Goal: Information Seeking & Learning: Learn about a topic

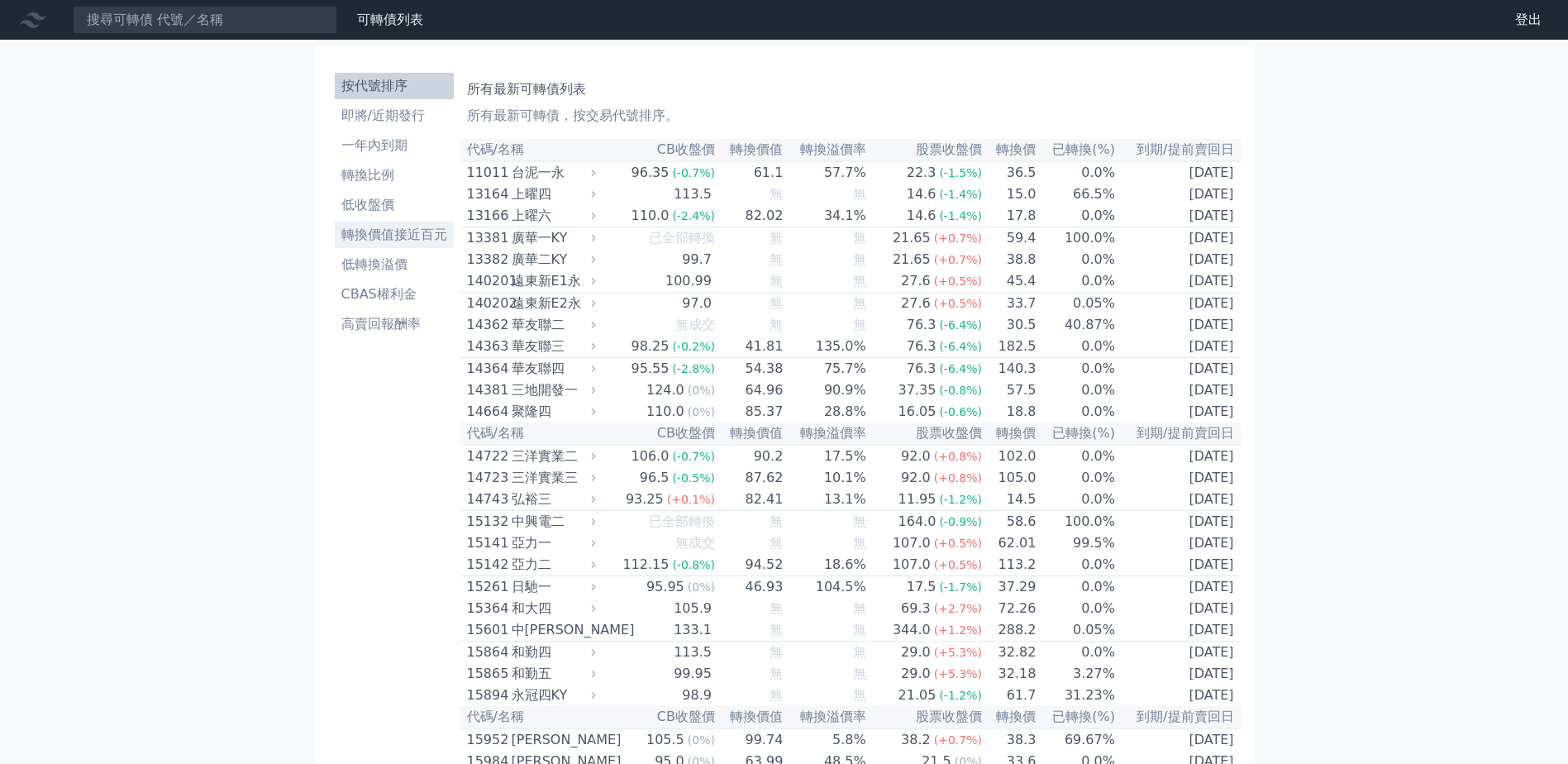
click at [387, 227] on li "轉換價值接近百元" at bounding box center [394, 235] width 119 height 19
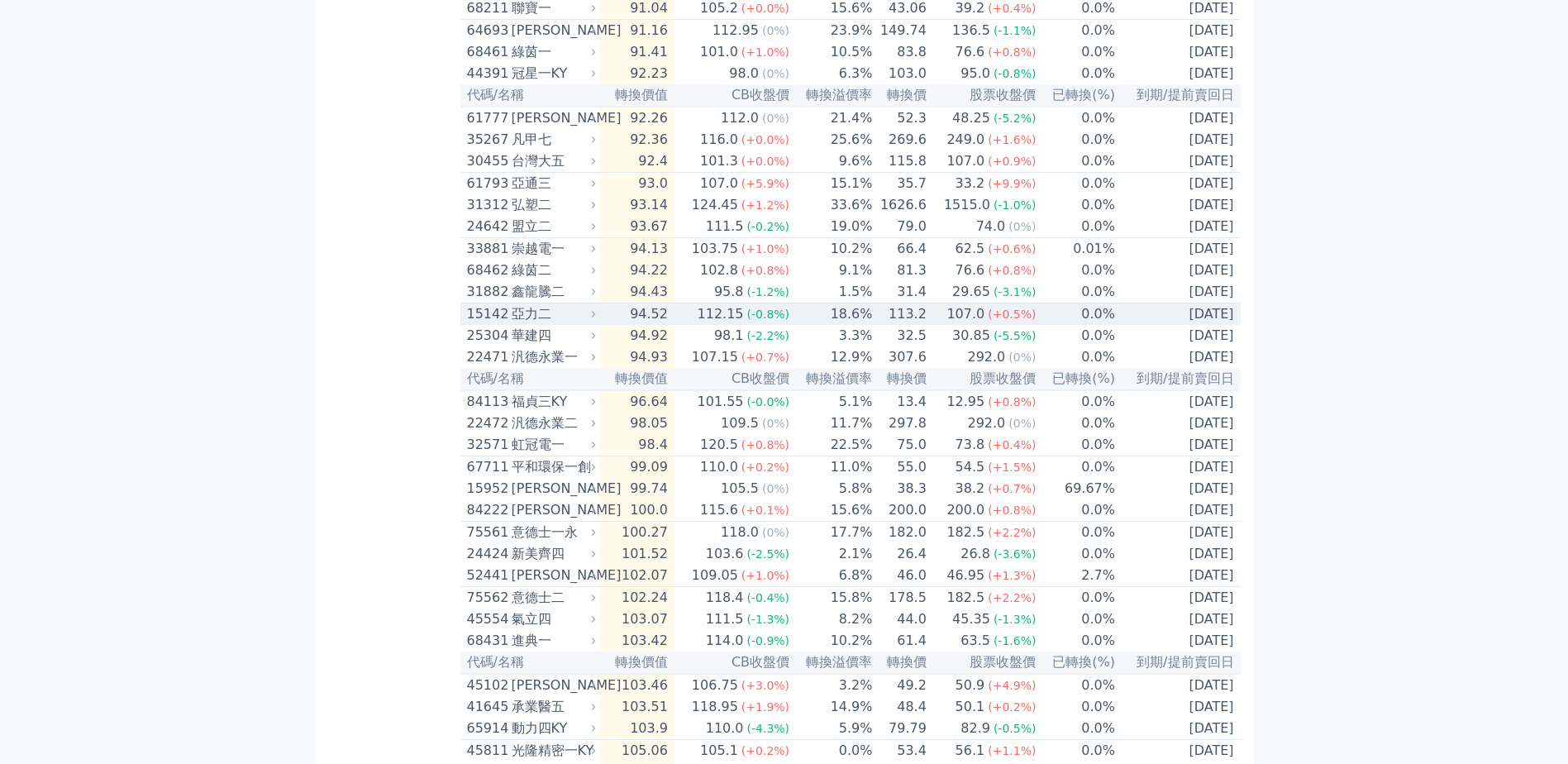
scroll to position [744, 0]
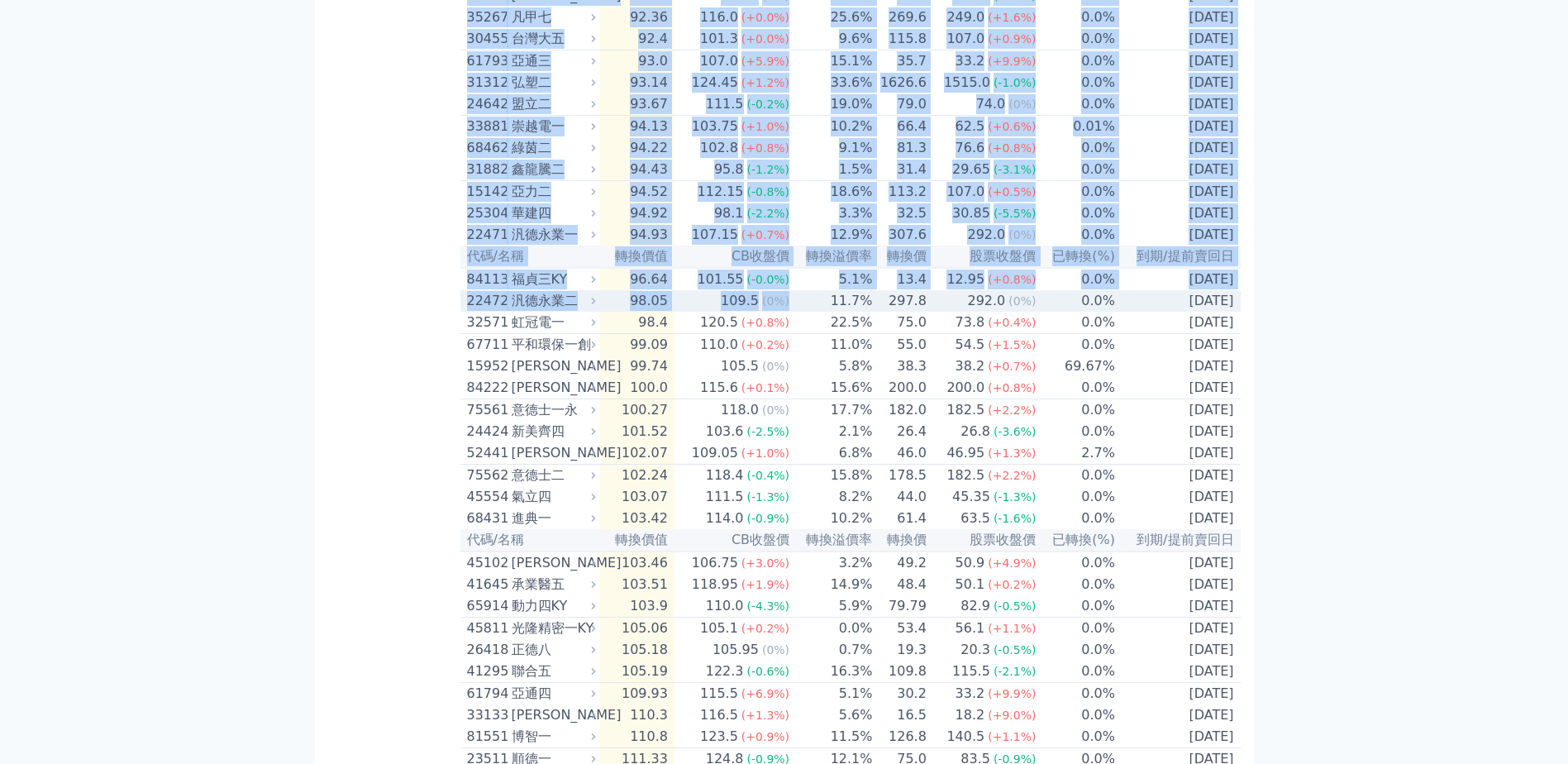
drag, startPoint x: 435, startPoint y: 347, endPoint x: 800, endPoint y: 378, distance: 366.3
click at [800, 378] on div "按代號排序 即將/近期發行 一年內到期 轉換比例 低收盤價 轉換價值接近百元 低轉換溢價 CBAS權利金 高賣回報酬率 轉換價值接近百元可轉債列表 當轉換價值…" at bounding box center [784, 133] width 913 height 1635
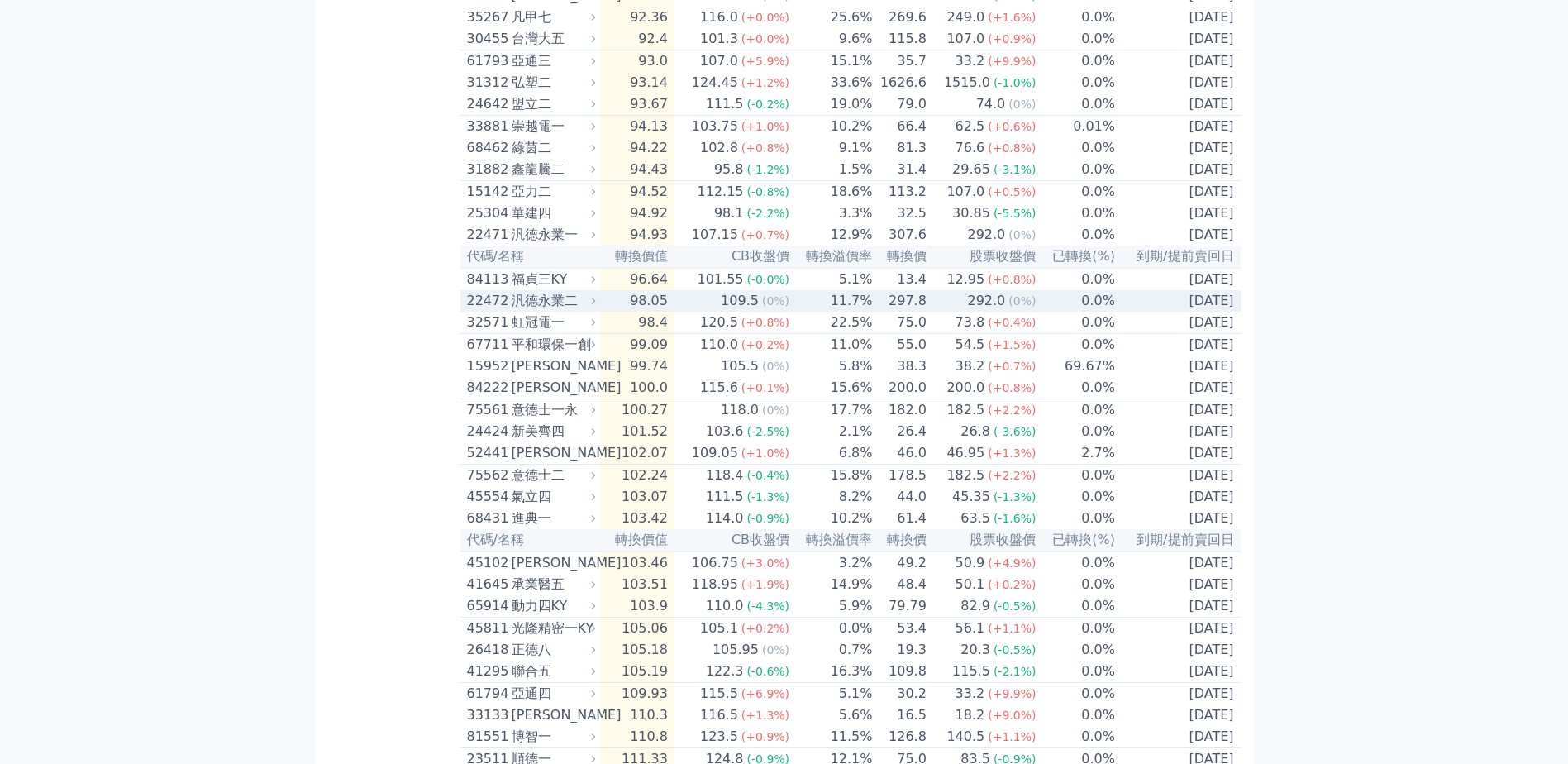
drag, startPoint x: 800, startPoint y: 378, endPoint x: 233, endPoint y: 405, distance: 567.6
click at [215, 398] on div "可轉債列表 財務數據 可轉債列表 財務數據 登出 登出 按代號排序 即將/近期發行 一年內到期 轉換比例 低收盤價 轉換價值接近百元 低轉換溢價" at bounding box center [784, 113] width 1568 height 1714
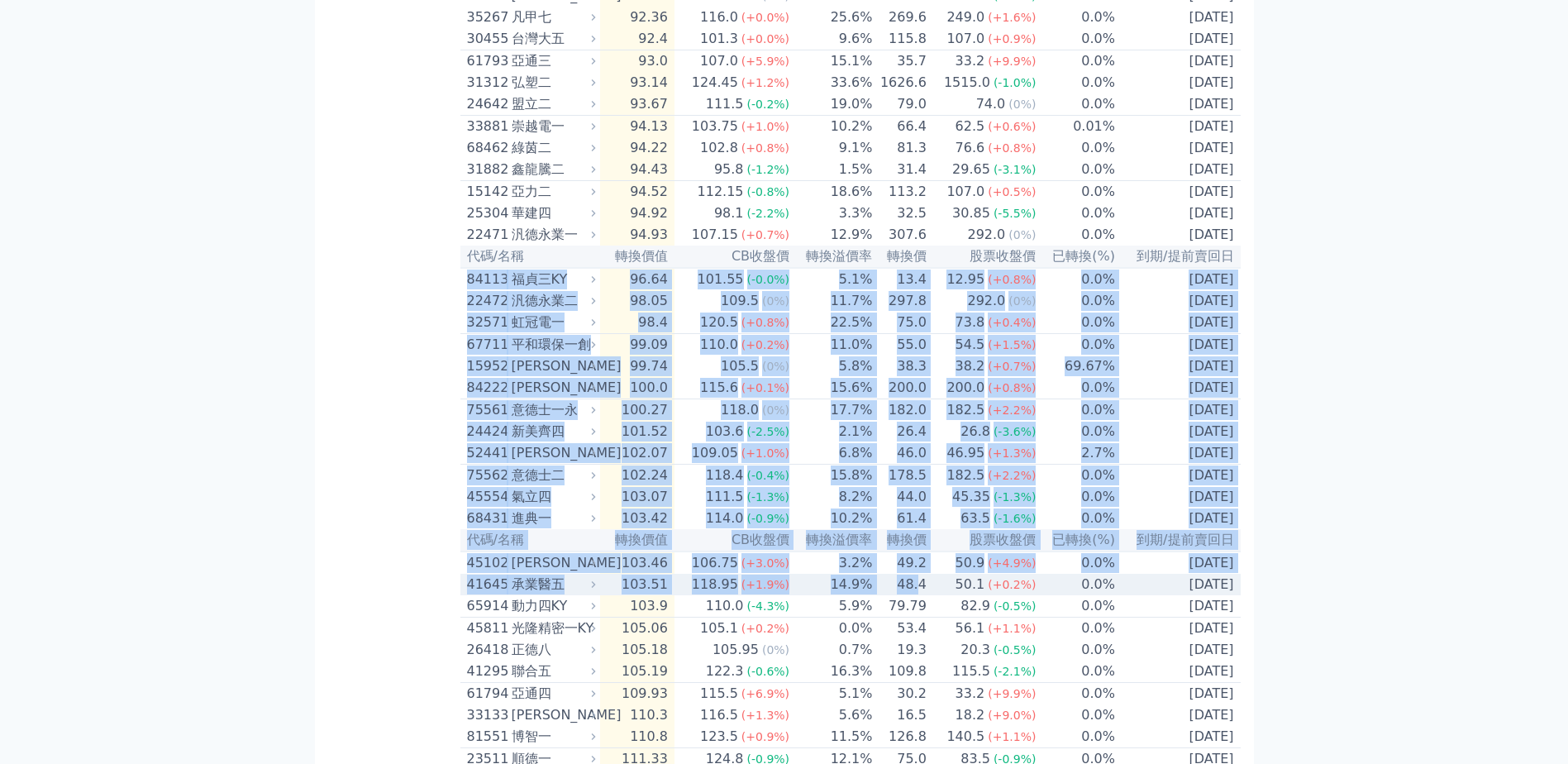
drag, startPoint x: 464, startPoint y: 347, endPoint x: 923, endPoint y: 680, distance: 567.1
click at [923, 680] on table "代碼/名稱 轉換價值 CB收盤價 轉換溢價率 轉換價 股票收盤價 已轉換(%) 到期/提前賣回日 52452 智晶二 80.43 94.8 (0%) 17.9…" at bounding box center [851, 169] width 780 height 1549
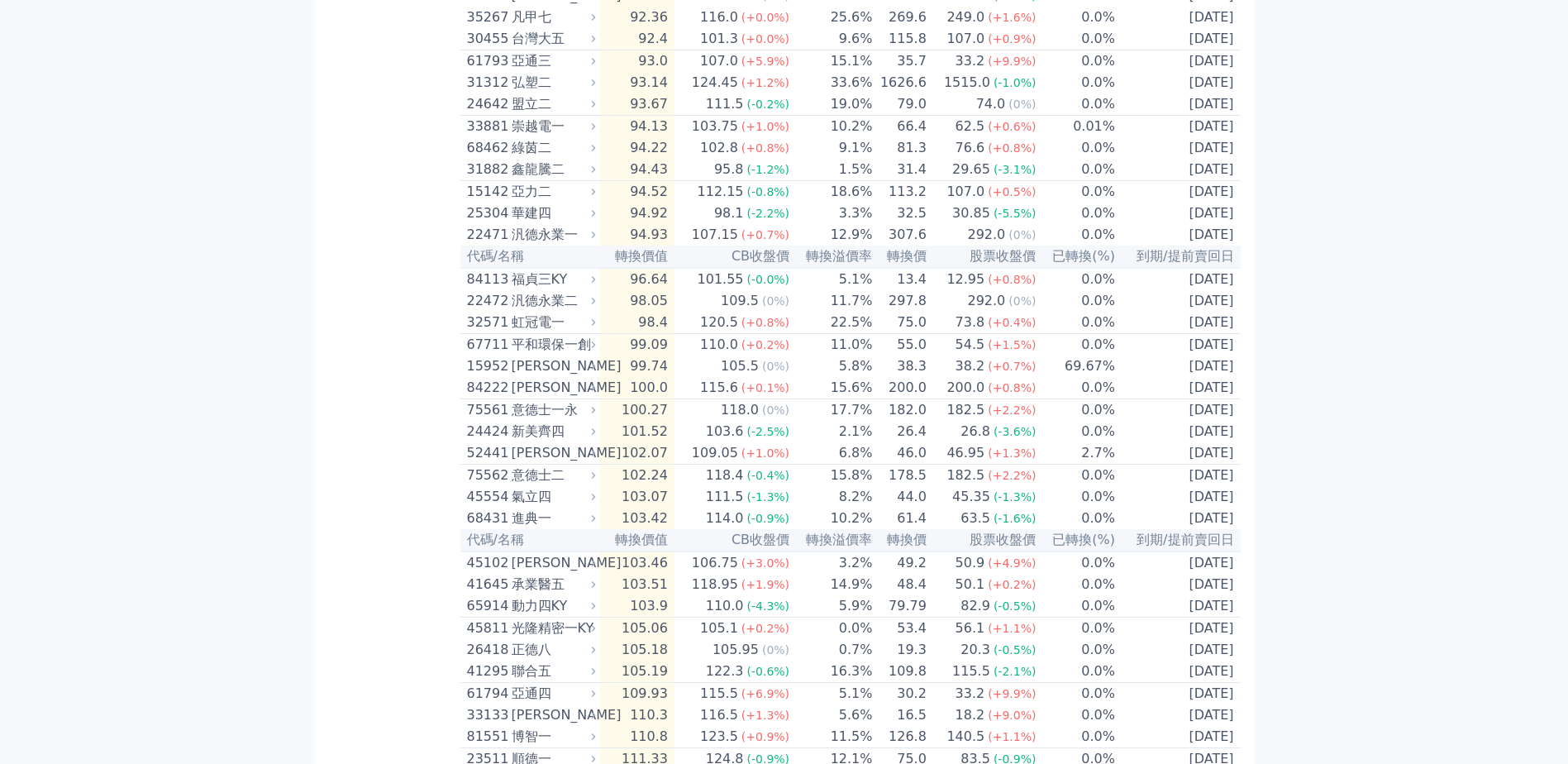
click at [356, 256] on div "按代號排序 即將/近期發行 一年內到期 轉換比例 低收盤價 轉換價值接近百元 低轉換溢價 CBAS權利金 高賣回報酬率" at bounding box center [394, 133] width 132 height 1622
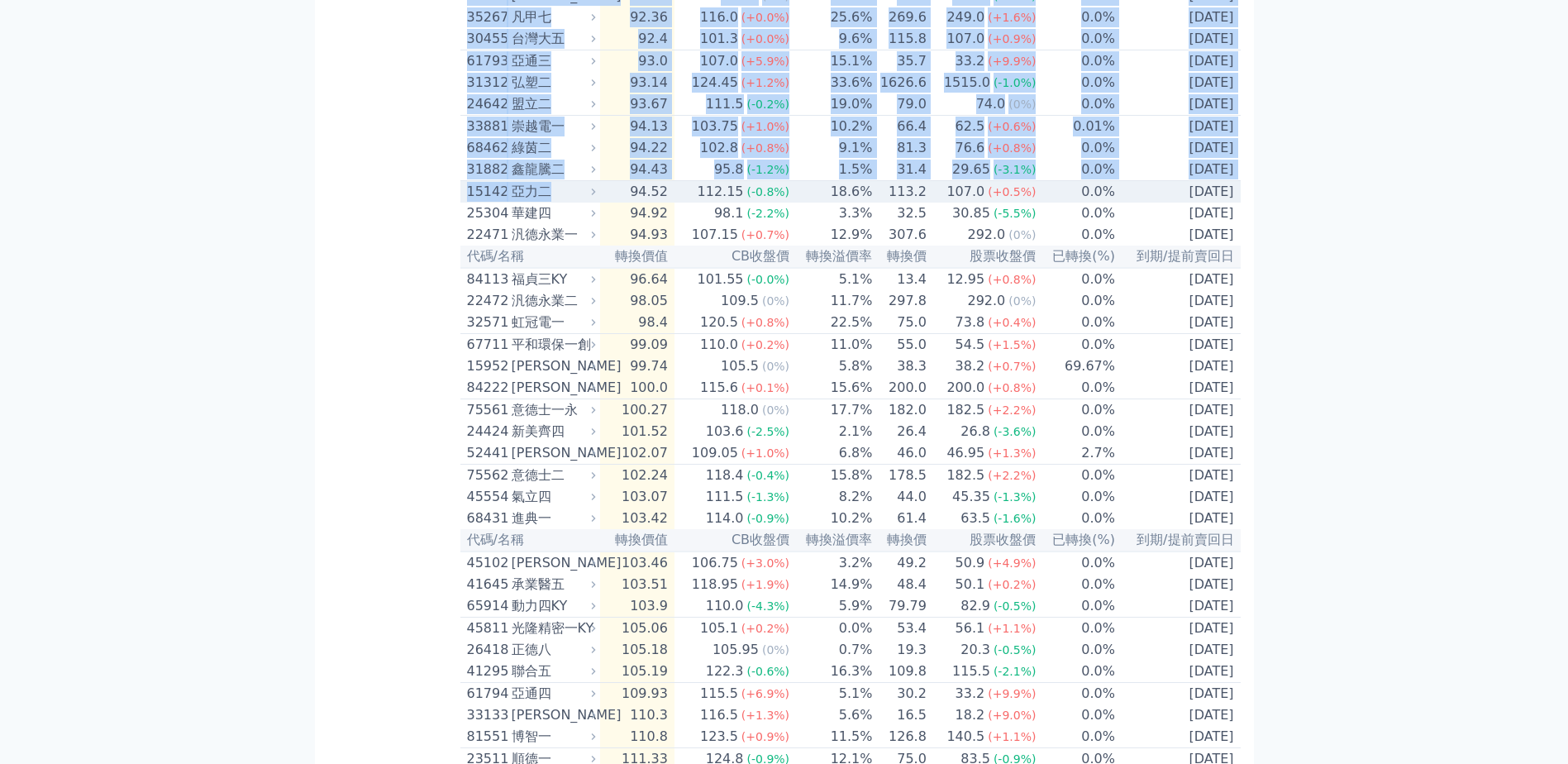
drag, startPoint x: 458, startPoint y: 249, endPoint x: 609, endPoint y: 257, distance: 151.2
click at [609, 257] on div "按代號排序 即將/近期發行 一年內到期 轉換比例 低收盤價 轉換價值接近百元 低轉換溢價 CBAS權利金 高賣回報酬率 轉換價值接近百元可轉債列表 當轉換價值…" at bounding box center [784, 133] width 913 height 1635
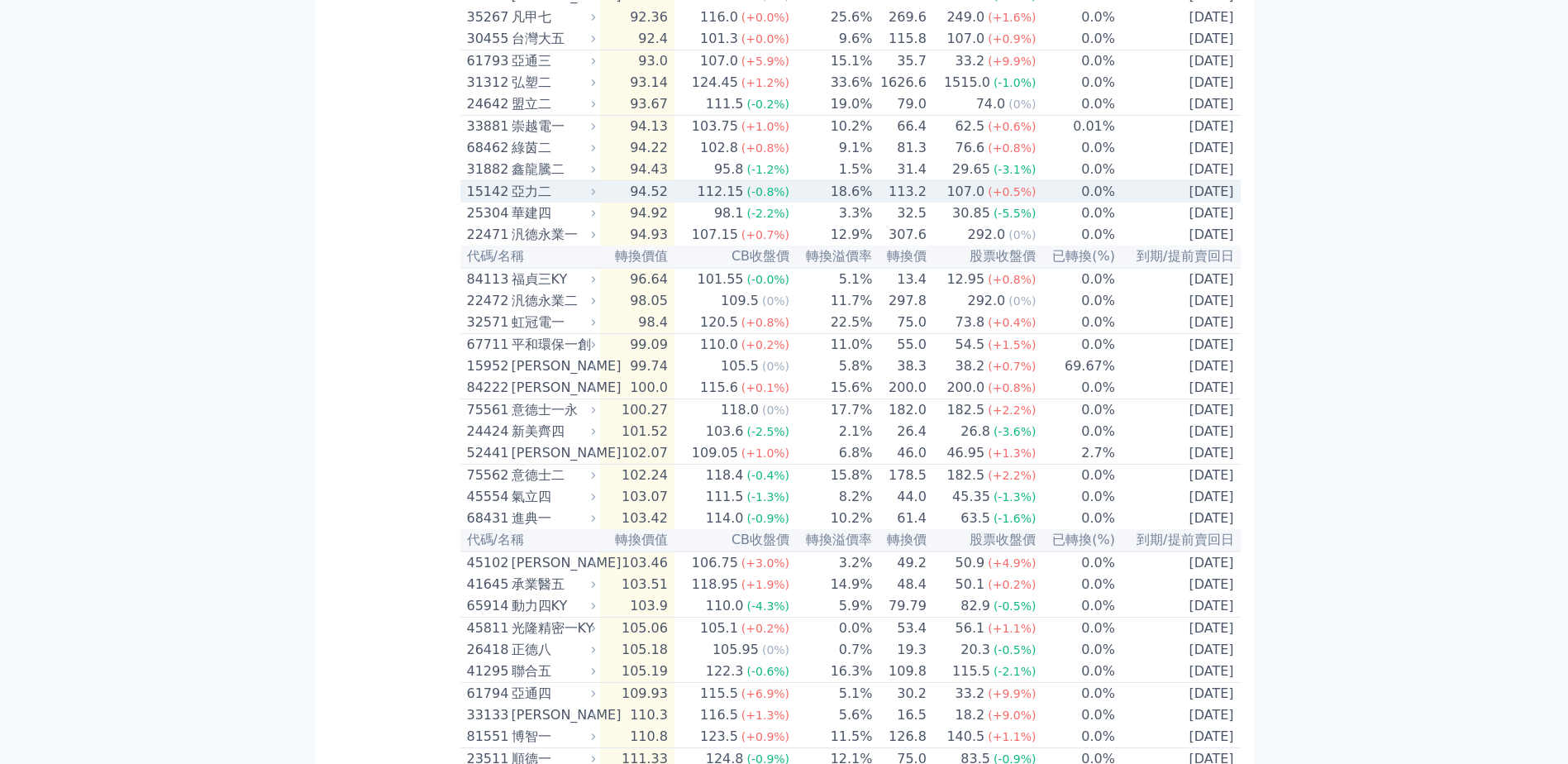
drag, startPoint x: 609, startPoint y: 257, endPoint x: 397, endPoint y: 269, distance: 212.3
click at [397, 269] on div "按代號排序 即將/近期發行 一年內到期 轉換比例 低收盤價 轉換價值接近百元 低轉換溢價 CBAS權利金 高賣回報酬率" at bounding box center [394, 133] width 132 height 1622
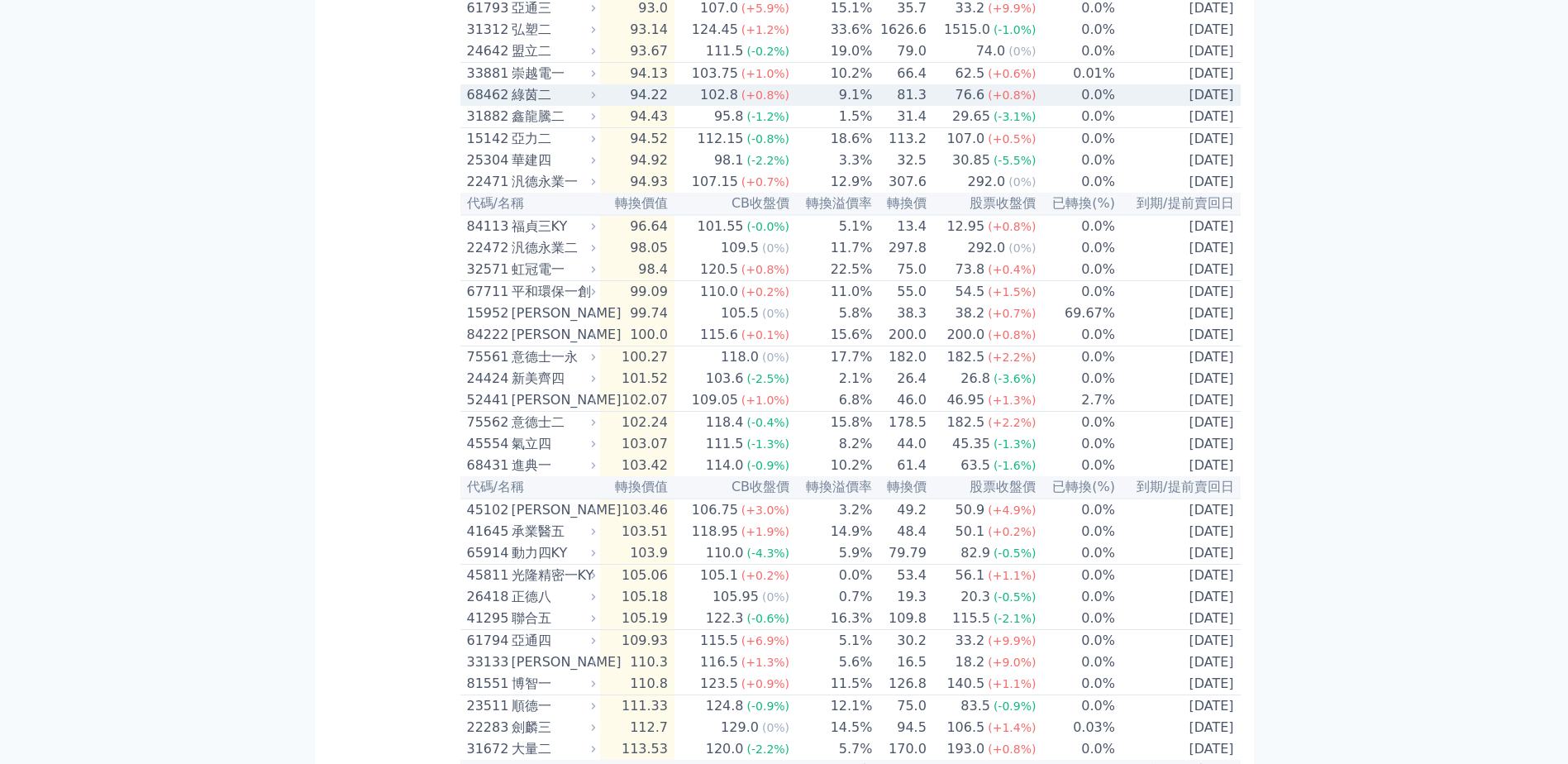
scroll to position [827, 0]
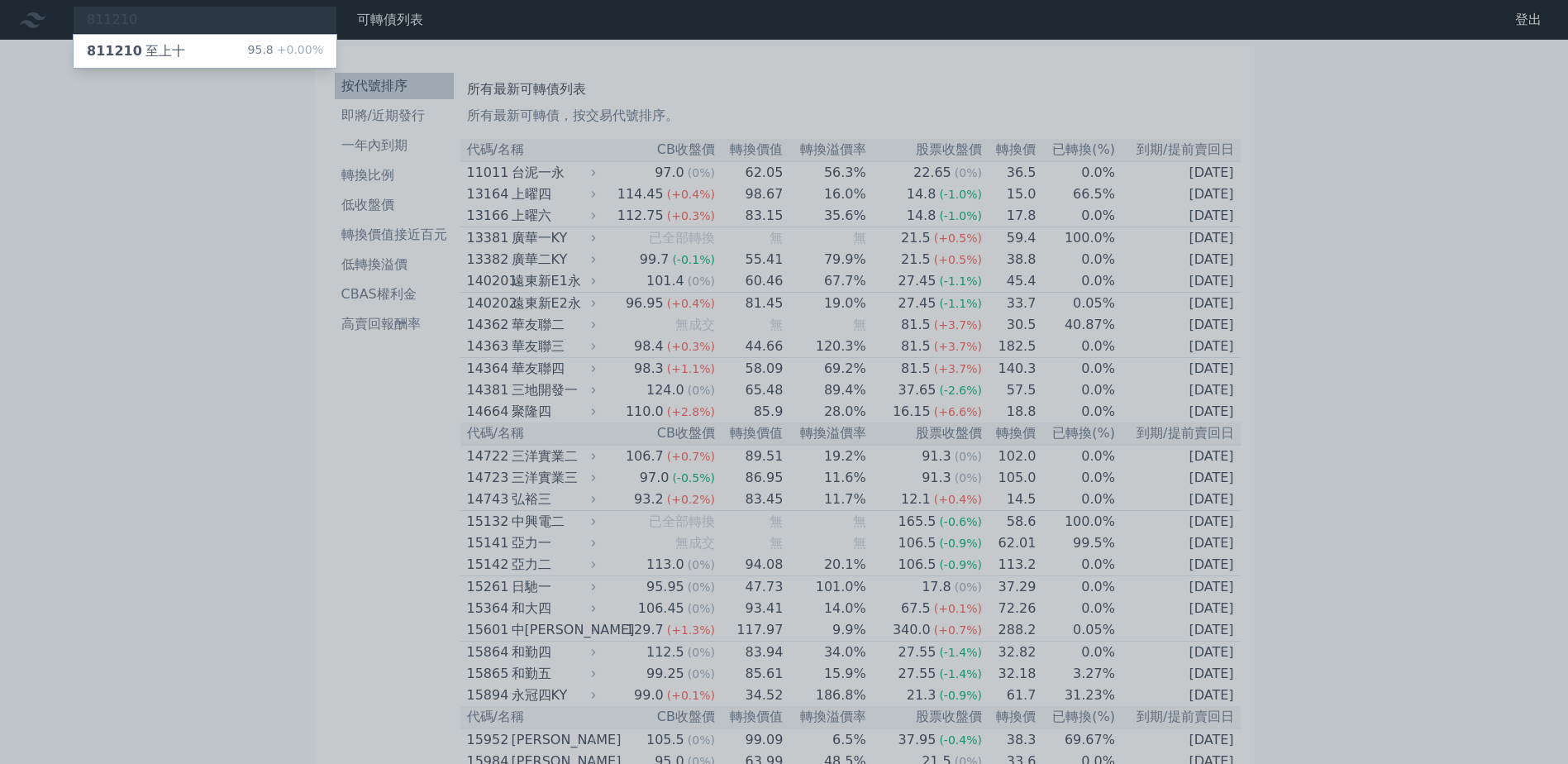
click at [138, 121] on div at bounding box center [784, 382] width 1568 height 764
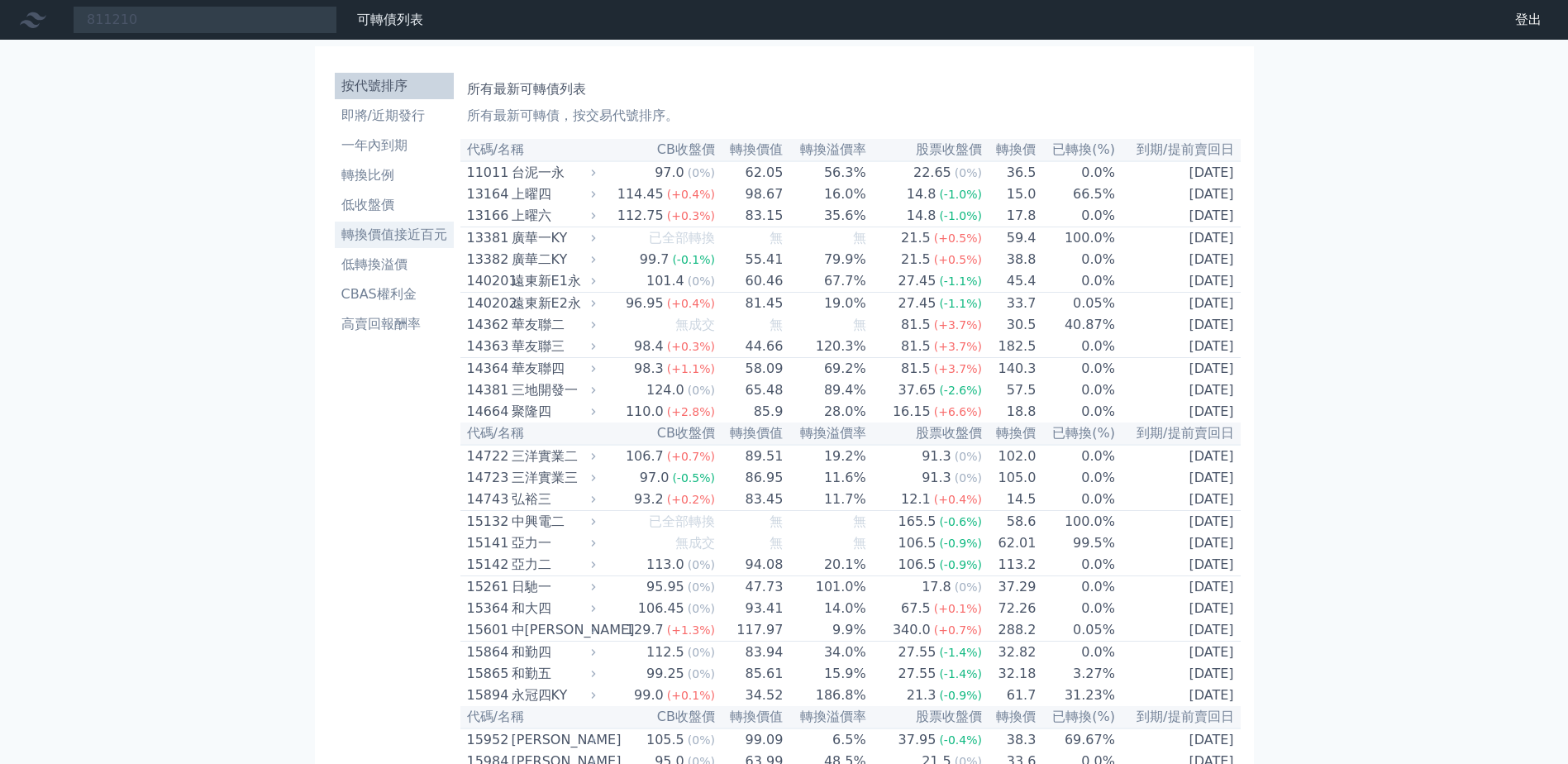
click at [415, 234] on li "轉換價值接近百元" at bounding box center [394, 235] width 119 height 19
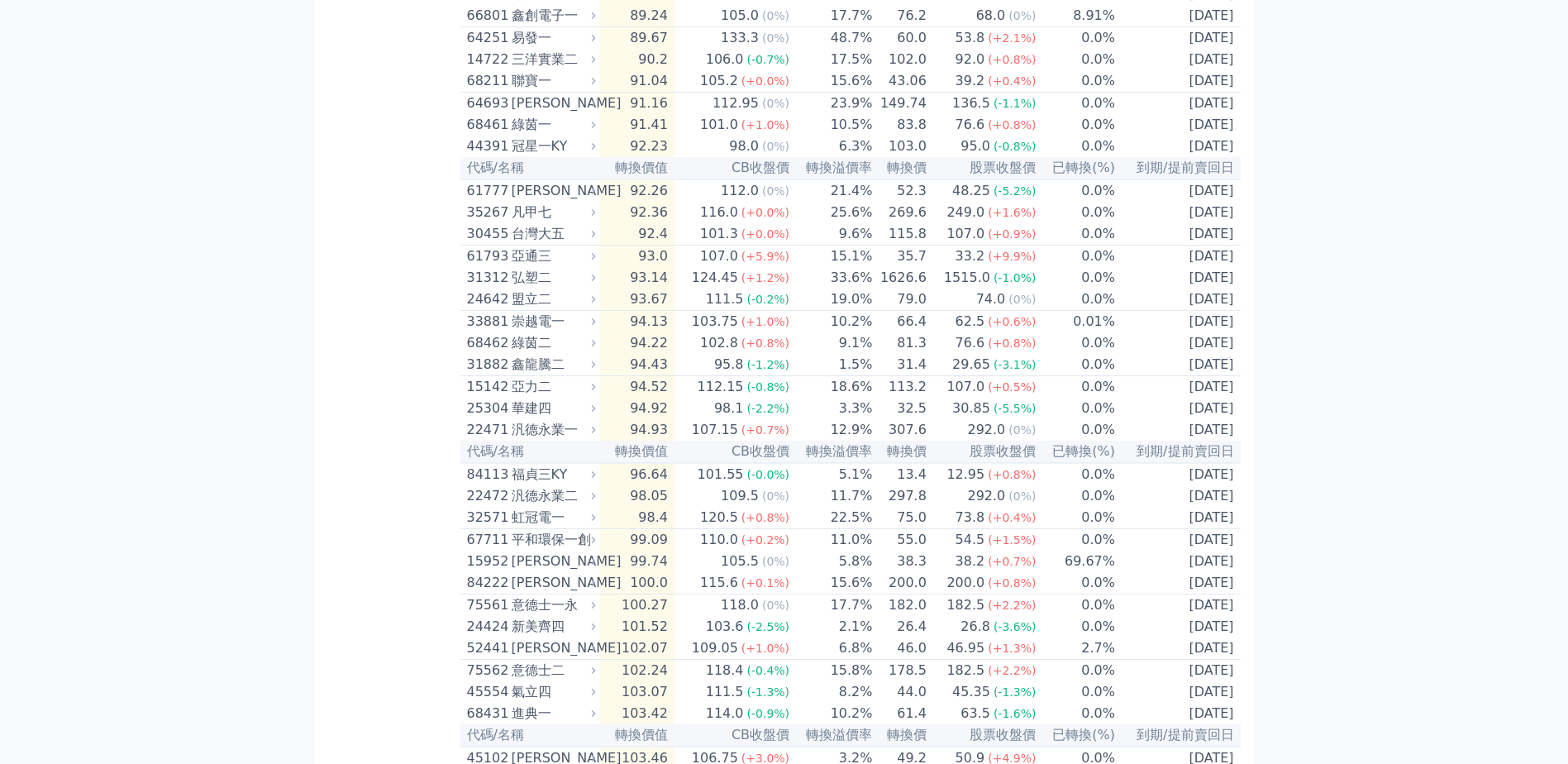
scroll to position [579, 0]
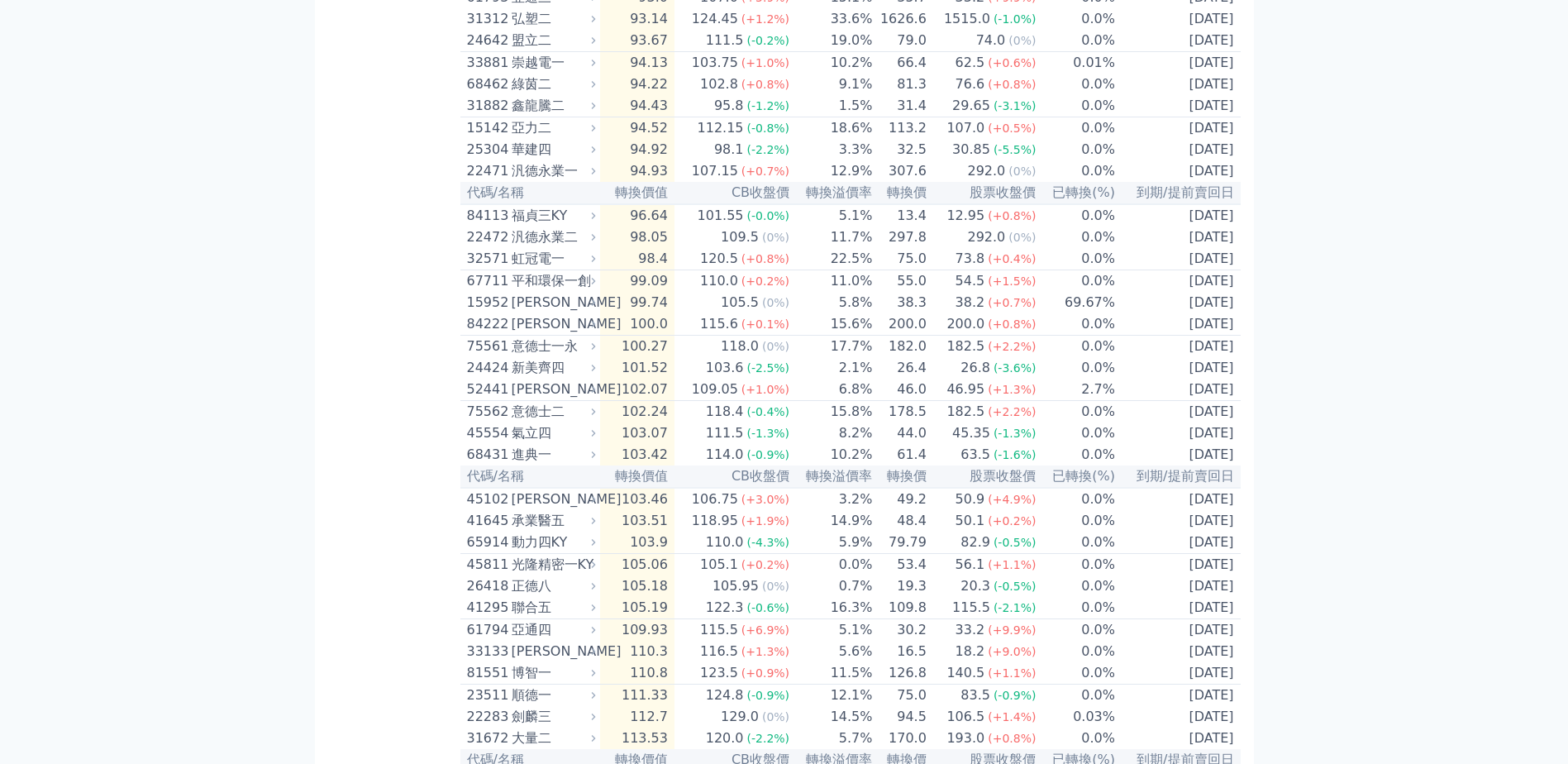
scroll to position [827, 0]
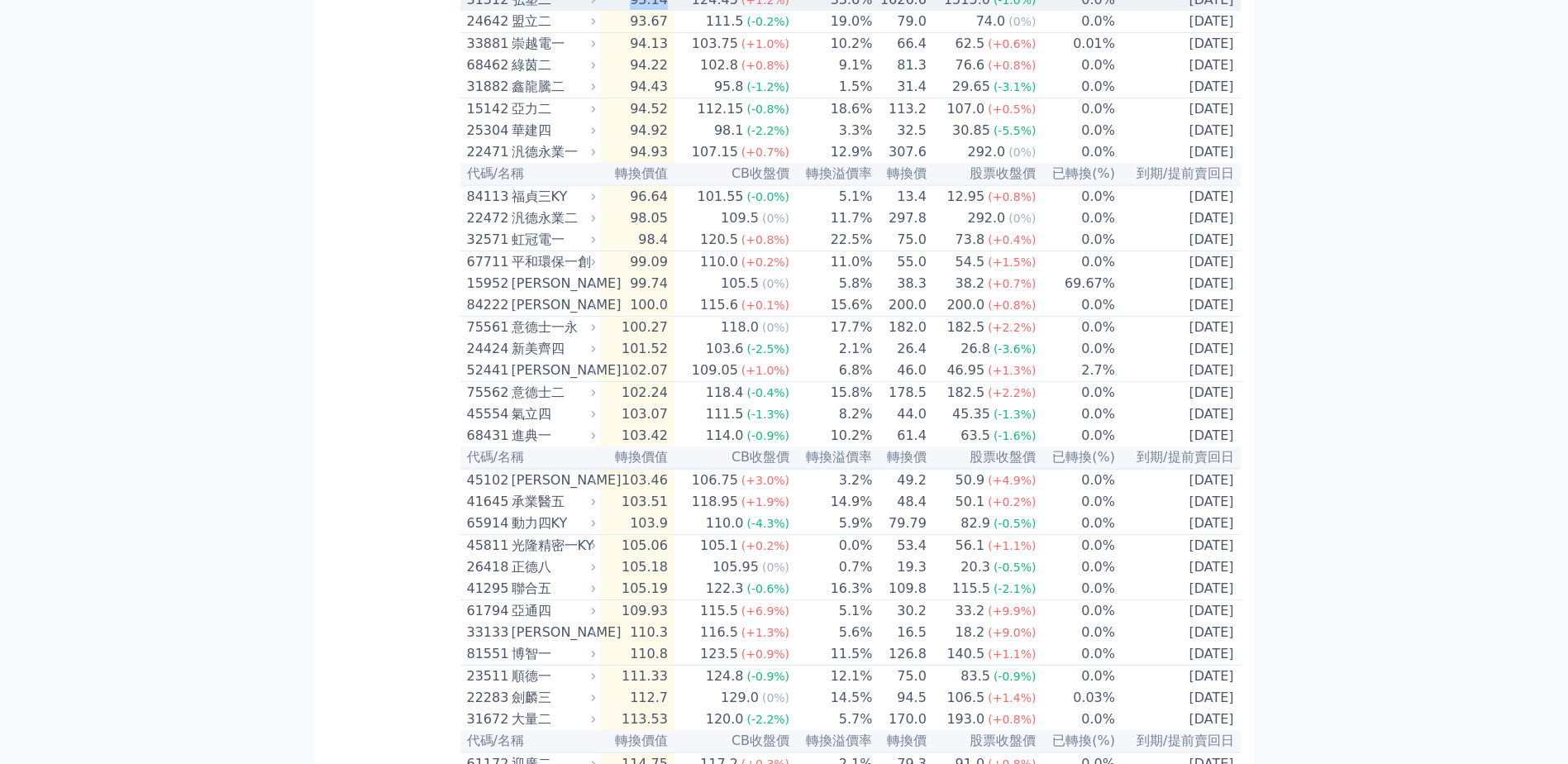
click at [635, 11] on td "93.14" at bounding box center [637, 0] width 74 height 21
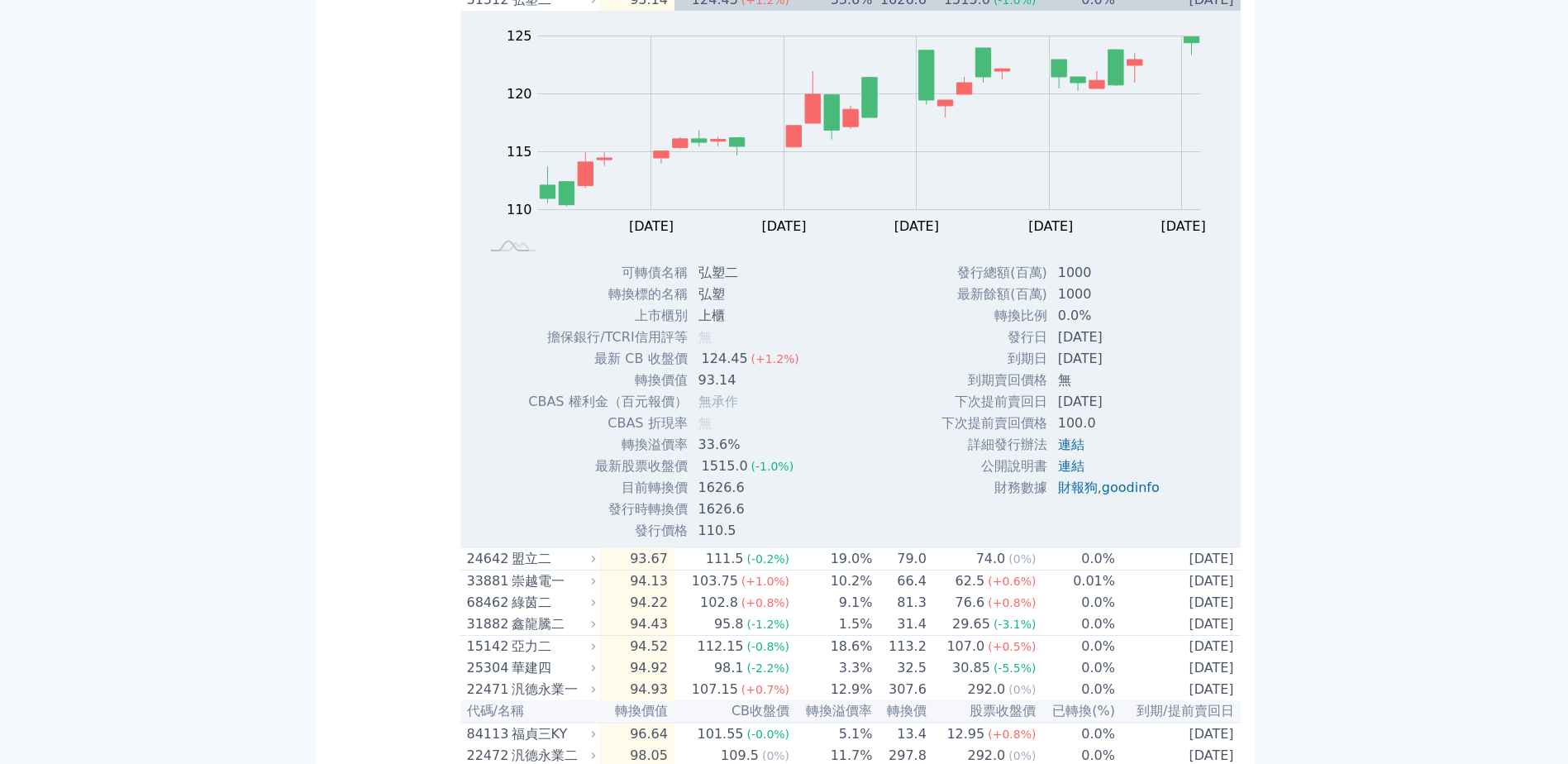
click at [215, 456] on div "可轉債列表 財務數據 可轉債列表 財務數據 登出 登出 按代號排序 即將/近期發行 一年內到期 轉換比例 低收盤價 轉換價值接近百元 低轉換溢價" at bounding box center [784, 299] width 1568 height 2252
drag, startPoint x: 609, startPoint y: 521, endPoint x: 712, endPoint y: 528, distance: 103.2
click at [712, 477] on tr "最新股票收盤價 1515.0 (-1.0%)" at bounding box center [670, 466] width 285 height 21
drag, startPoint x: 712, startPoint y: 528, endPoint x: 686, endPoint y: 550, distance: 34.1
click at [714, 520] on td "1626.6" at bounding box center [751, 509] width 124 height 21
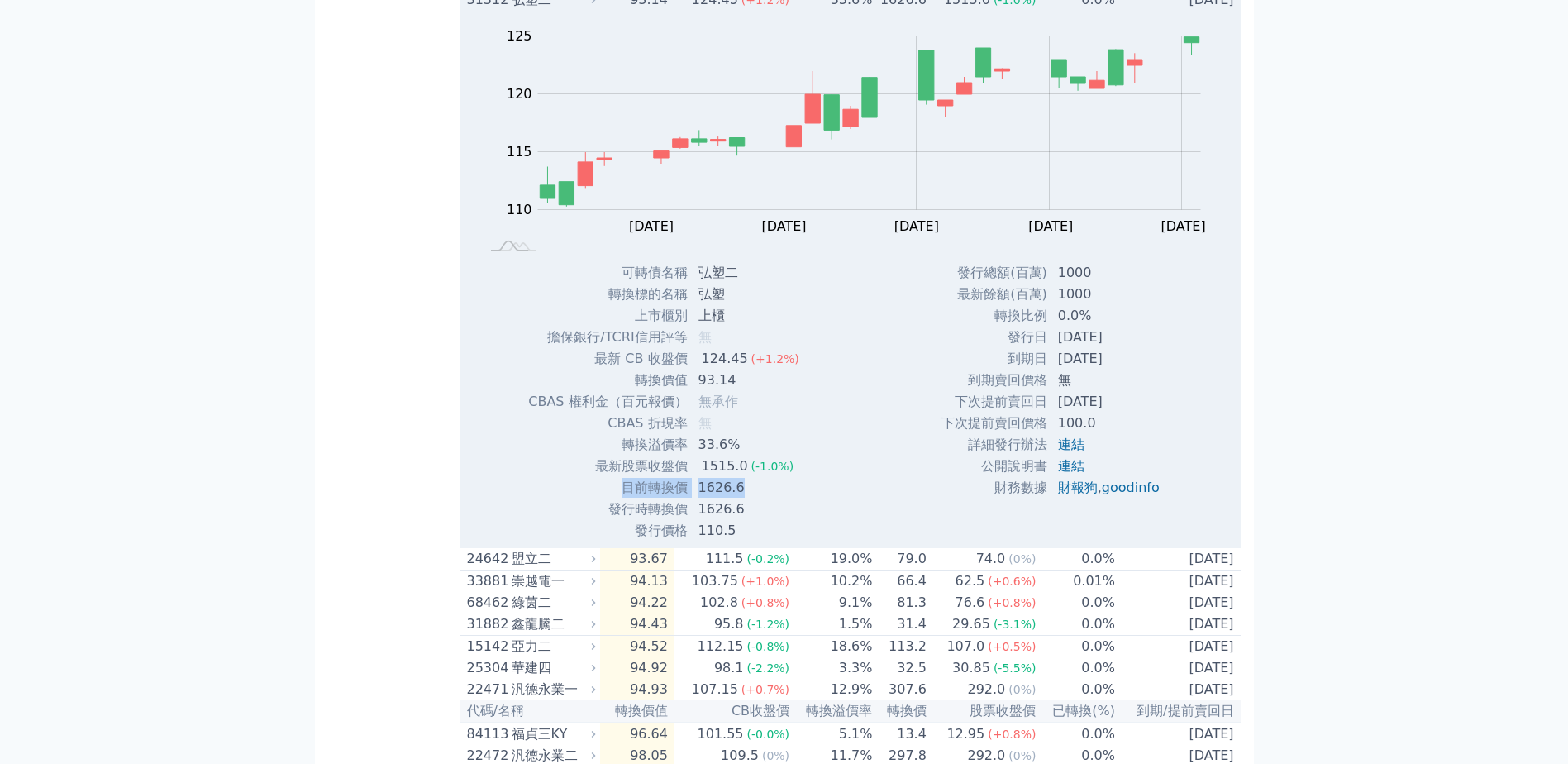
drag, startPoint x: 606, startPoint y: 542, endPoint x: 742, endPoint y: 544, distance: 136.0
click at [742, 498] on tr "目前轉換價 1626.6" at bounding box center [670, 487] width 285 height 21
drag, startPoint x: 742, startPoint y: 544, endPoint x: 759, endPoint y: 558, distance: 22.0
click at [759, 520] on td "1626.6" at bounding box center [751, 509] width 124 height 21
click at [697, 11] on td "124.45 (+1.2%)" at bounding box center [732, 0] width 116 height 21
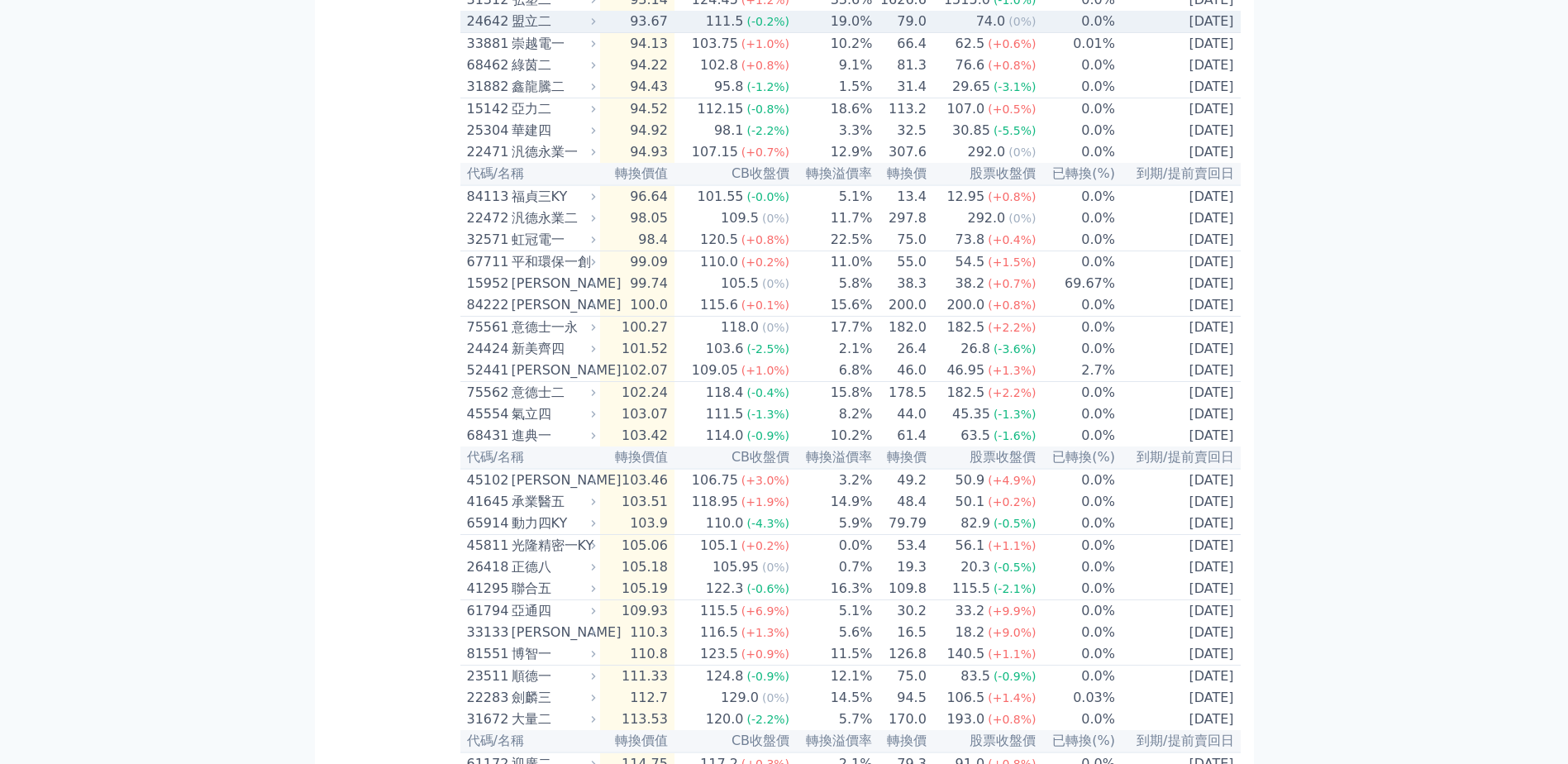
click at [549, 31] on div "盟立二" at bounding box center [551, 21] width 81 height 19
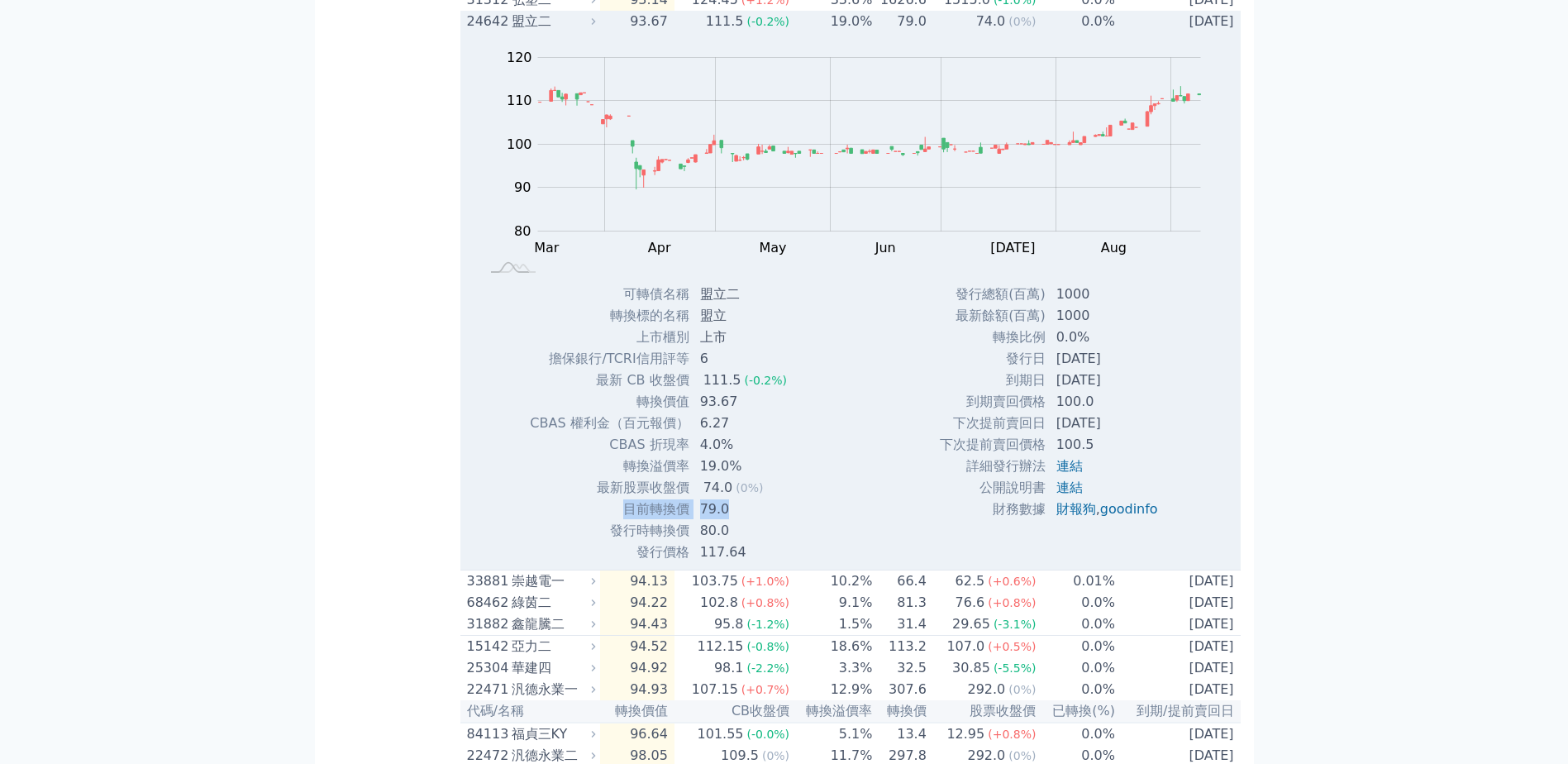
drag, startPoint x: 618, startPoint y: 565, endPoint x: 730, endPoint y: 573, distance: 112.3
click at [730, 520] on tr "目前轉換價 79.0" at bounding box center [665, 509] width 271 height 21
drag, startPoint x: 730, startPoint y: 573, endPoint x: 714, endPoint y: 596, distance: 28.0
click at [751, 563] on td "117.64" at bounding box center [745, 552] width 110 height 21
drag, startPoint x: 622, startPoint y: 566, endPoint x: 746, endPoint y: 578, distance: 124.6
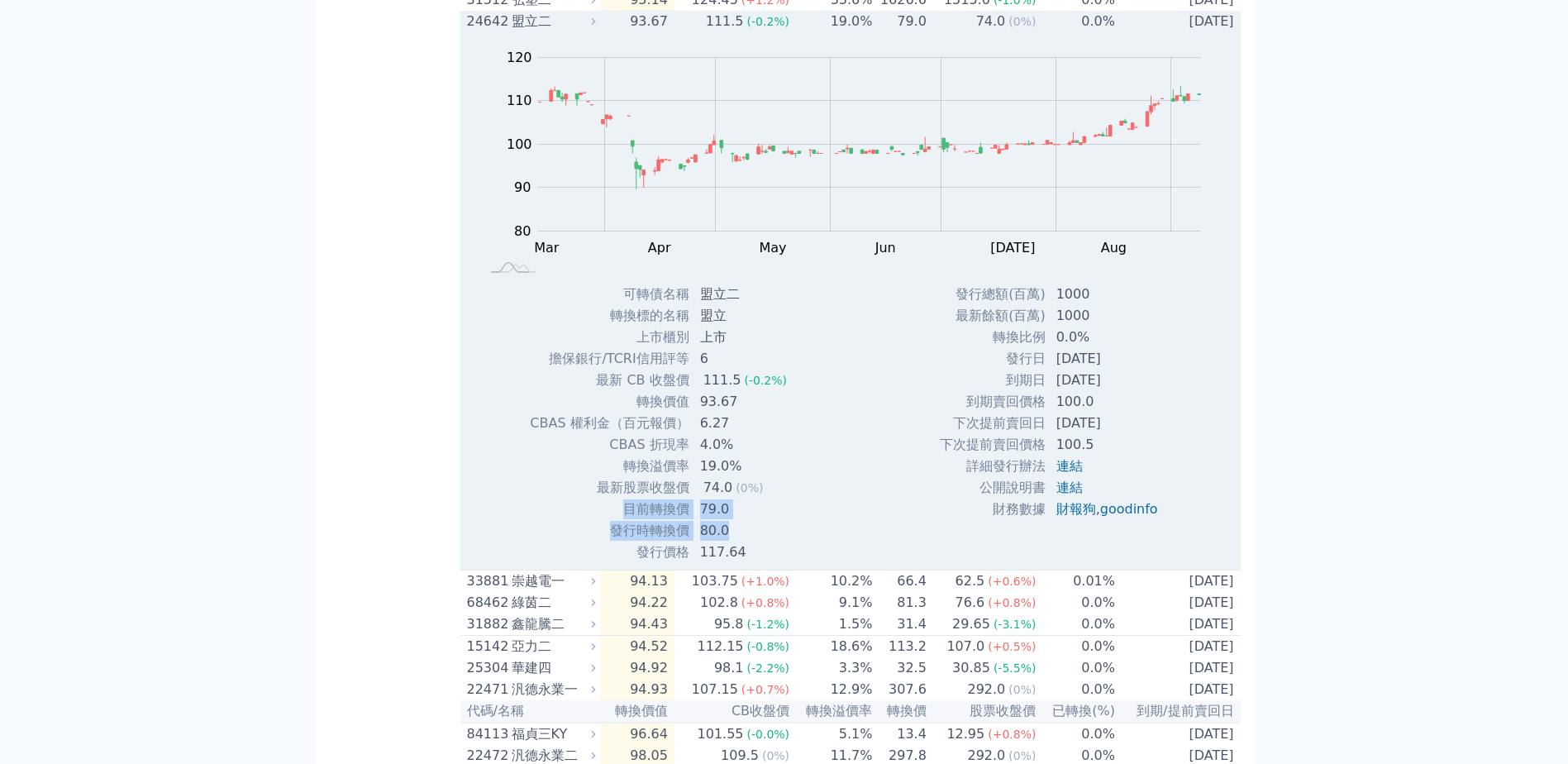
click at [746, 563] on tbody "可轉債名稱 盟立二 轉換標的名稱 盟立 上市櫃別 上市 擔保銀行/TCRI信用評等 6 最新 CB 收盤價 111.5 (-0.2%) 93.67" at bounding box center [665, 423] width 271 height 279
click at [541, 31] on div "盟立二" at bounding box center [551, 21] width 81 height 19
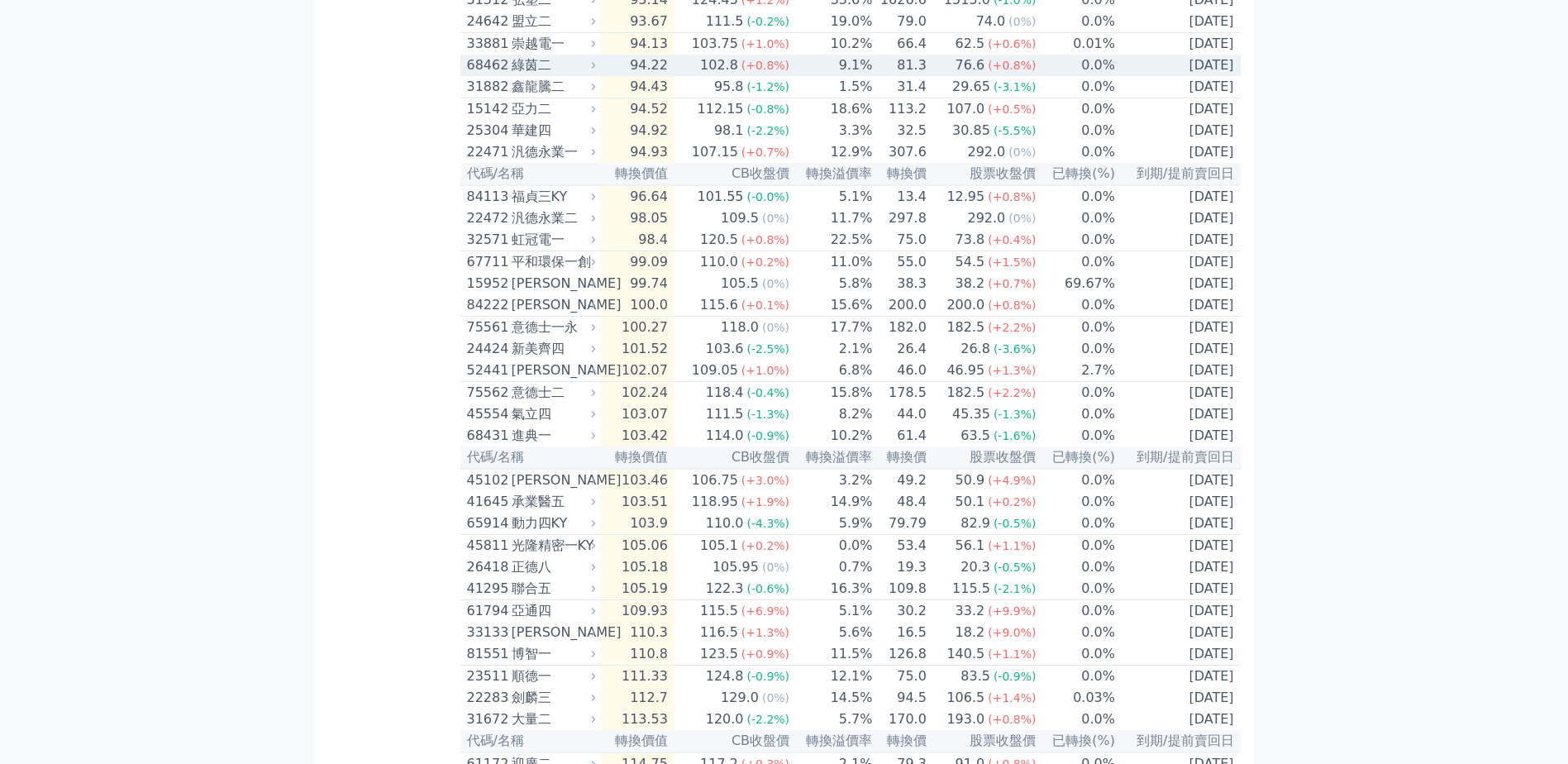
click at [517, 75] on div "綠茵二" at bounding box center [551, 65] width 81 height 19
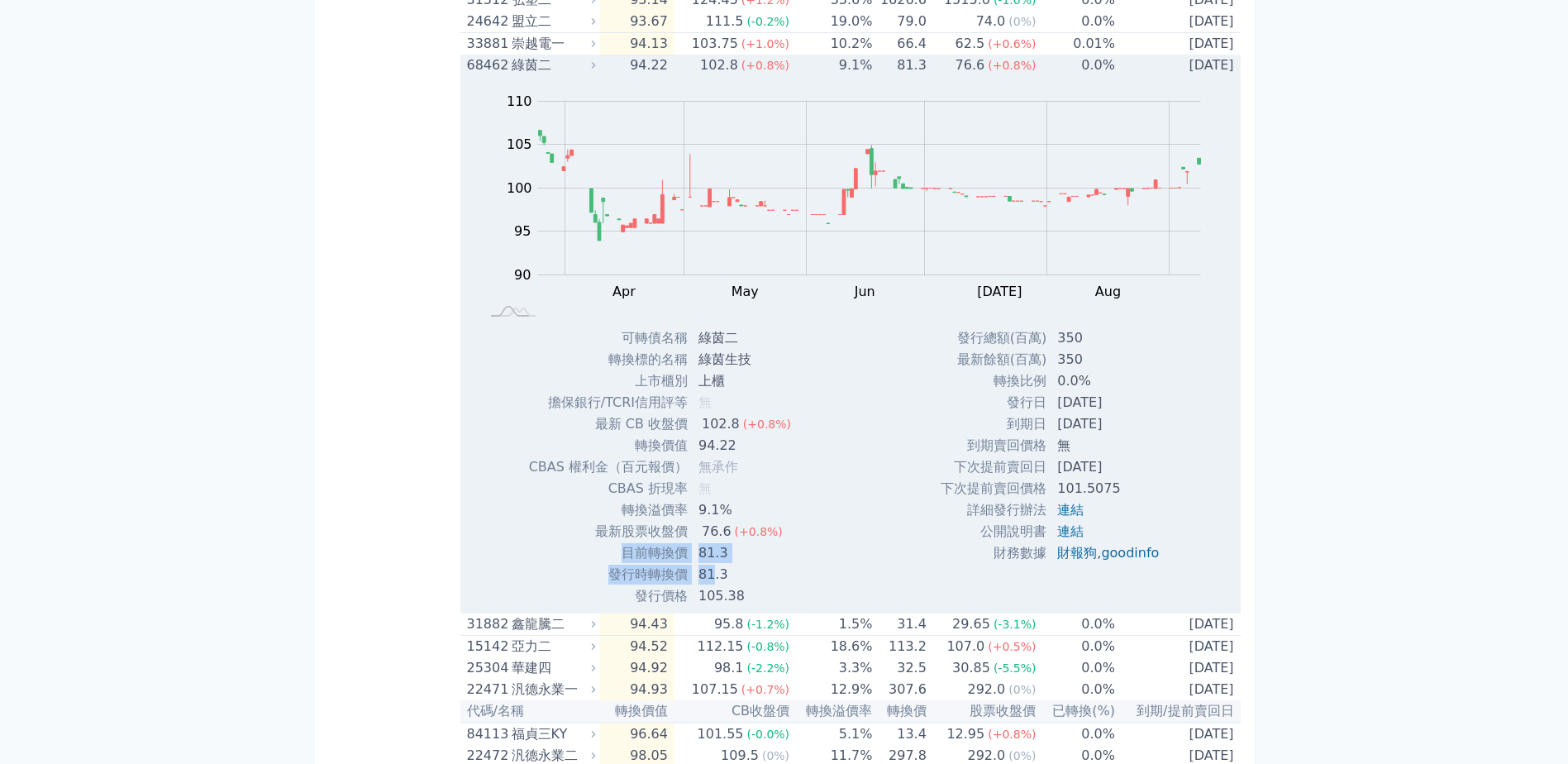
drag, startPoint x: 619, startPoint y: 613, endPoint x: 711, endPoint y: 632, distance: 93.9
click at [711, 607] on tbody "可轉債名稱 綠茵二 轉換標的名稱 綠茵生技 上市櫃別 上櫃 擔保銀行/TCRI信用評等 無 最新 CB 收盤價 102.8 (+0.8%) 轉換價值 94.2…" at bounding box center [667, 466] width 277 height 279
drag, startPoint x: 711, startPoint y: 632, endPoint x: 749, endPoint y: 644, distance: 39.8
click at [749, 607] on td "105.38" at bounding box center [746, 596] width 116 height 21
click at [534, 75] on div "綠茵二" at bounding box center [551, 65] width 81 height 19
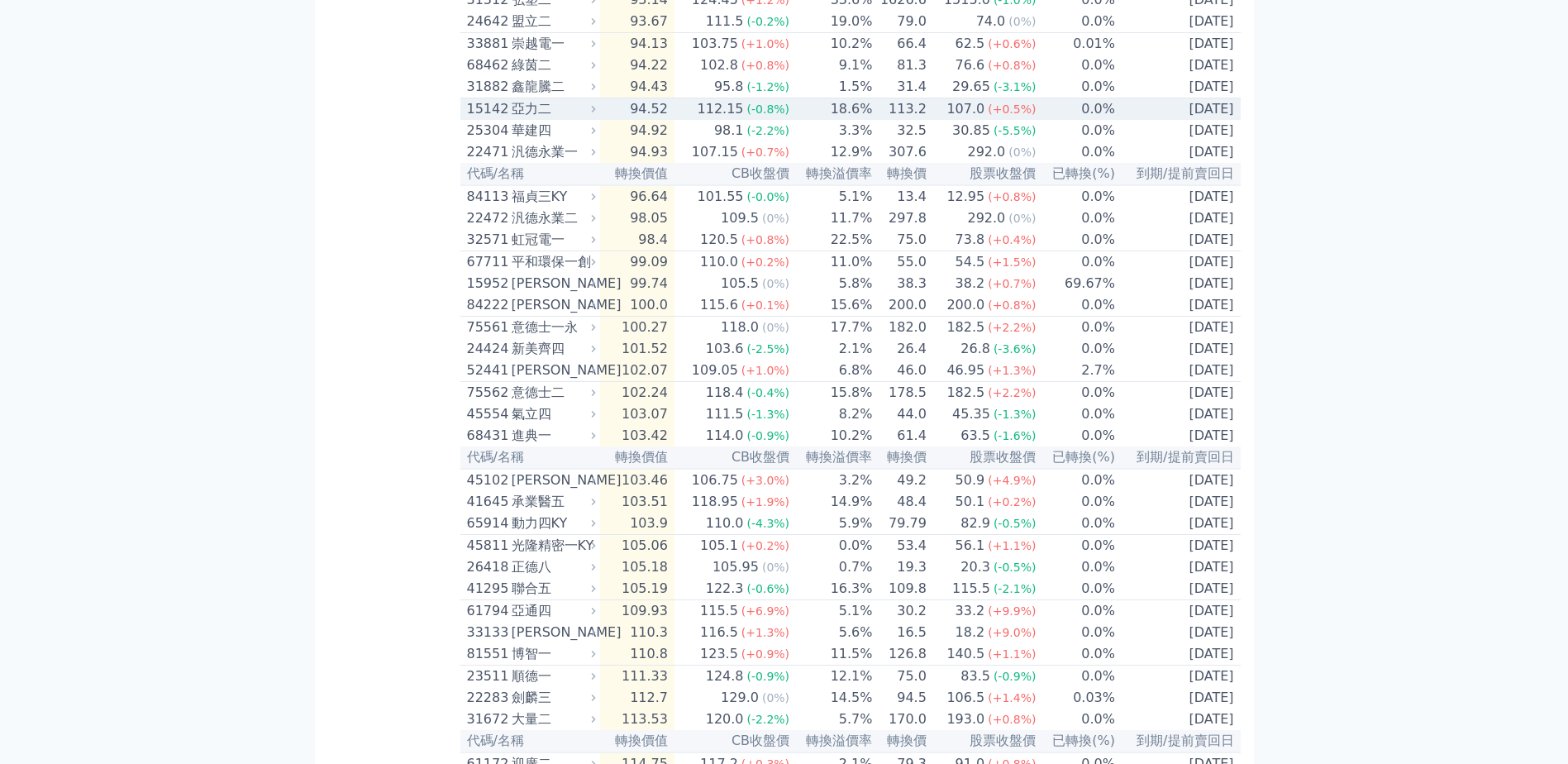
click at [535, 119] on div "亞力二" at bounding box center [551, 109] width 81 height 19
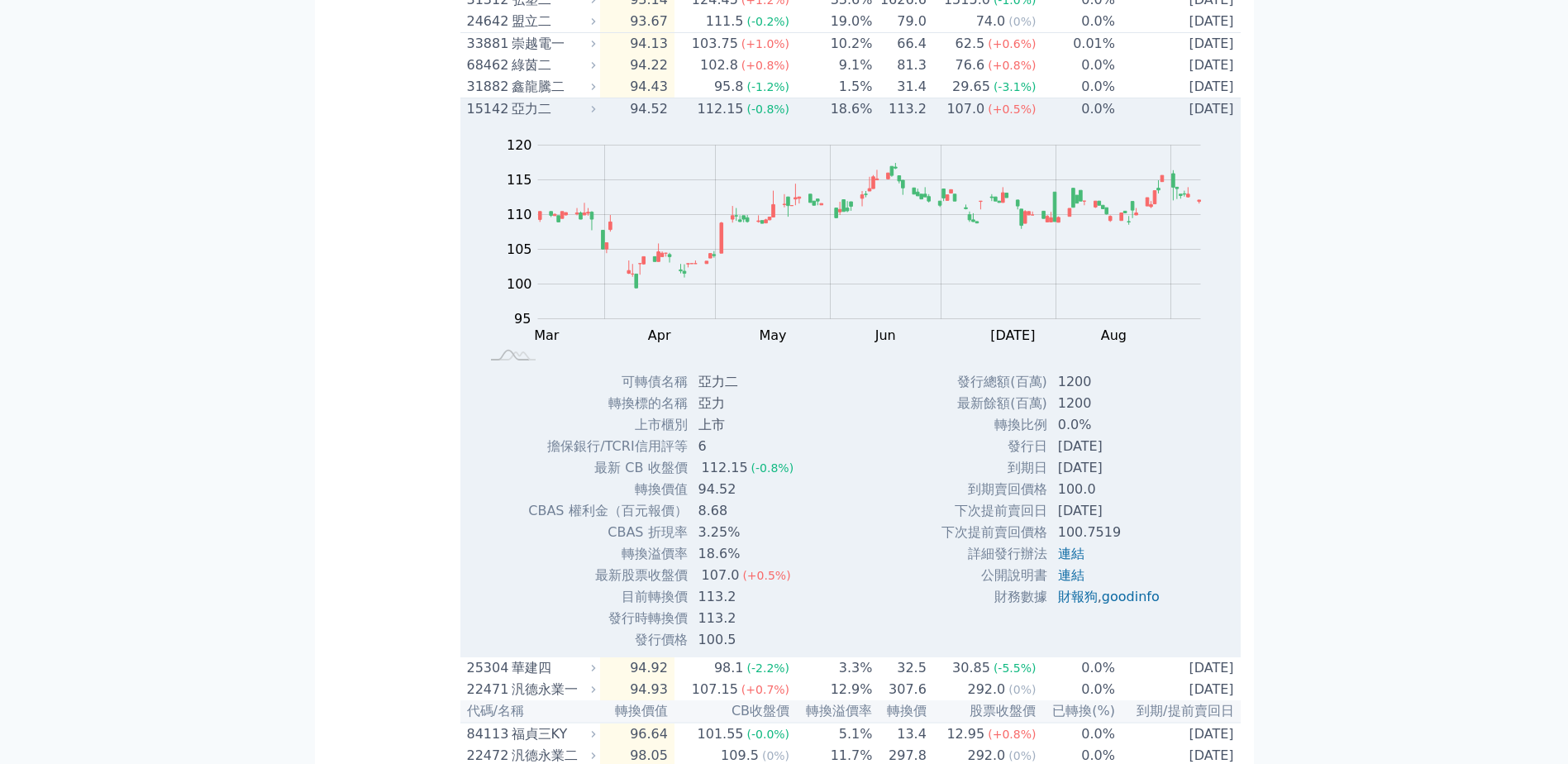
click at [535, 119] on div "亞力二" at bounding box center [551, 109] width 81 height 19
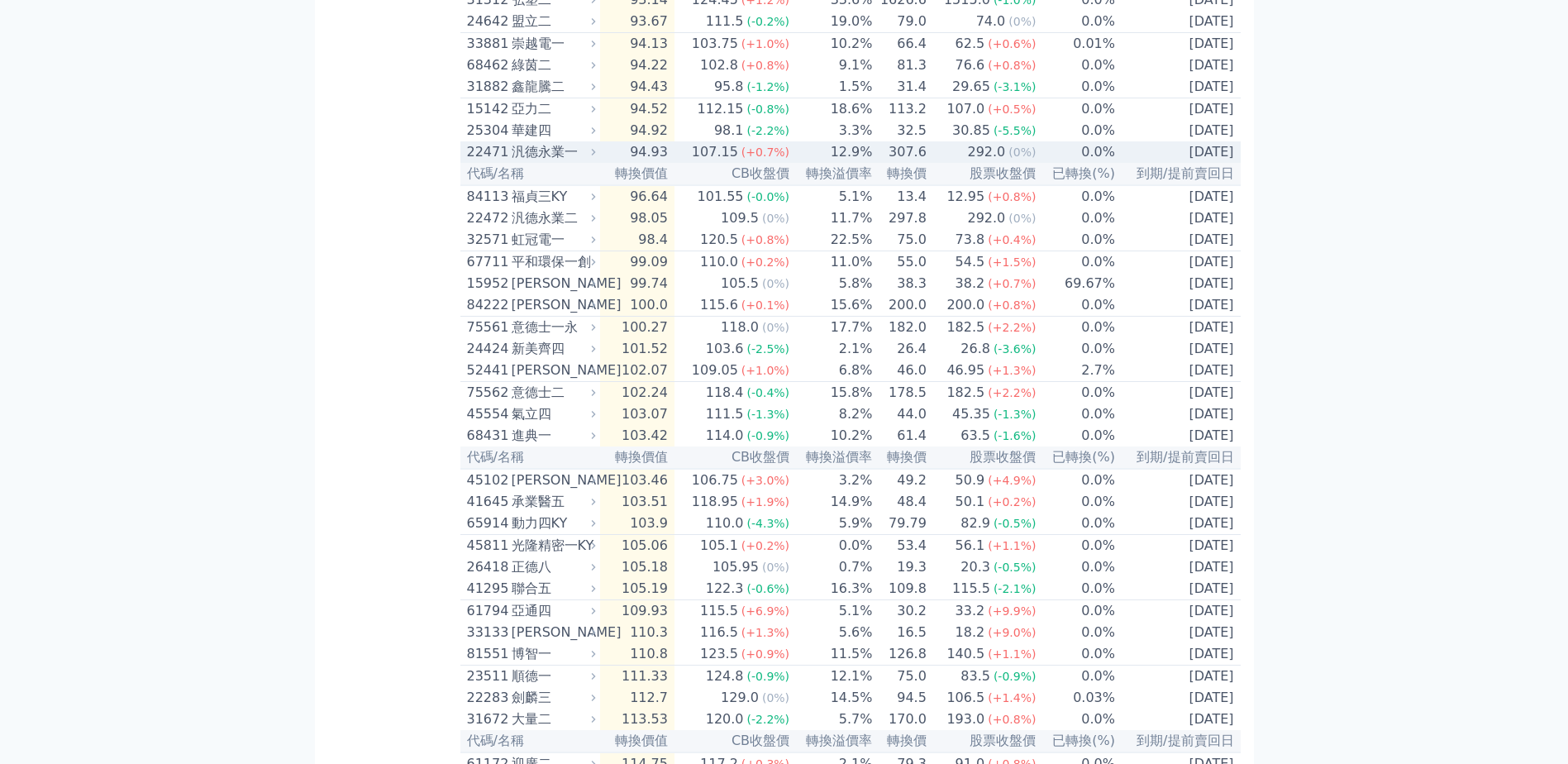
click at [542, 162] on div "汎德永業一" at bounding box center [551, 152] width 81 height 19
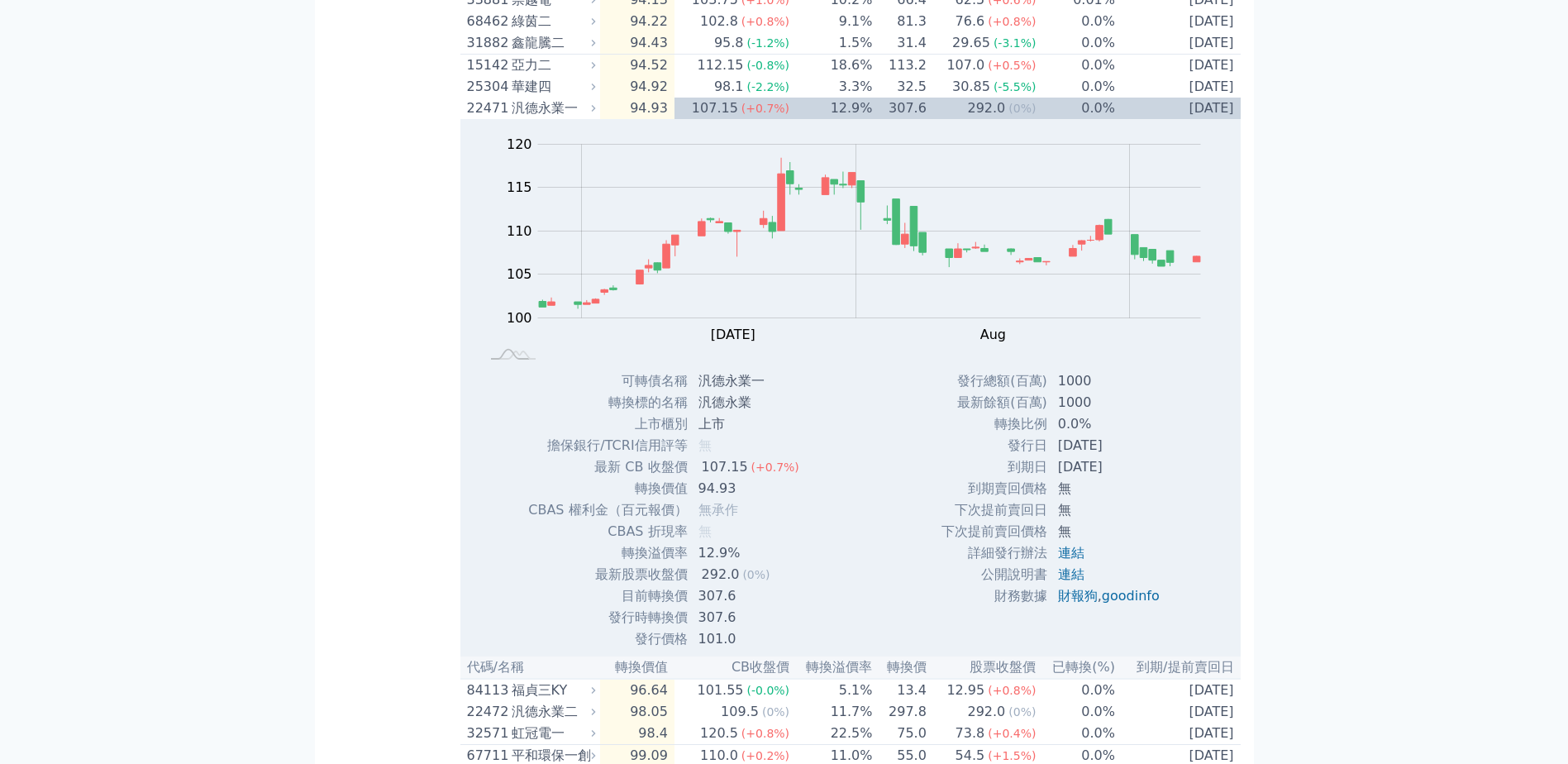
scroll to position [909, 0]
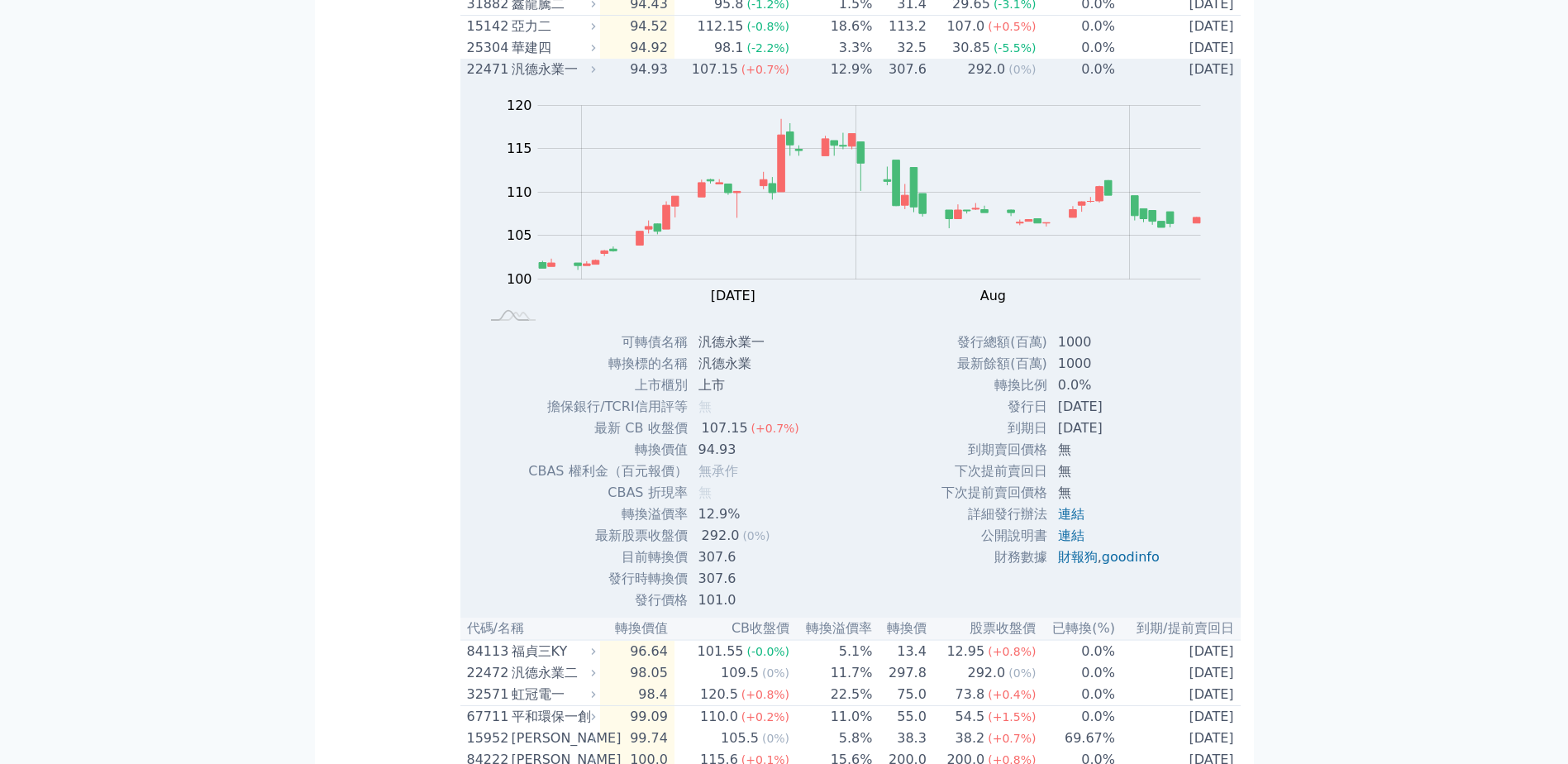
click at [606, 80] on td "94.93" at bounding box center [637, 69] width 74 height 21
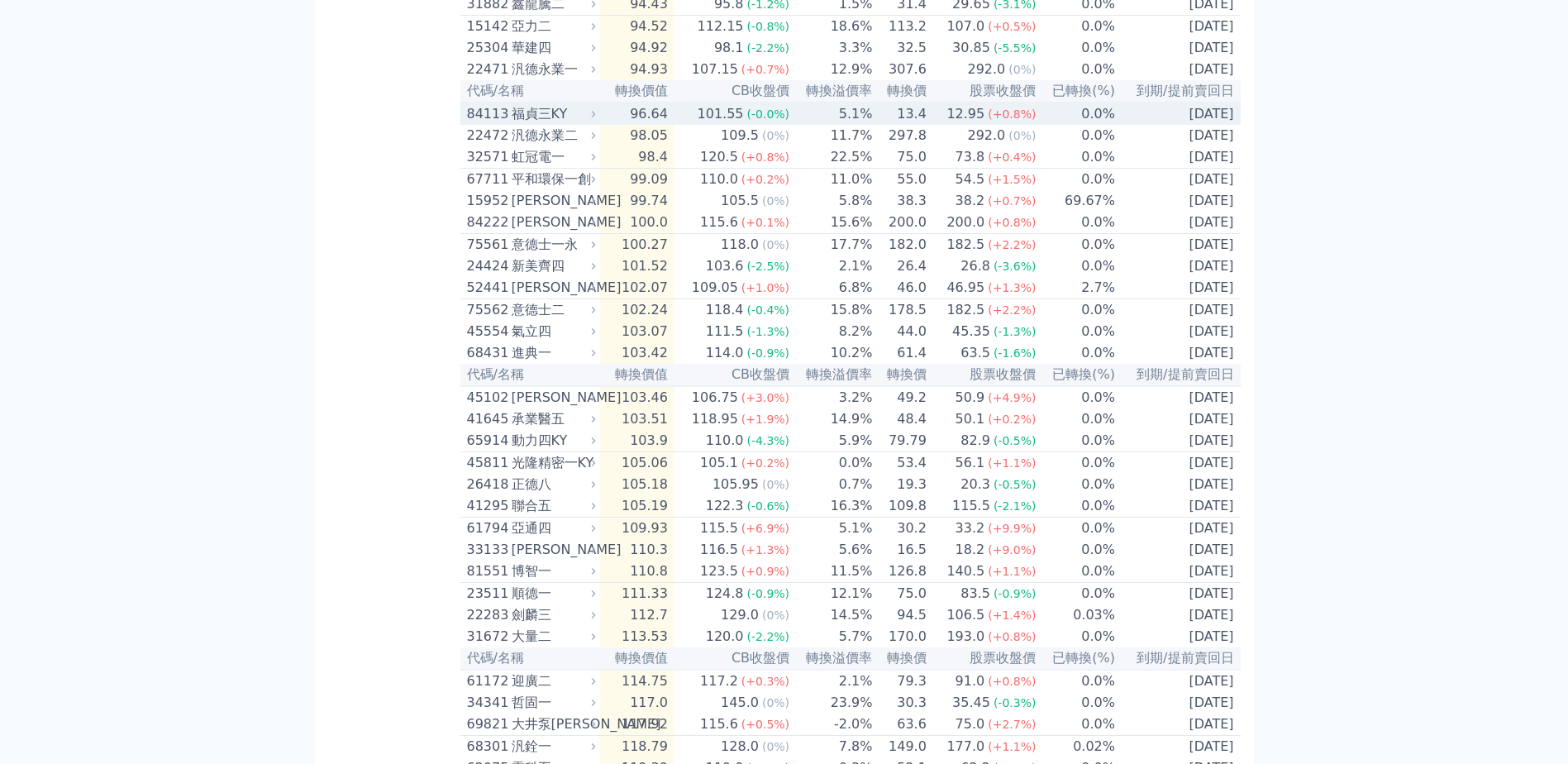
click at [537, 124] on div "福貞三KY" at bounding box center [551, 114] width 81 height 19
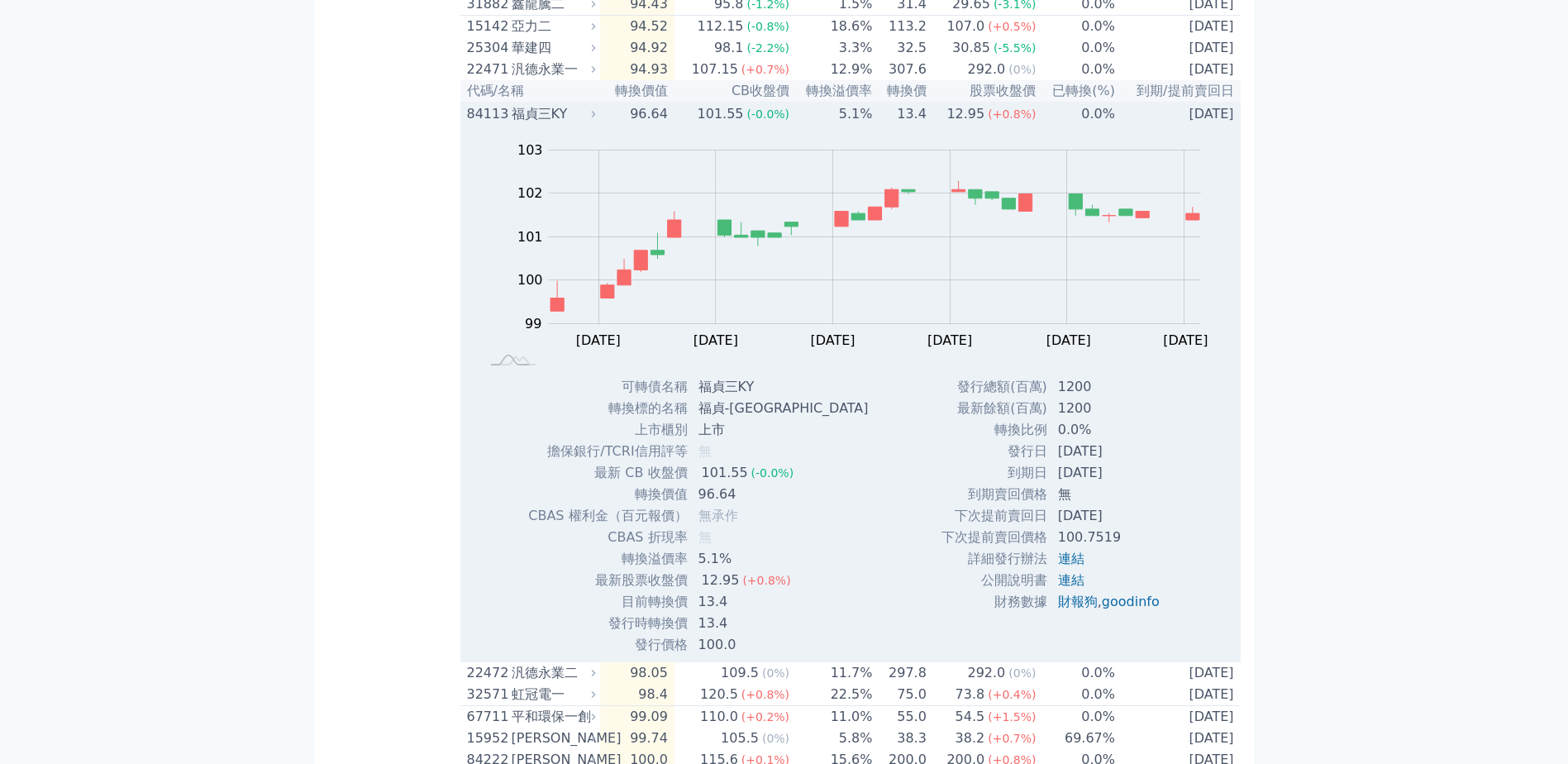
click at [521, 124] on div "福貞三KY" at bounding box center [551, 114] width 81 height 19
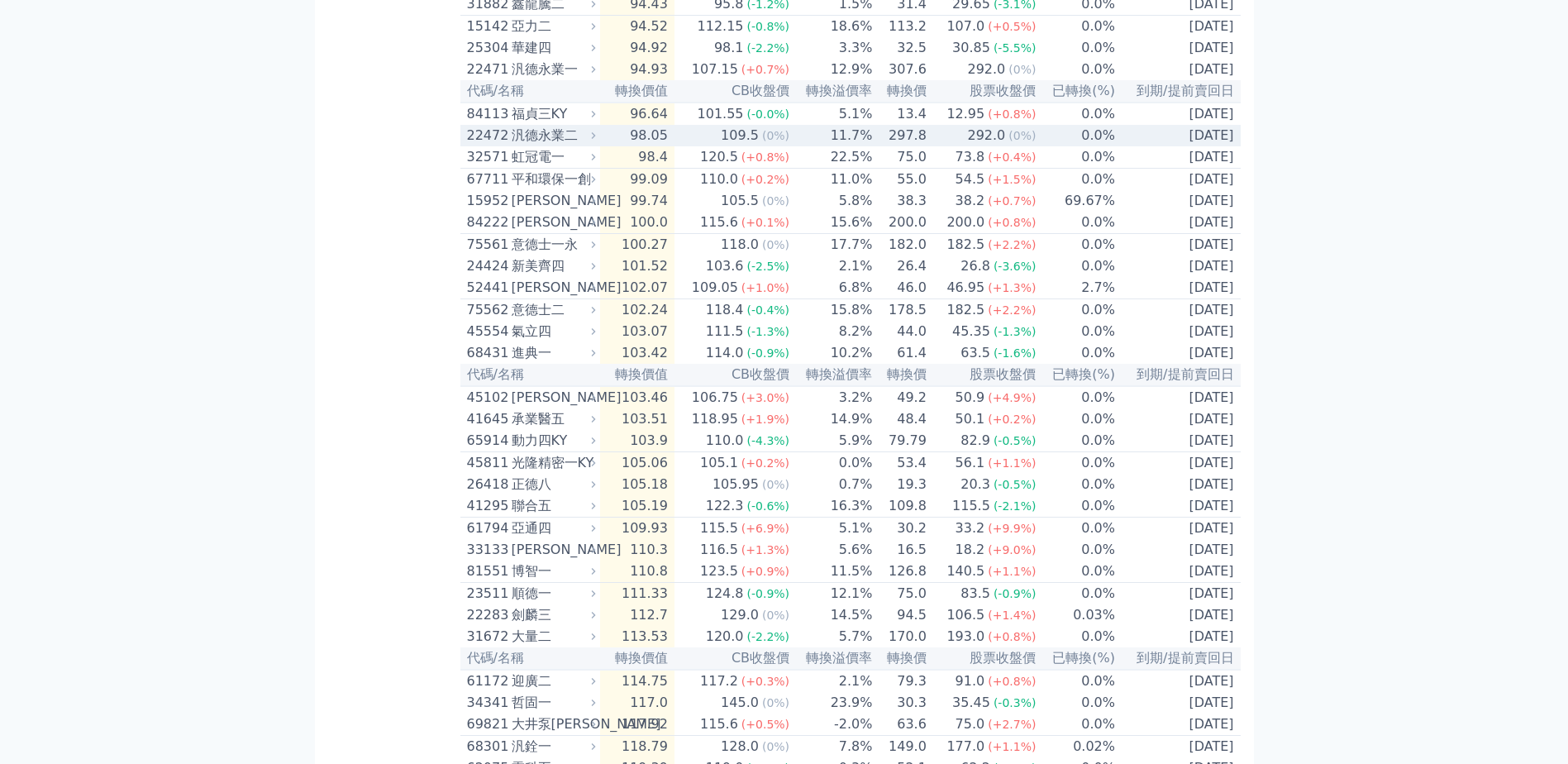
click at [544, 145] on div "汎德永業二" at bounding box center [551, 136] width 81 height 19
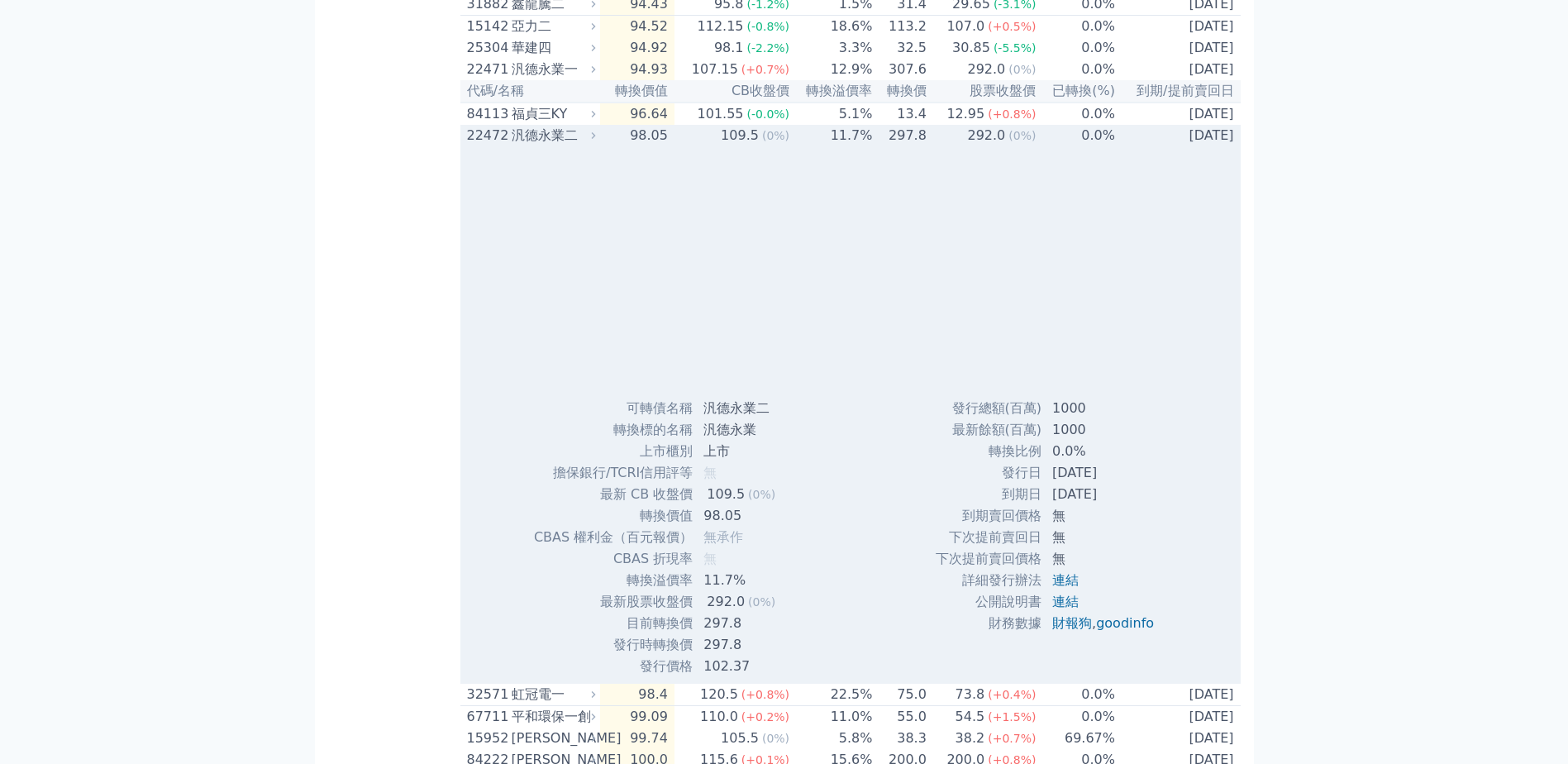
click at [548, 145] on div "汎德永業二" at bounding box center [551, 136] width 81 height 19
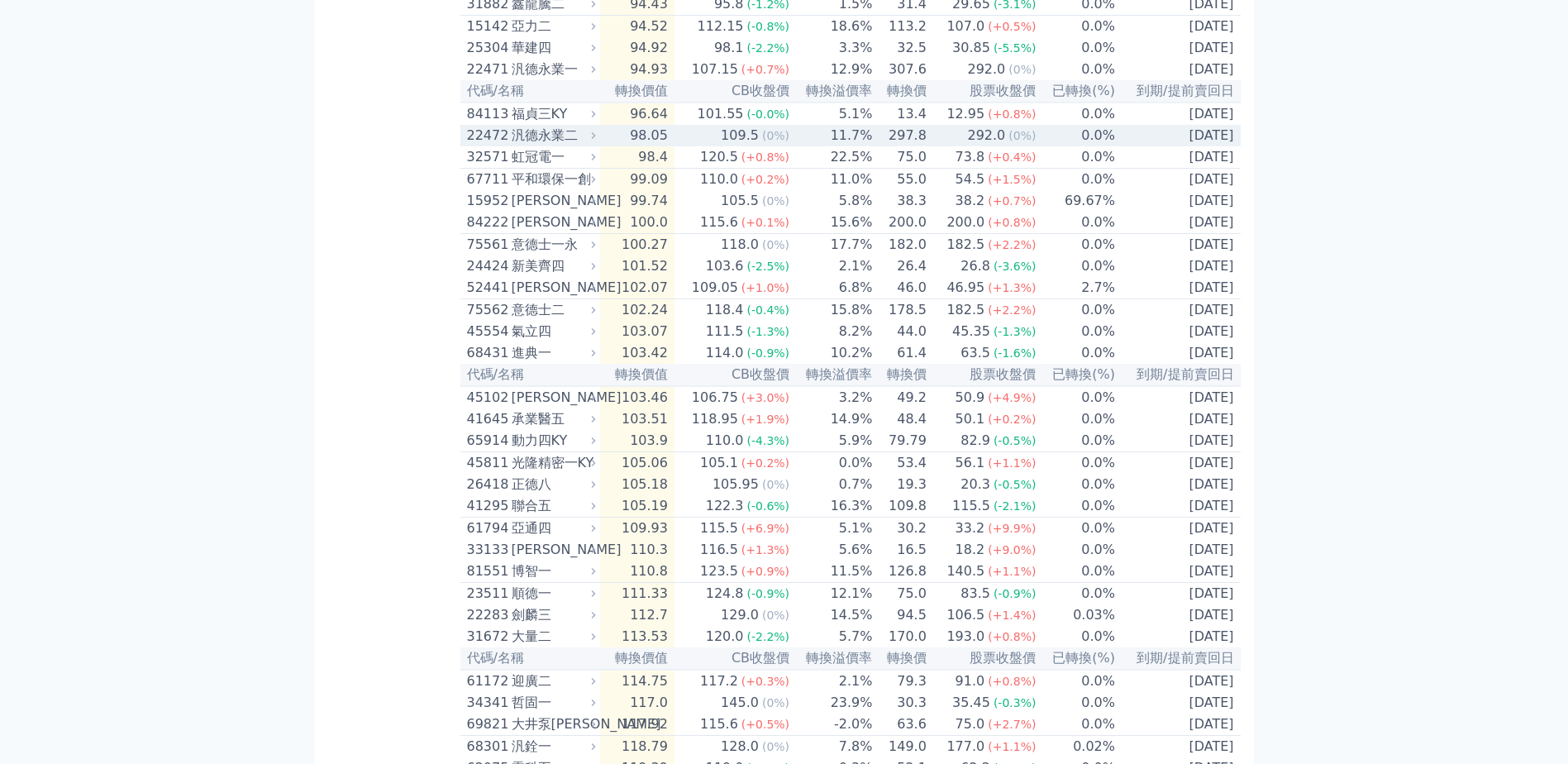
click at [546, 145] on div "汎德永業二" at bounding box center [551, 136] width 81 height 19
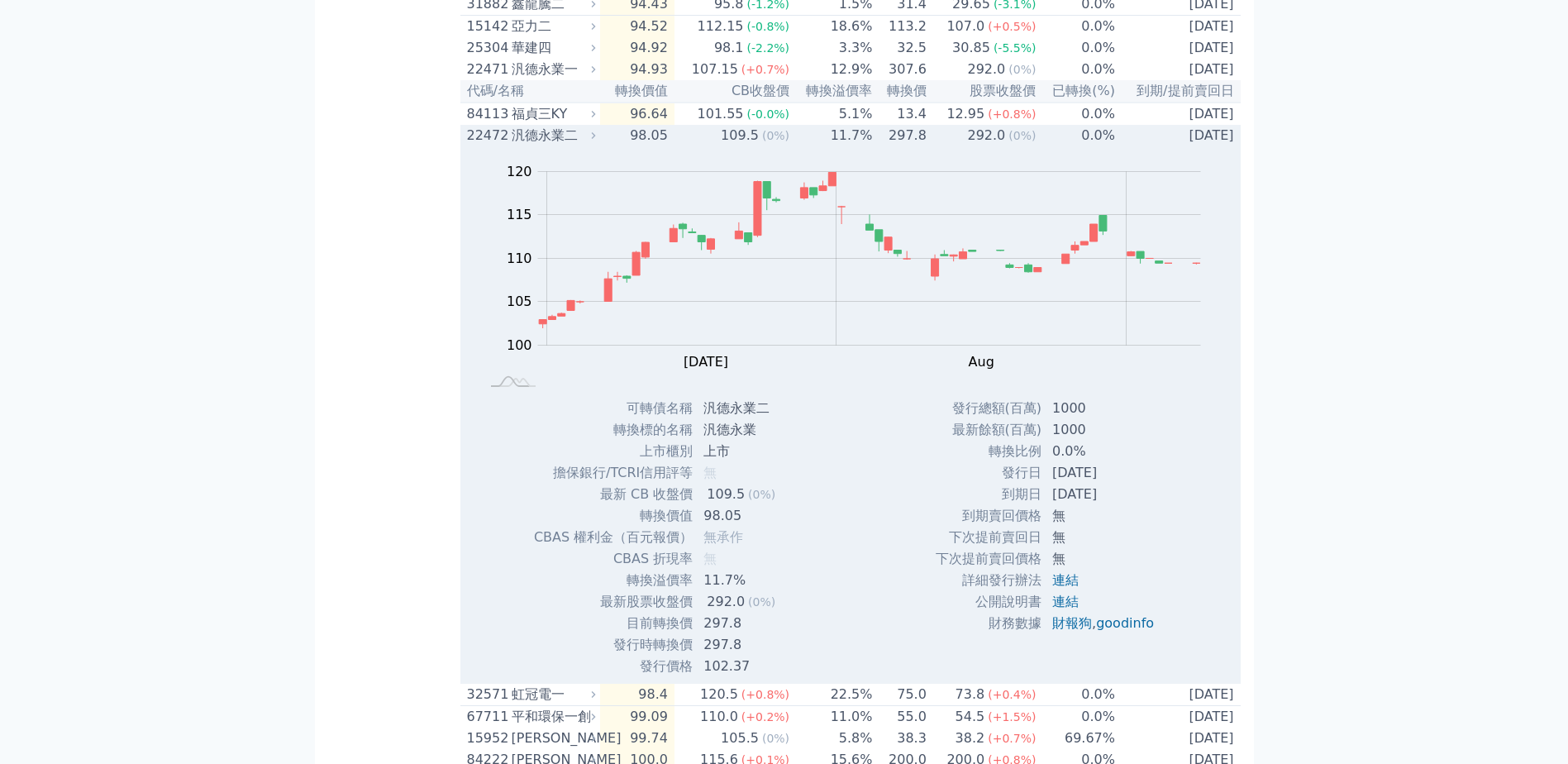
click at [550, 145] on div "汎德永業二" at bounding box center [551, 136] width 81 height 19
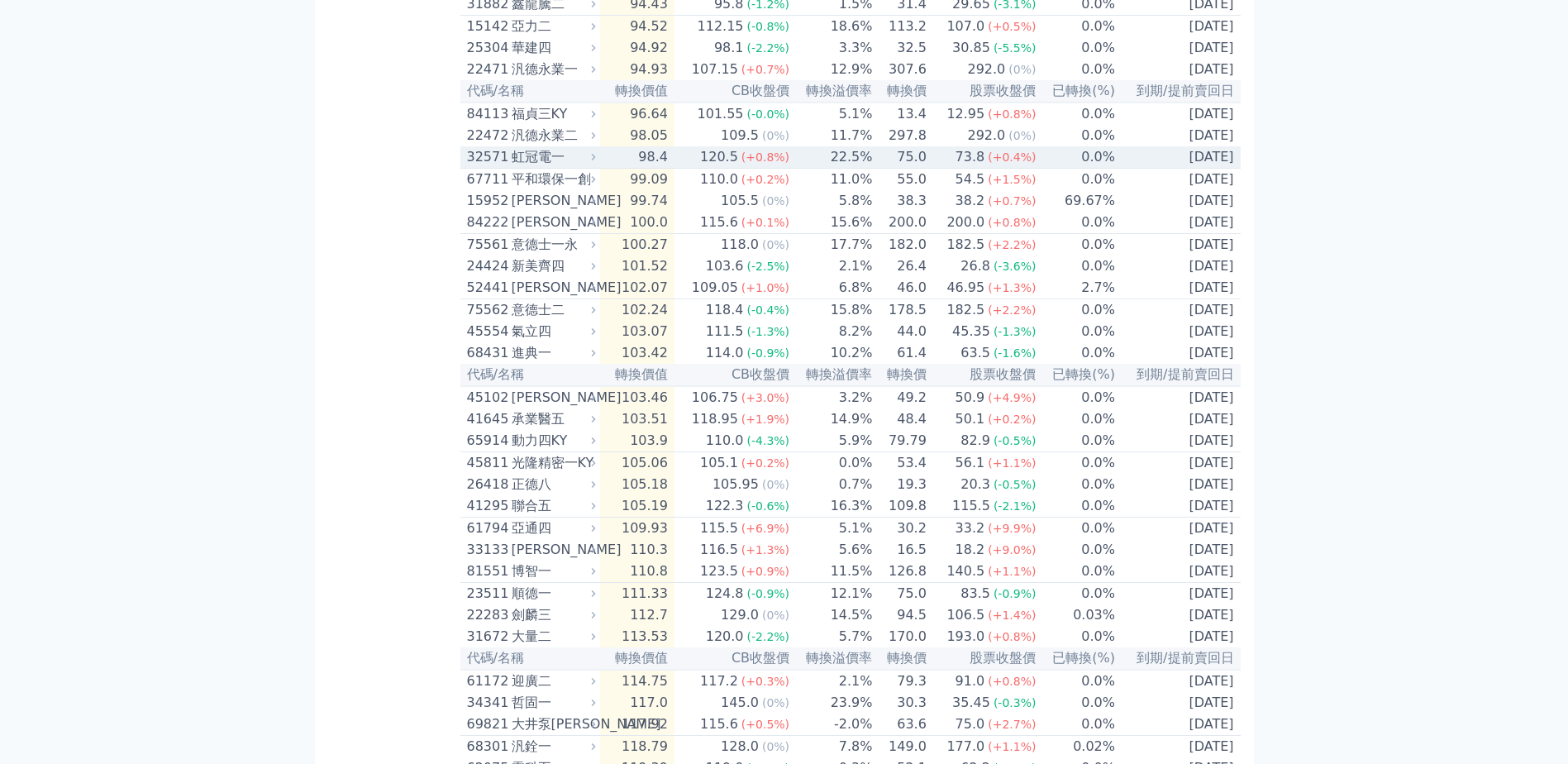
click at [541, 167] on div "虹冠電一" at bounding box center [551, 157] width 81 height 19
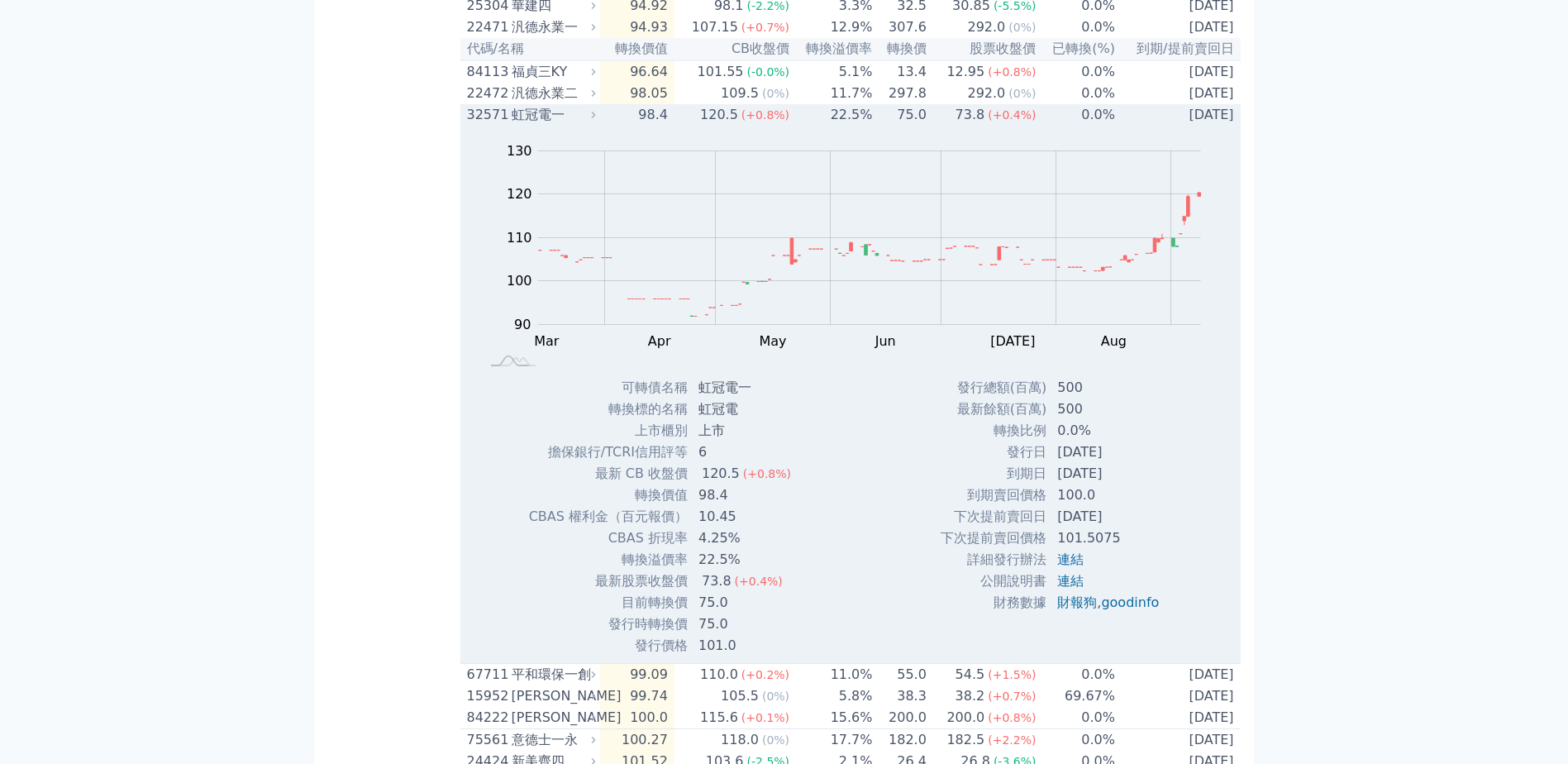
scroll to position [992, 0]
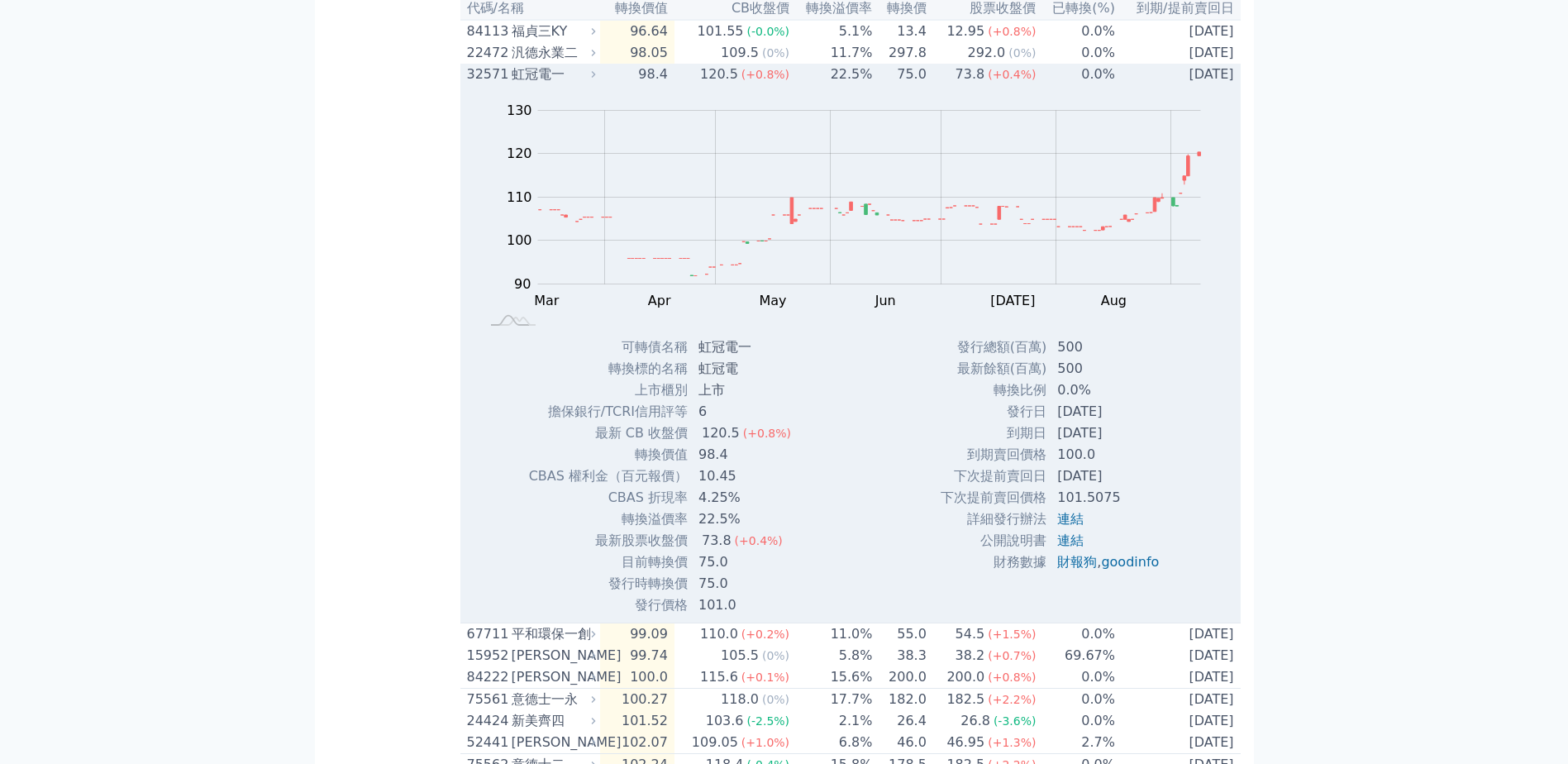
click at [971, 358] on td "發行總額(百萬)" at bounding box center [993, 347] width 107 height 21
drag, startPoint x: 956, startPoint y: 412, endPoint x: 1137, endPoint y: 503, distance: 202.6
click at [1137, 503] on tbody "發行總額(百萬) 500 最新餘額(百萬) 500 轉換比例 0.0% 發行日 2024-11-01 到期日 2029-11-01 到期賣回價格 100.0 …" at bounding box center [1056, 455] width 232 height 237
drag, startPoint x: 1137, startPoint y: 503, endPoint x: 1147, endPoint y: 530, distance: 28.8
click at [1149, 465] on td "100.0" at bounding box center [1110, 455] width 125 height 21
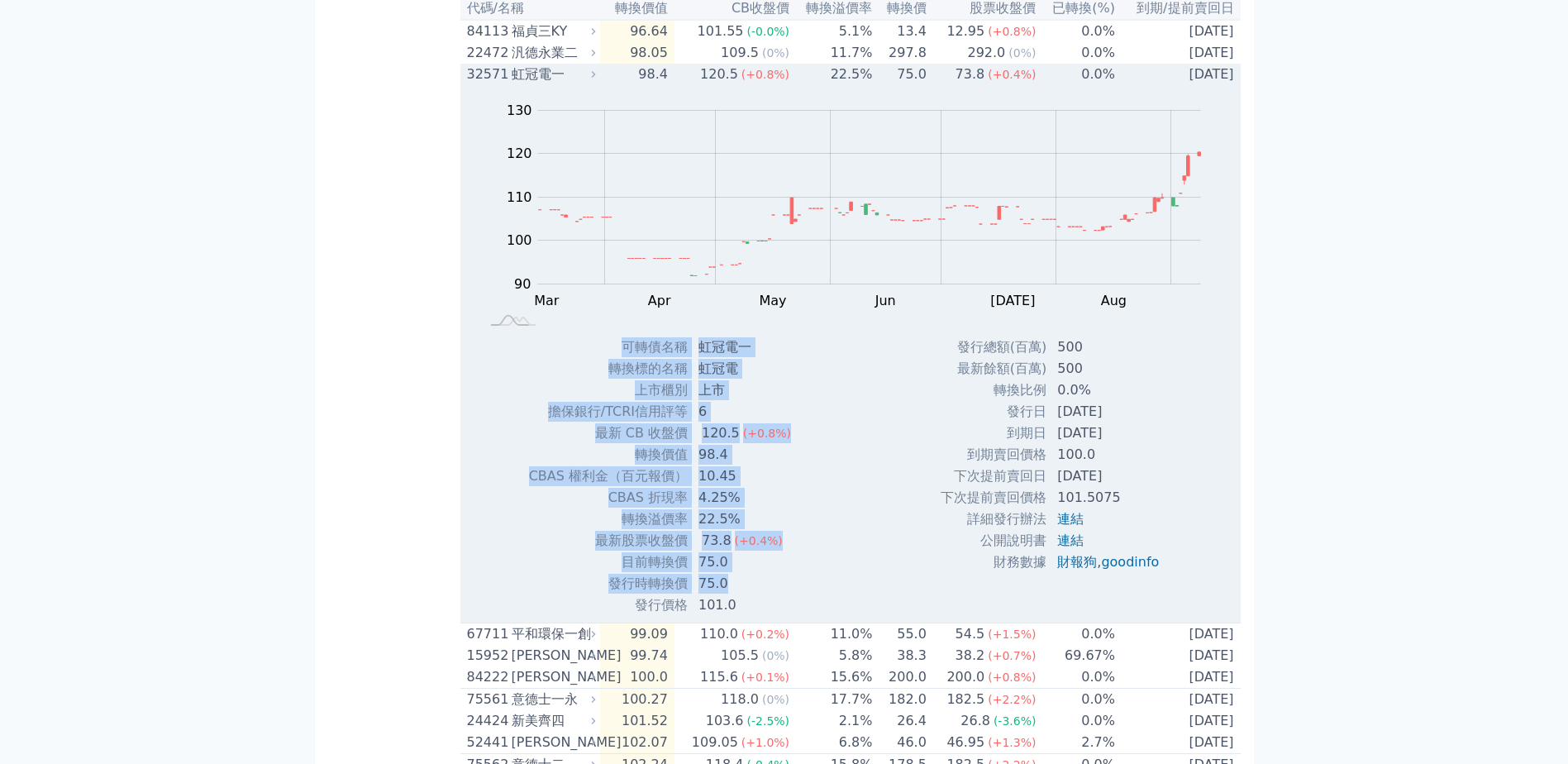
drag, startPoint x: 627, startPoint y: 409, endPoint x: 790, endPoint y: 646, distance: 287.6
click at [790, 616] on tbody "可轉債名稱 虹冠電一 轉換標的名稱 虹冠電 上市櫃別 上市 擔保銀行/TCRI信用評等 6 最新 CB 收盤價 120.5 (+0.8%)" at bounding box center [667, 476] width 277 height 279
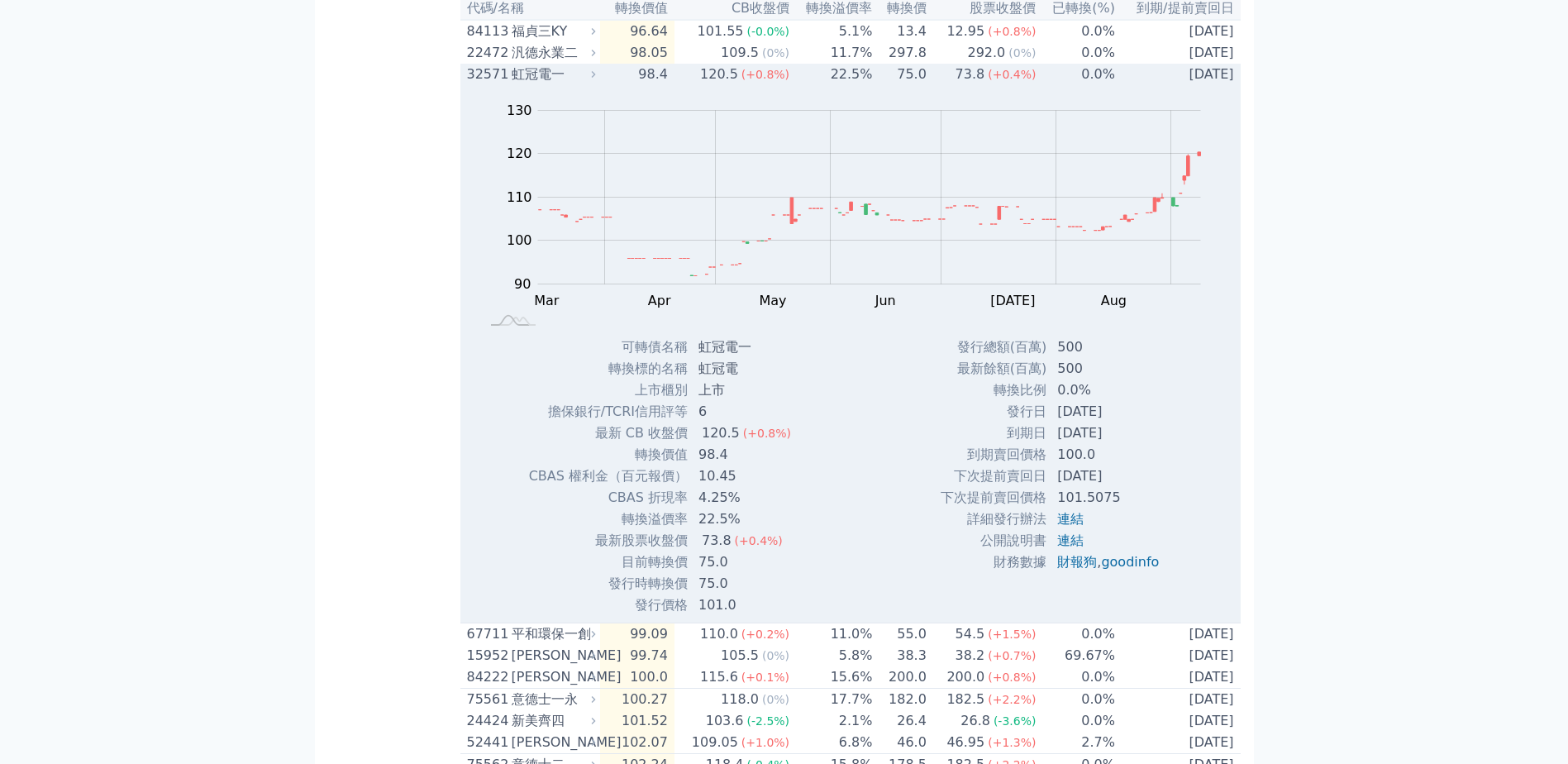
drag, startPoint x: 790, startPoint y: 646, endPoint x: 779, endPoint y: 669, distance: 25.5
click at [779, 616] on td "101.0" at bounding box center [746, 605] width 116 height 21
click at [542, 84] on div "虹冠電一" at bounding box center [551, 74] width 81 height 19
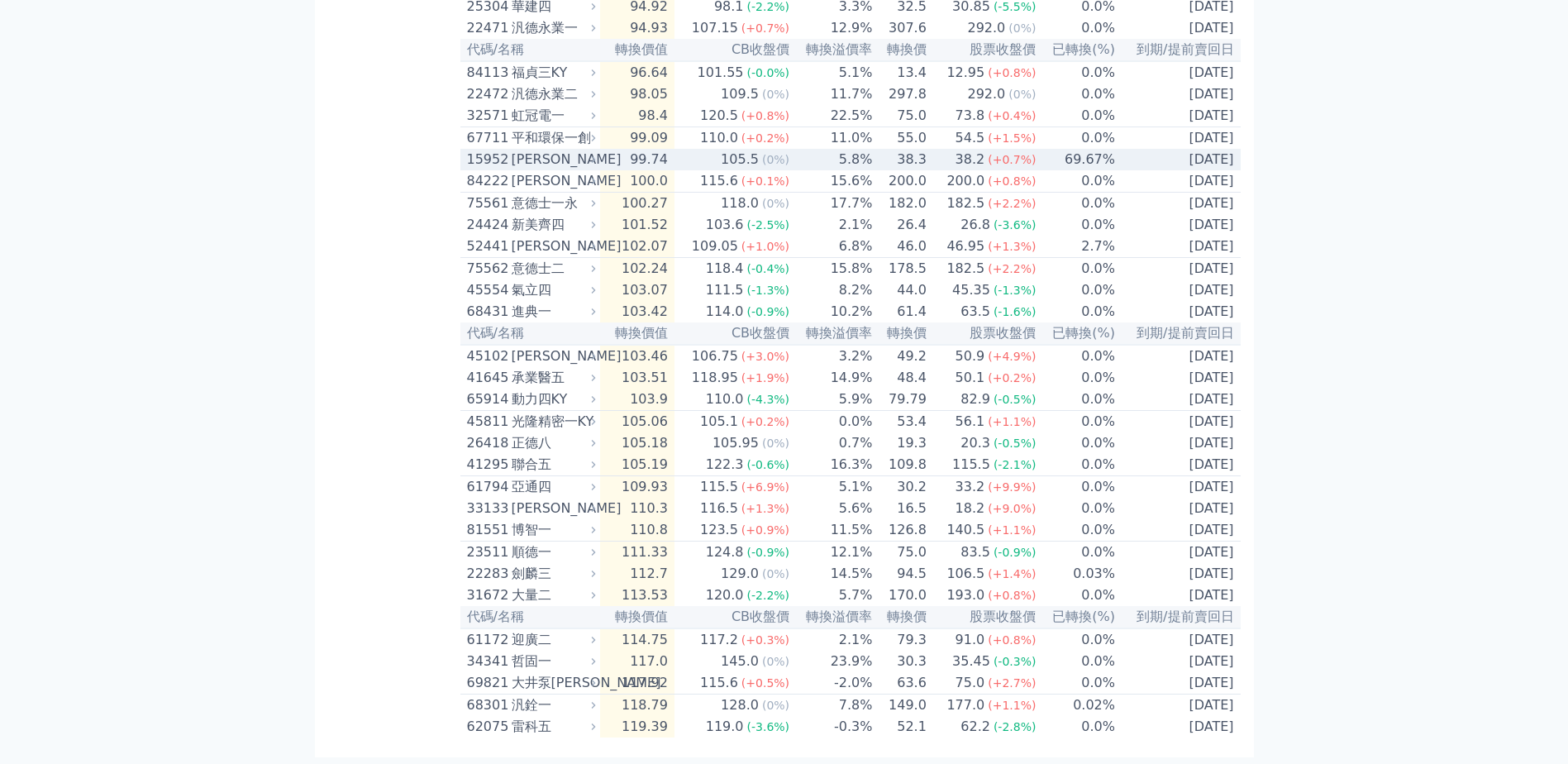
click at [547, 148] on div "平和環保一創" at bounding box center [551, 138] width 81 height 19
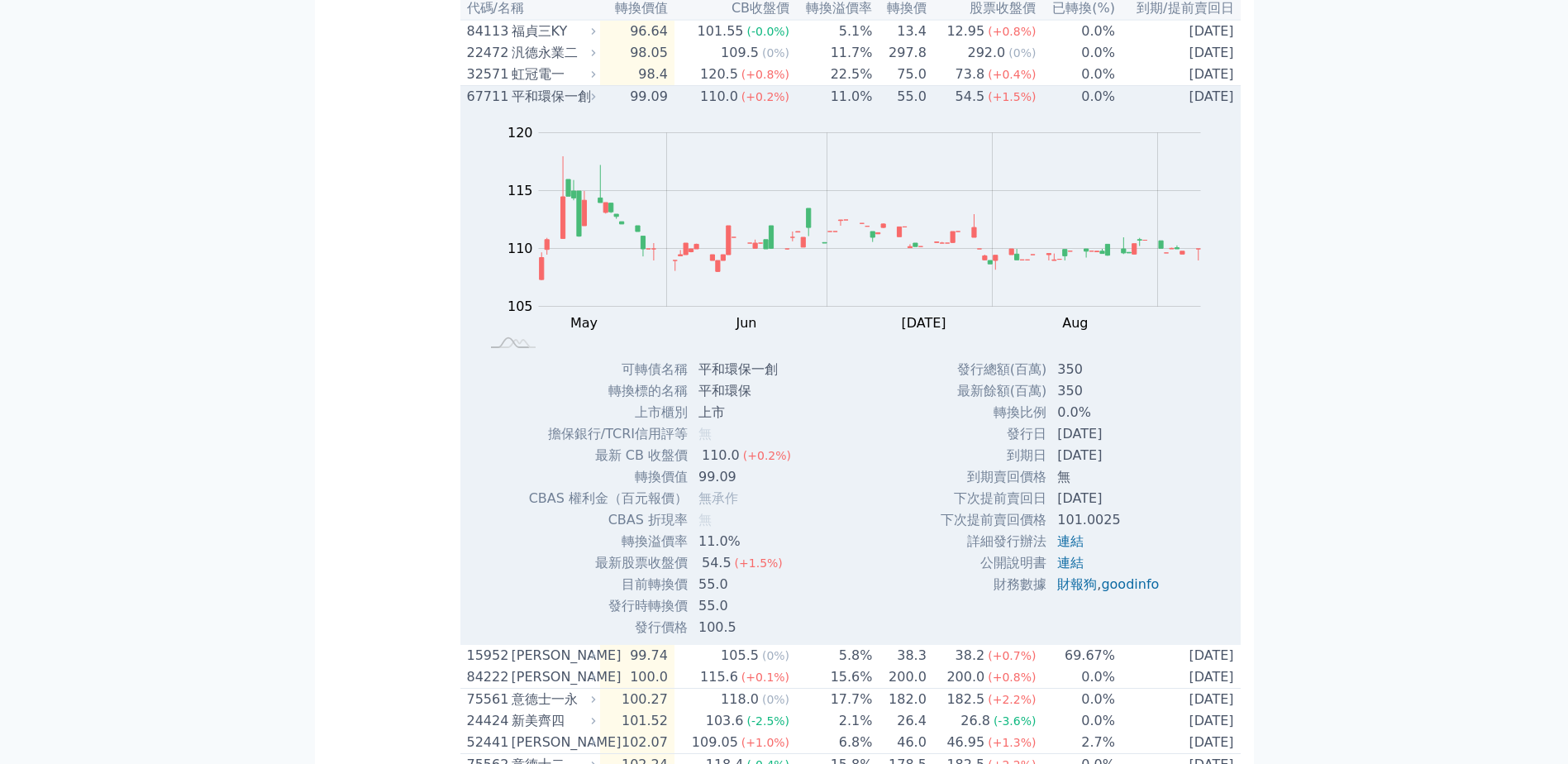
click at [547, 106] on div "平和環保一創" at bounding box center [551, 97] width 81 height 19
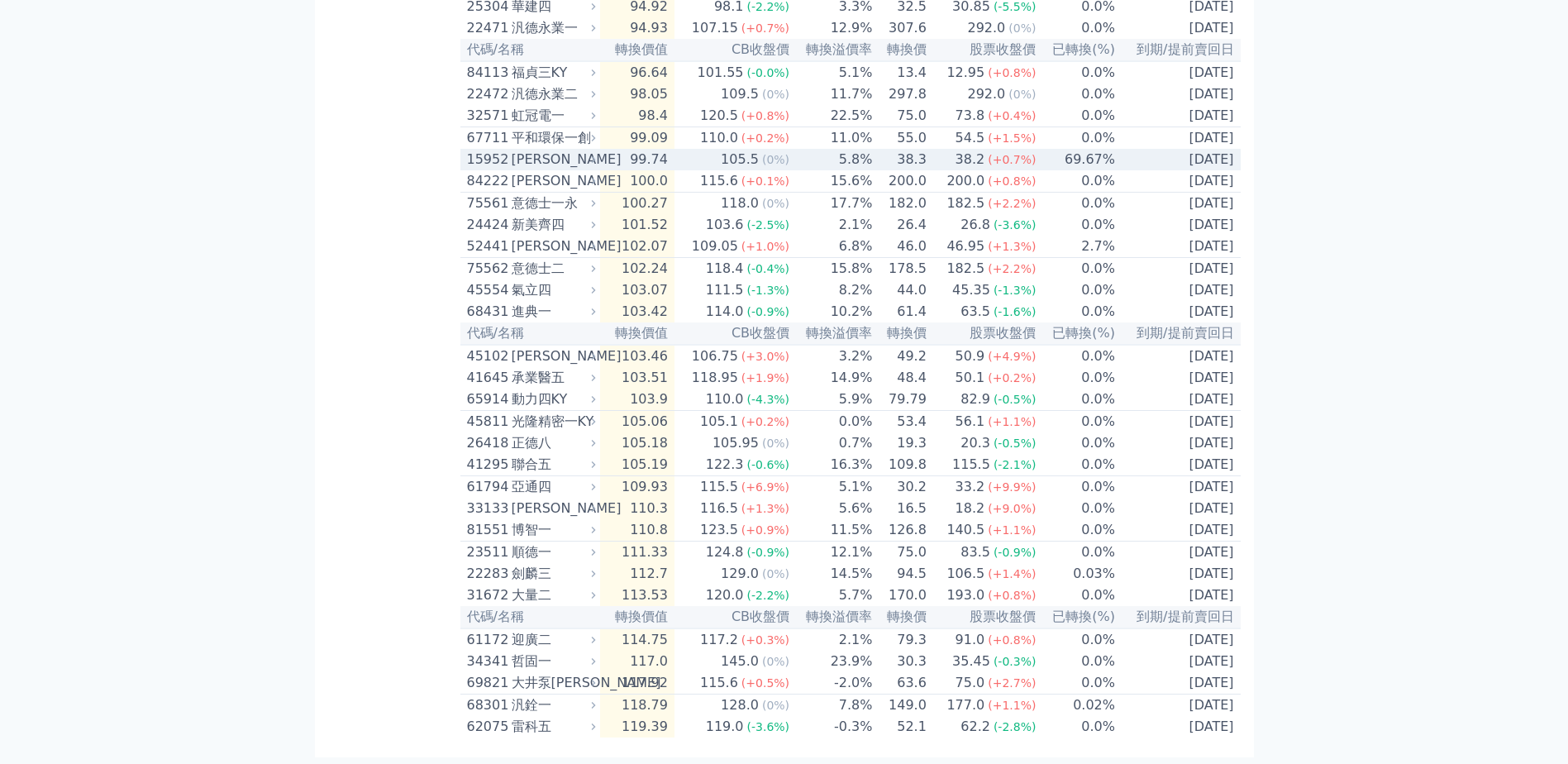
click at [544, 169] on div "[PERSON_NAME]" at bounding box center [551, 160] width 81 height 19
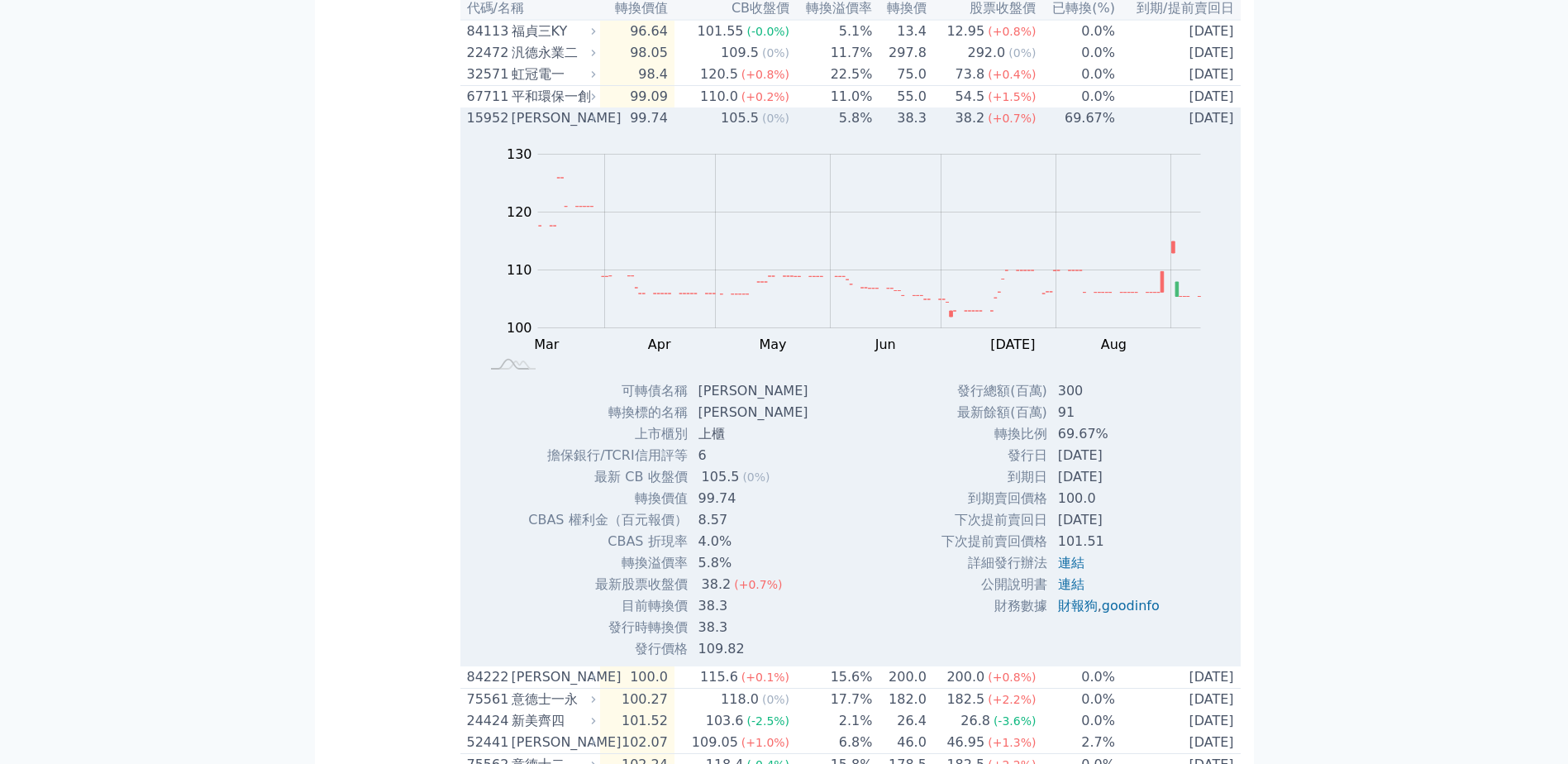
click at [544, 129] on div "[PERSON_NAME]" at bounding box center [551, 118] width 81 height 19
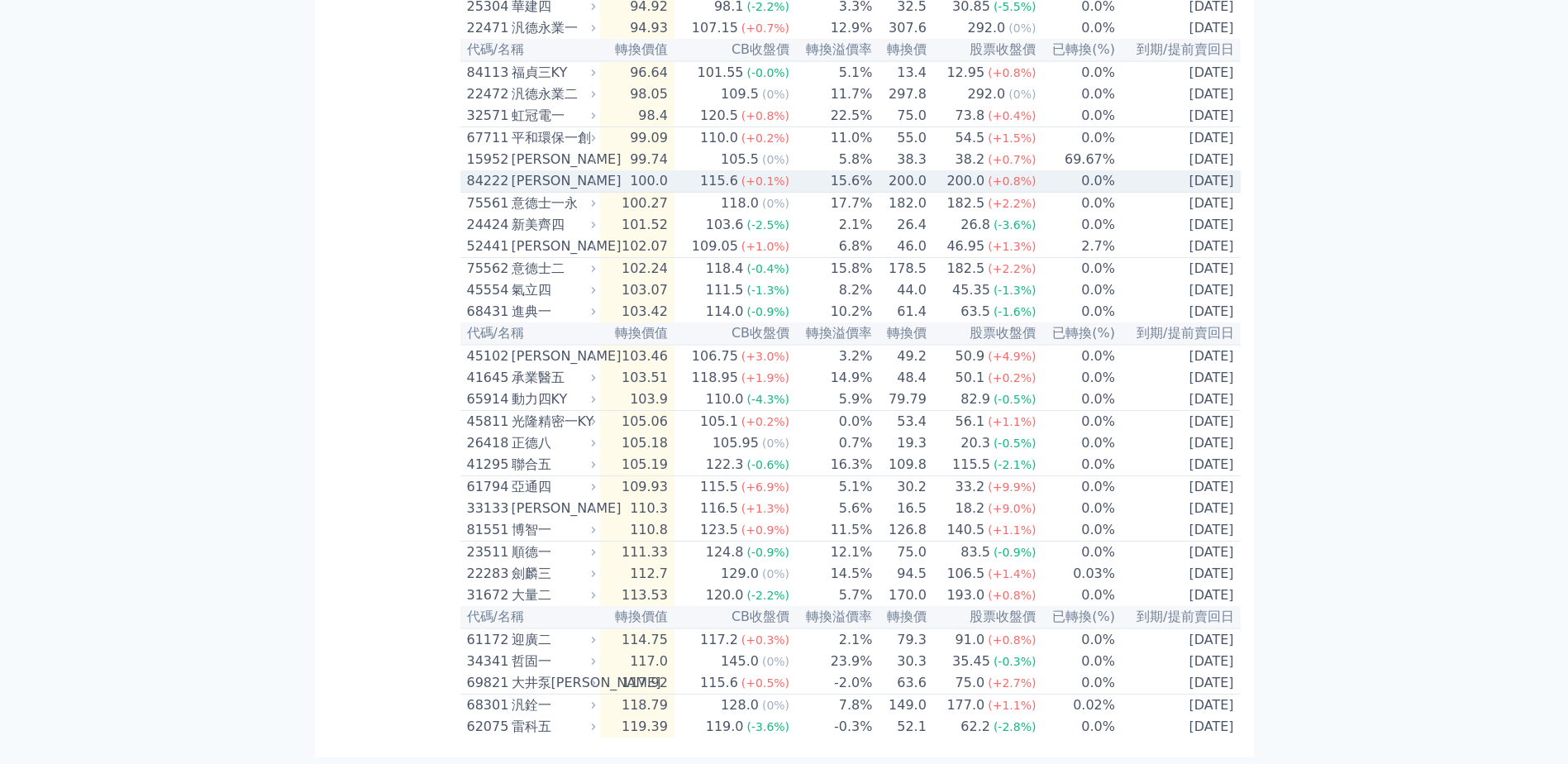
click at [537, 191] on div "[PERSON_NAME]" at bounding box center [551, 181] width 81 height 19
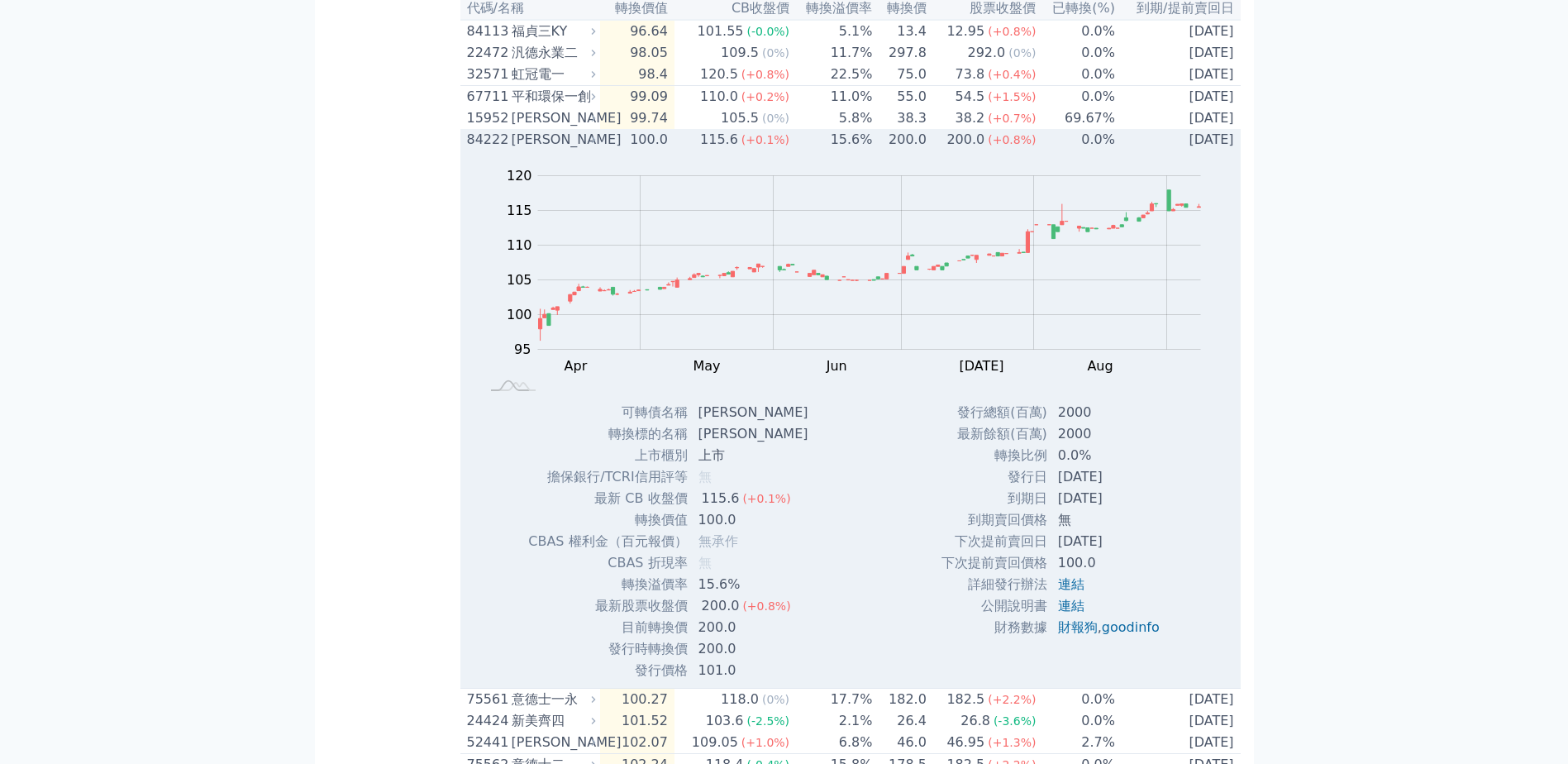
click at [537, 150] on div "[PERSON_NAME]" at bounding box center [551, 139] width 81 height 19
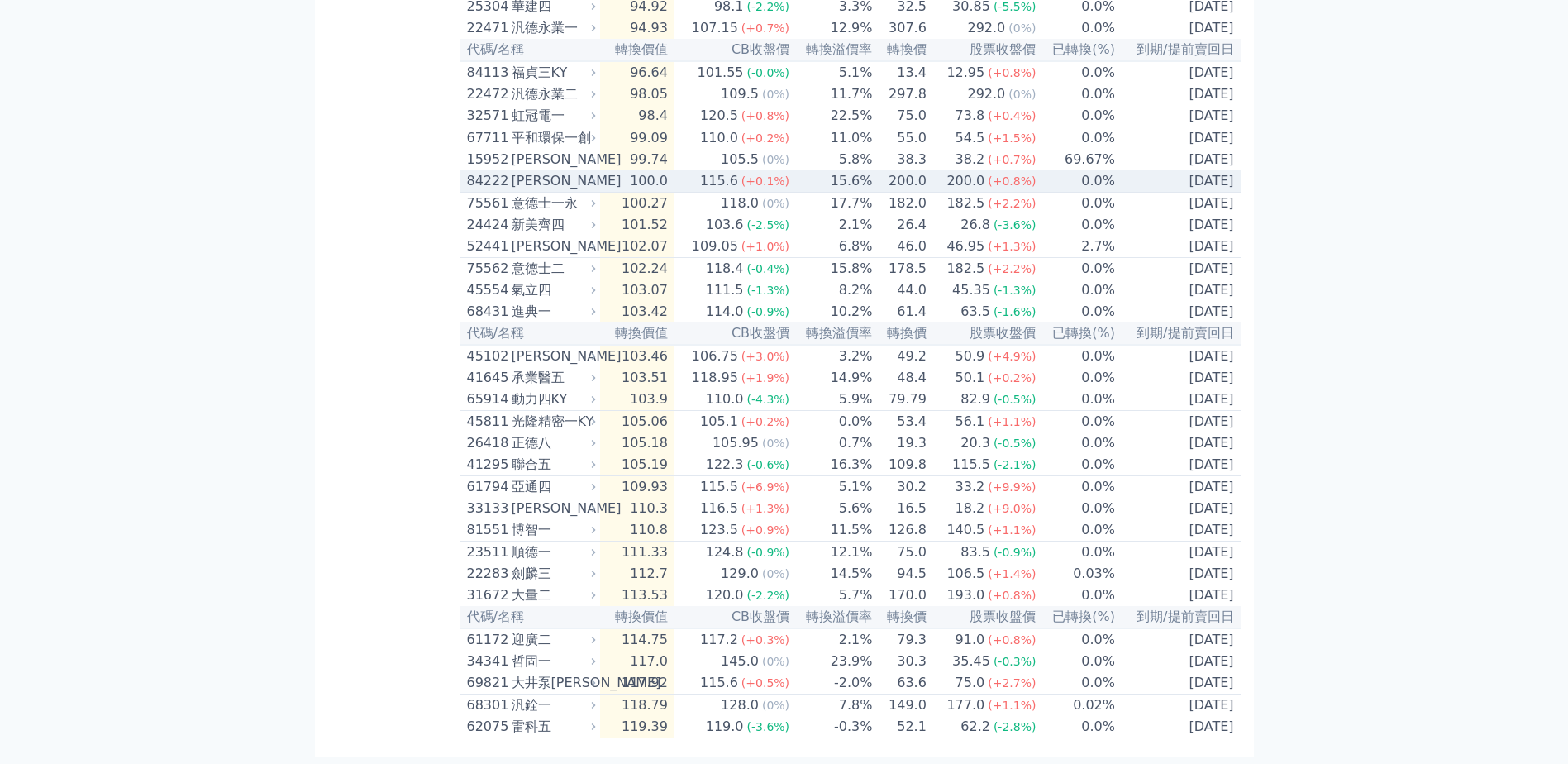
click at [506, 191] on div "84222" at bounding box center [488, 181] width 41 height 19
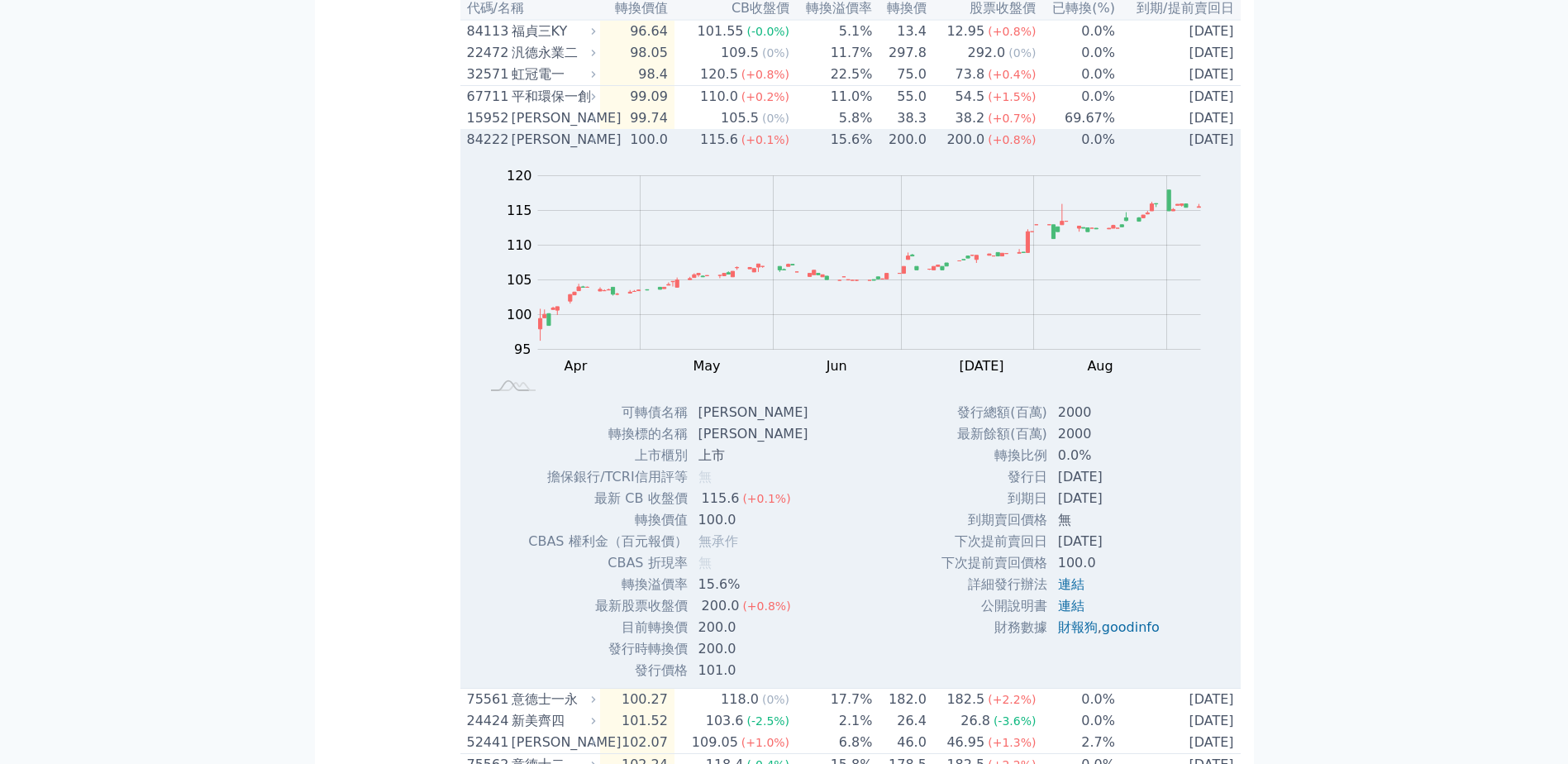
click at [785, 146] on span "(+0.1%)" at bounding box center [766, 139] width 48 height 13
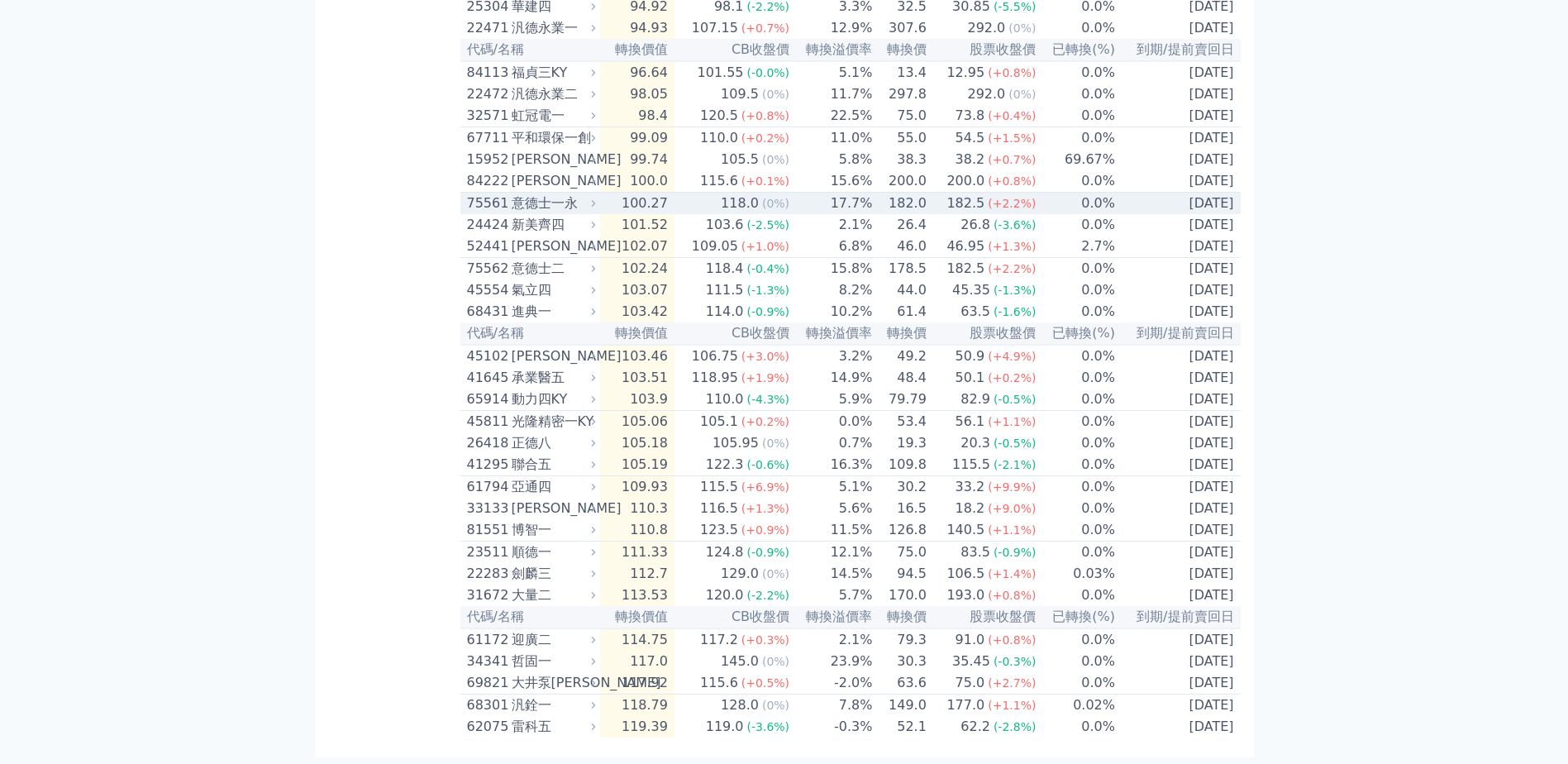
click at [737, 214] on div "118.0" at bounding box center [740, 203] width 44 height 19
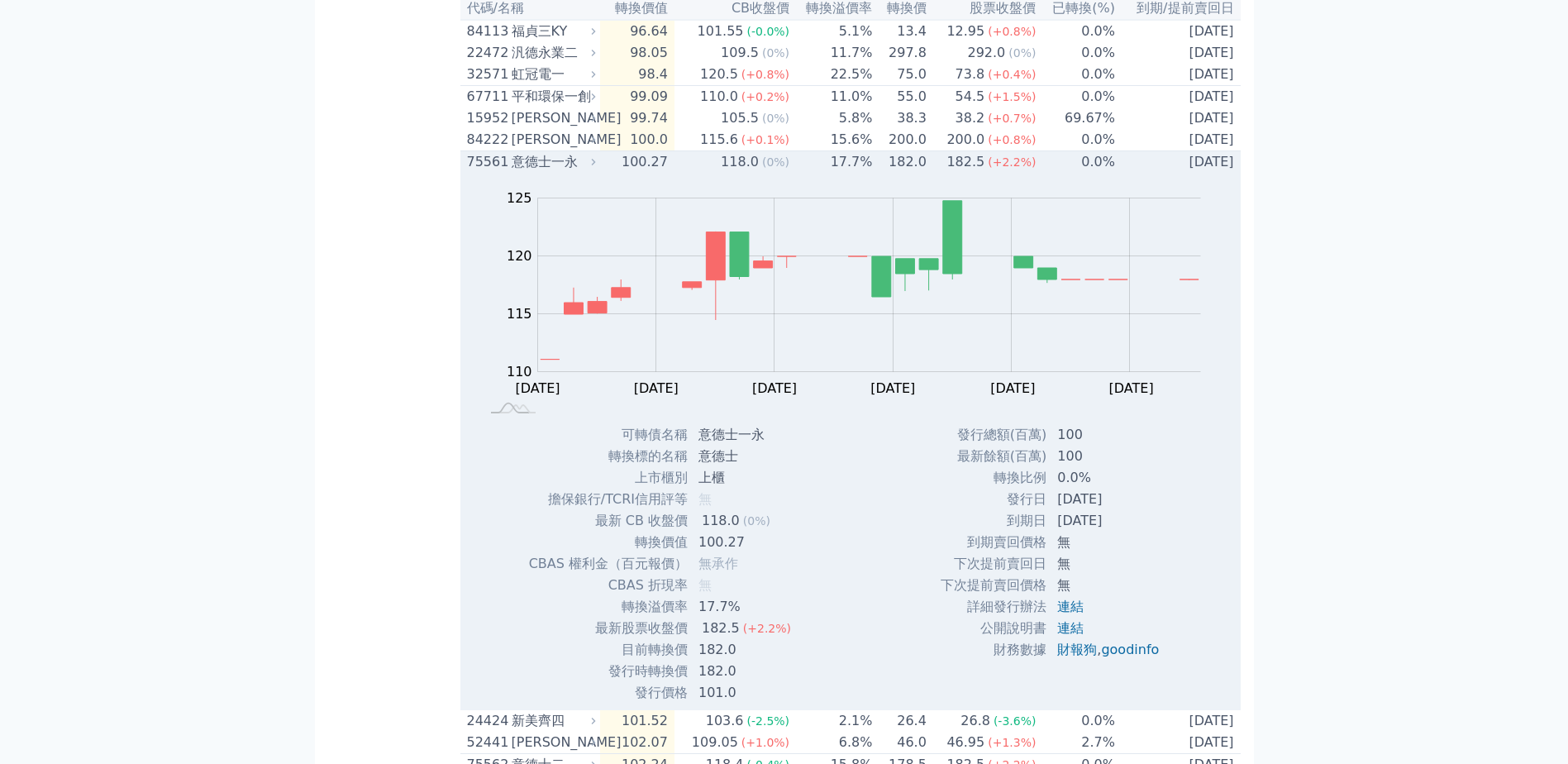
click at [737, 172] on div "118.0" at bounding box center [740, 162] width 44 height 19
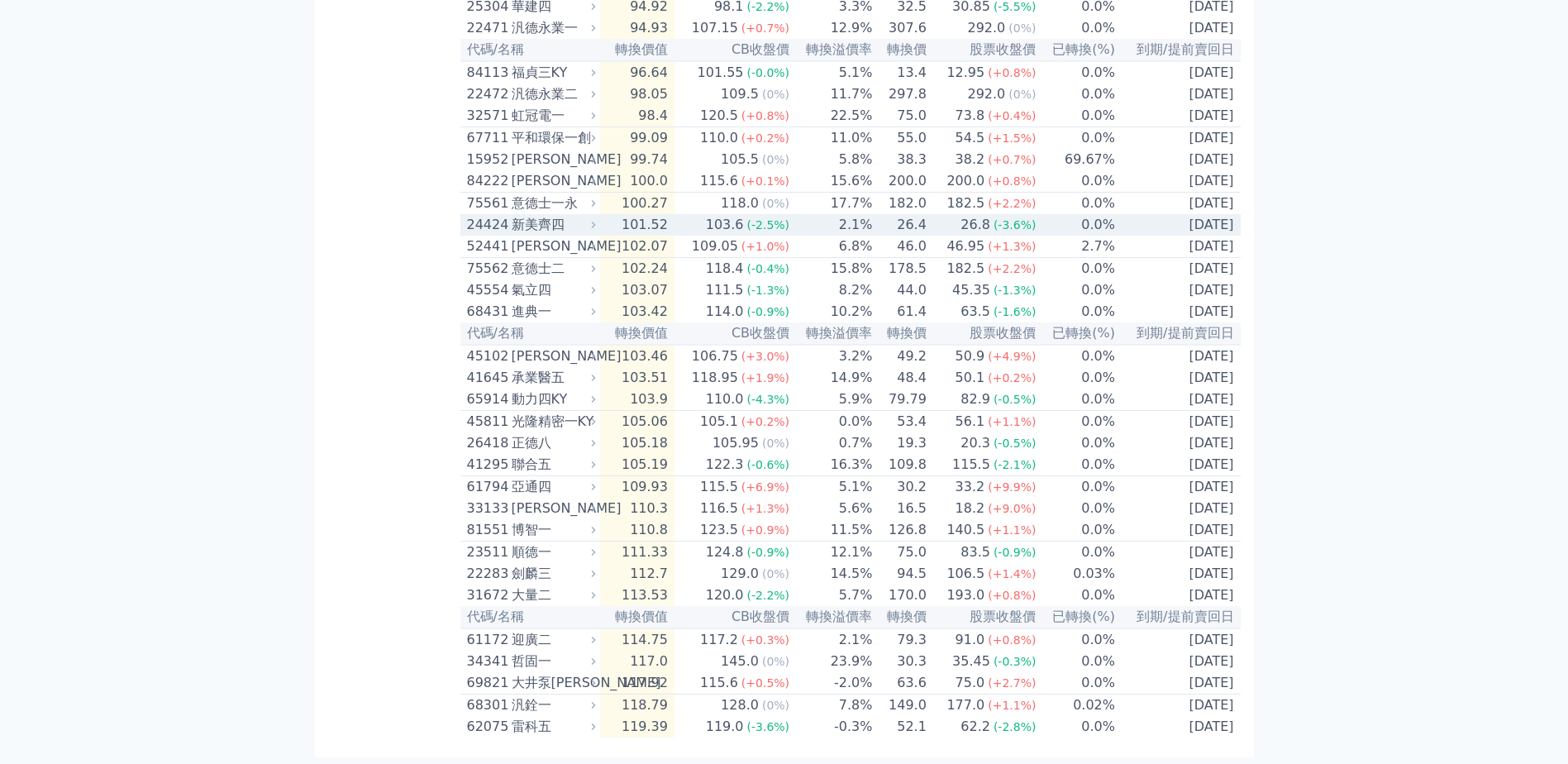
click at [765, 235] on div "(-2.5%)" at bounding box center [768, 224] width 43 height 19
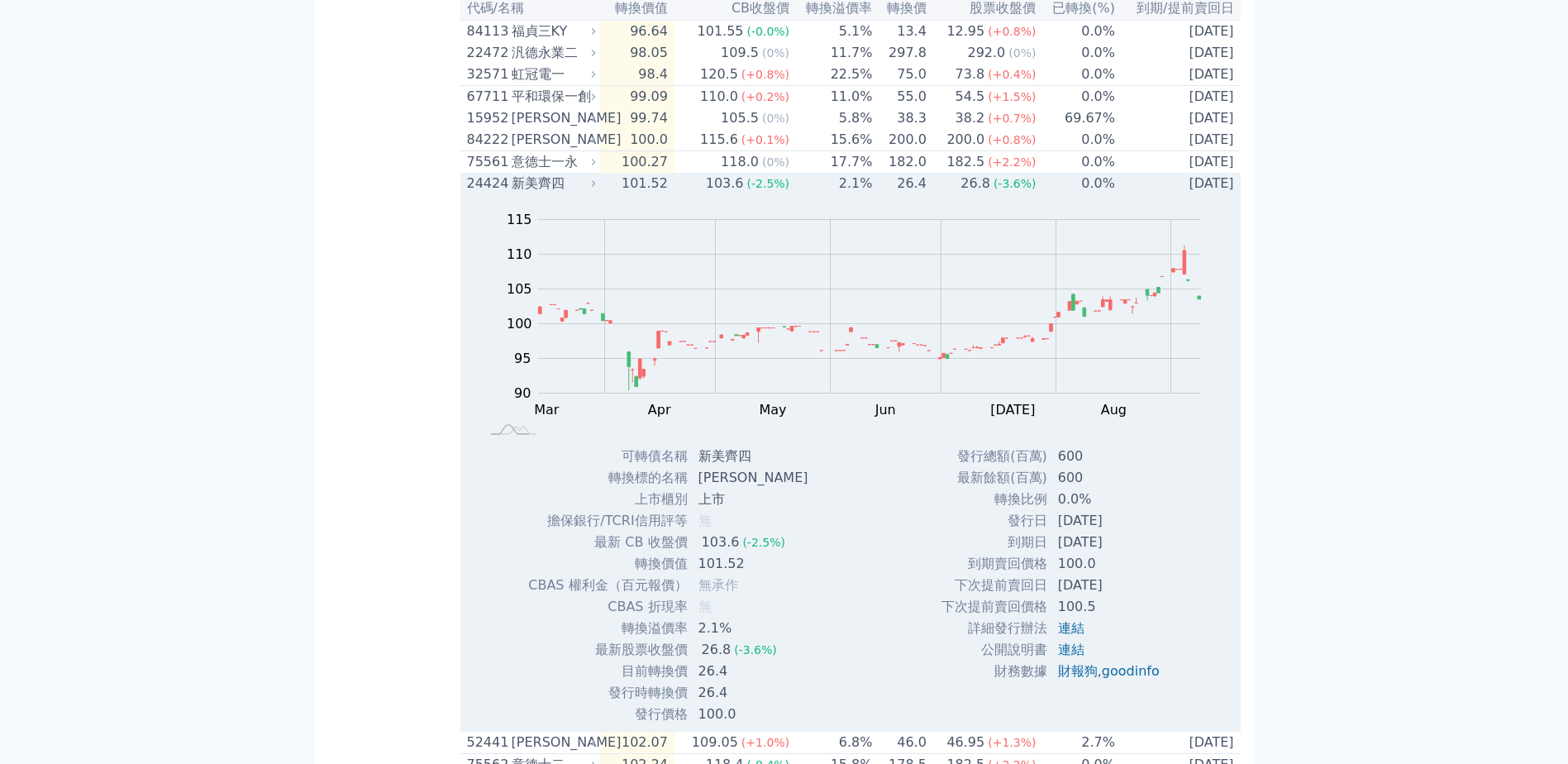
click at [757, 191] on span "(-2.5%)" at bounding box center [768, 183] width 43 height 13
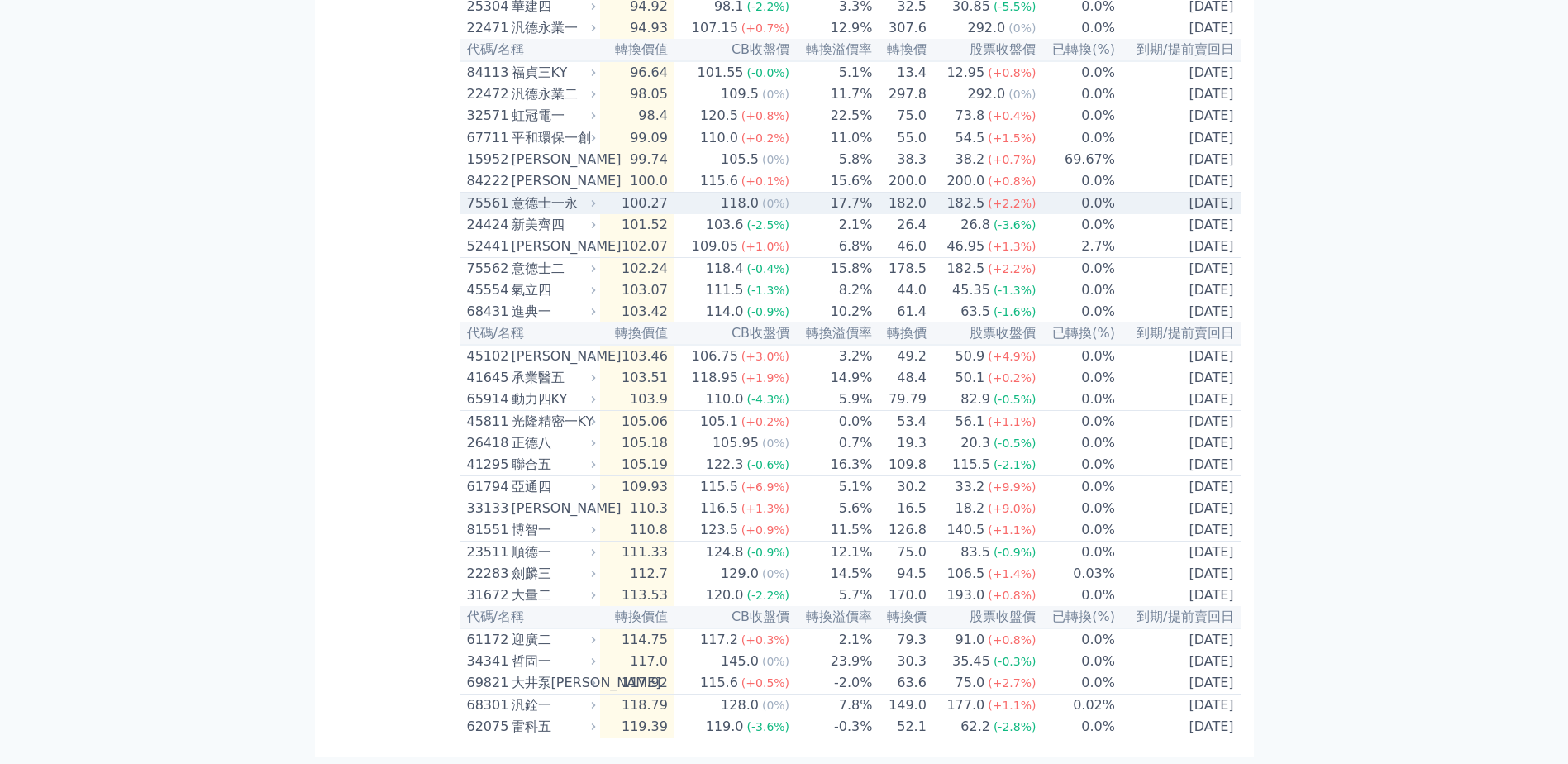
click at [768, 210] on span "(0%)" at bounding box center [776, 203] width 27 height 13
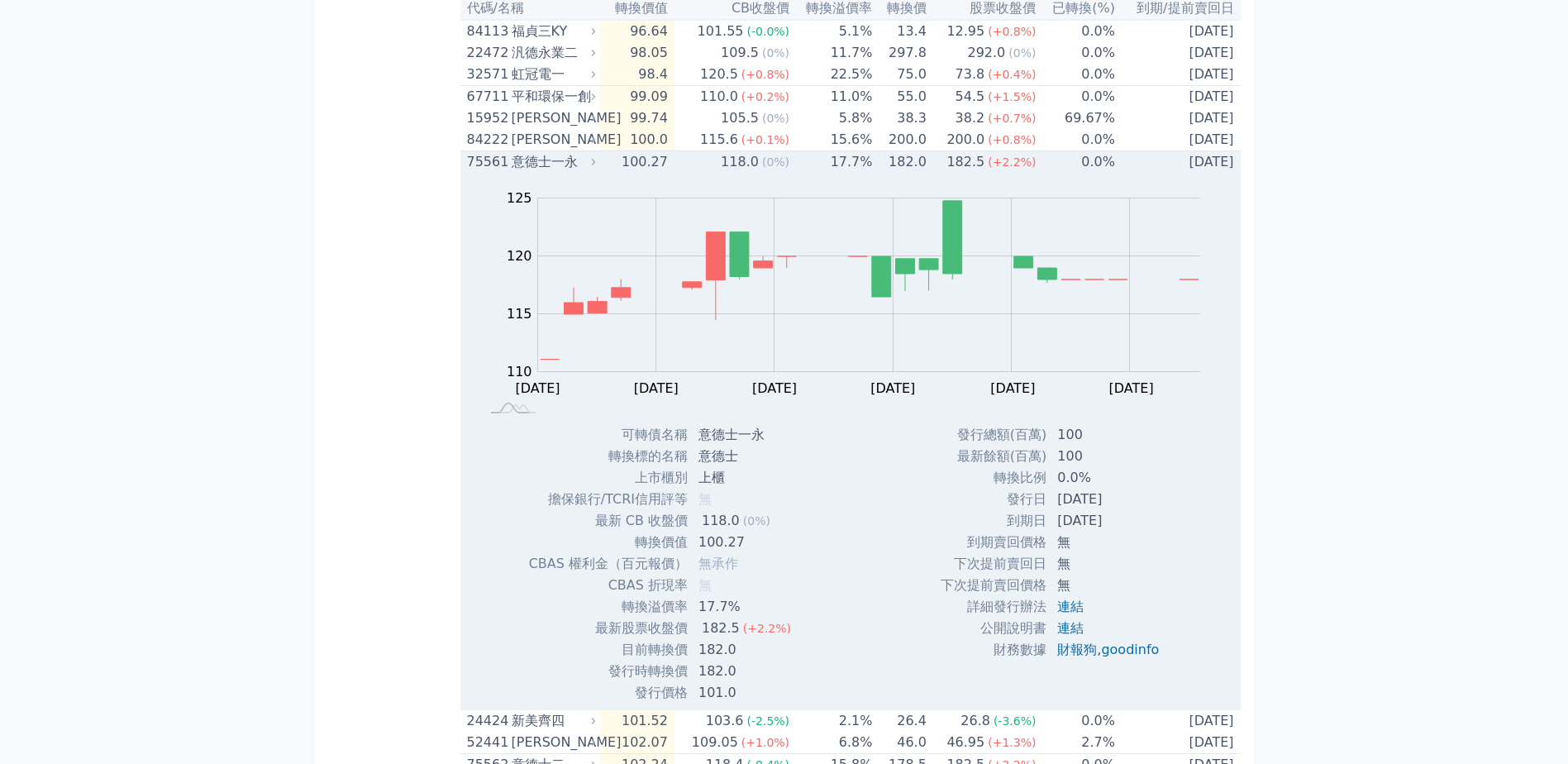
click at [621, 174] on td "100.27" at bounding box center [637, 162] width 74 height 22
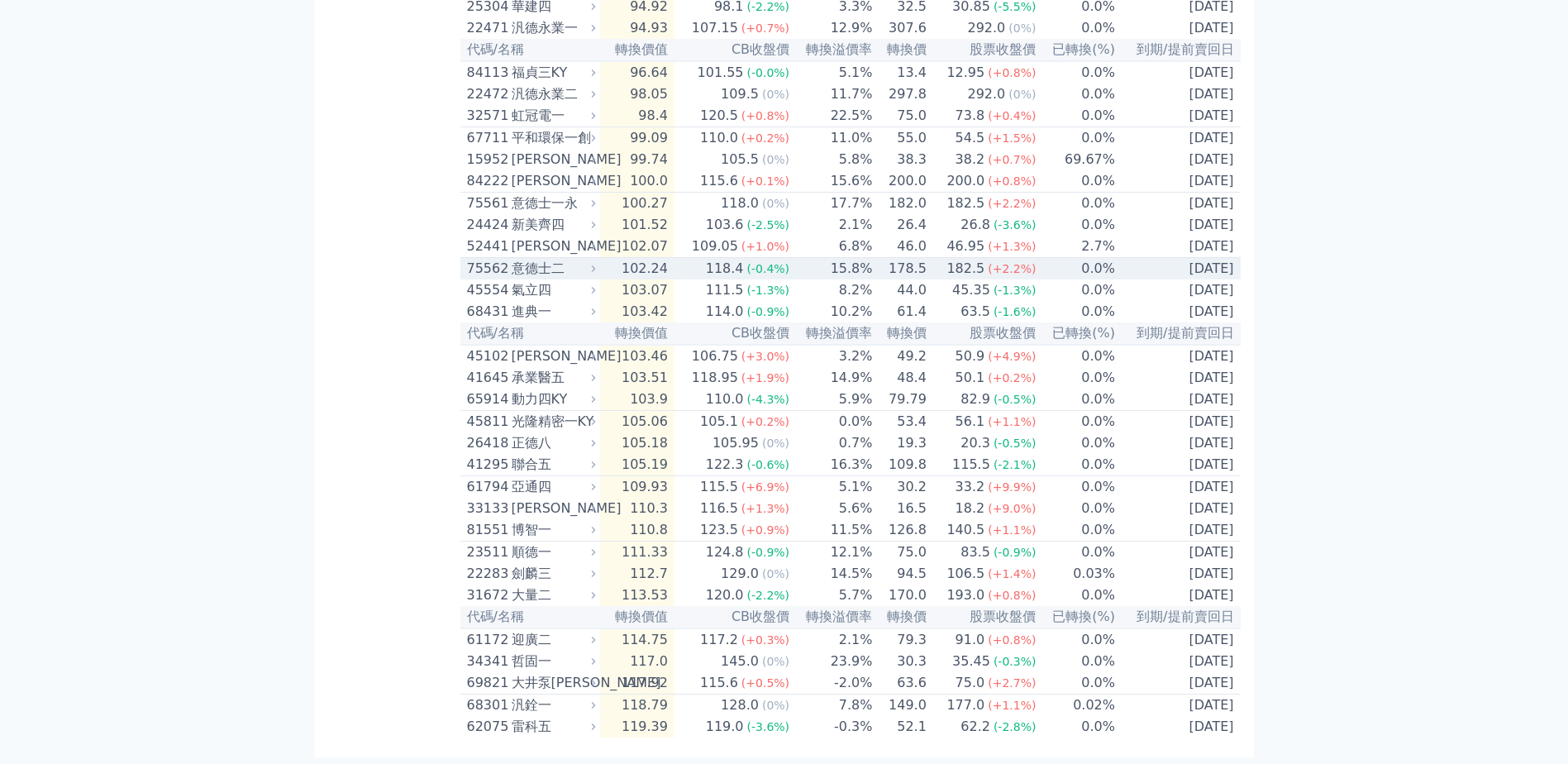
click at [543, 278] on div "意德士二" at bounding box center [551, 269] width 81 height 19
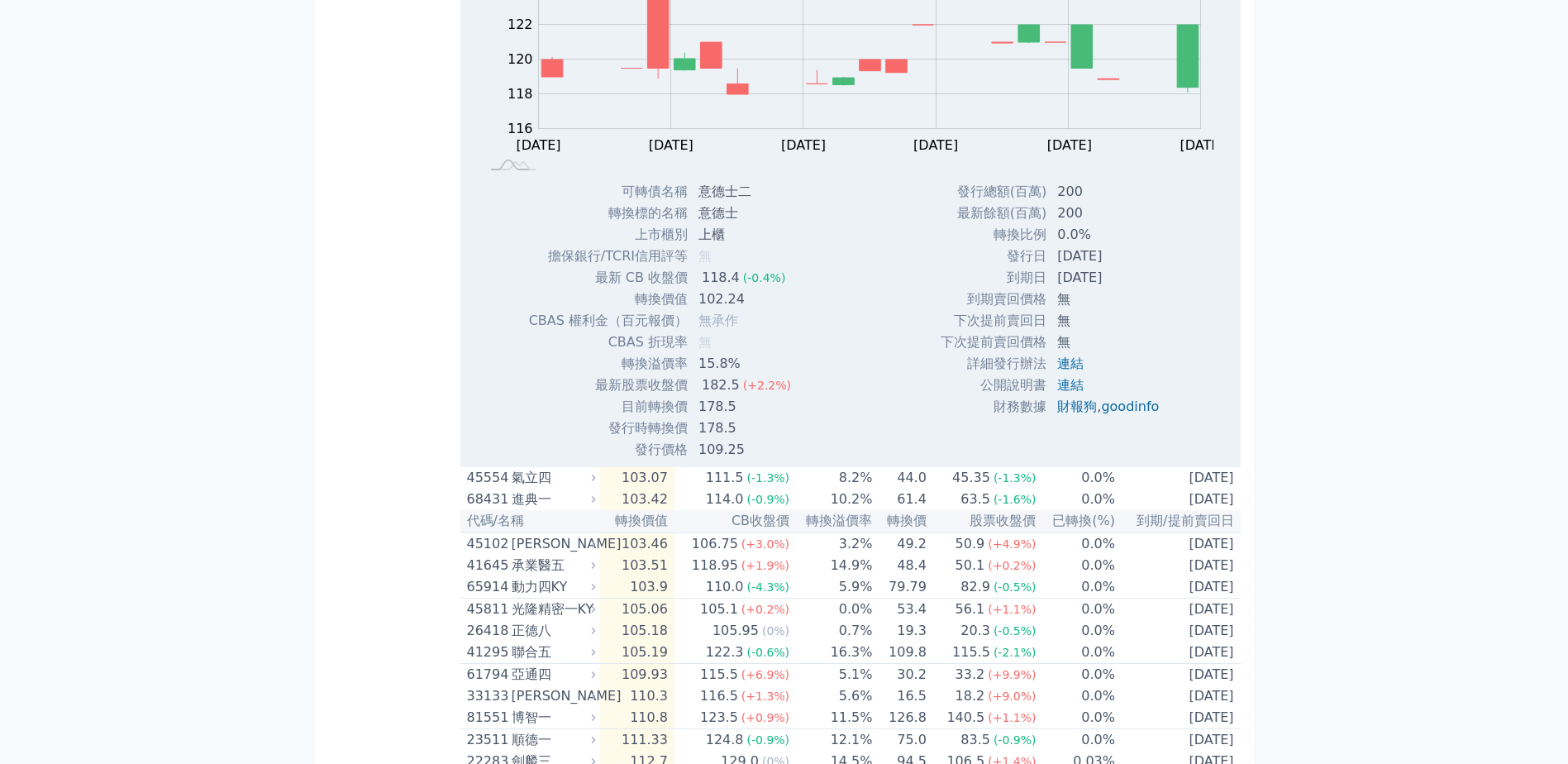
scroll to position [1406, 0]
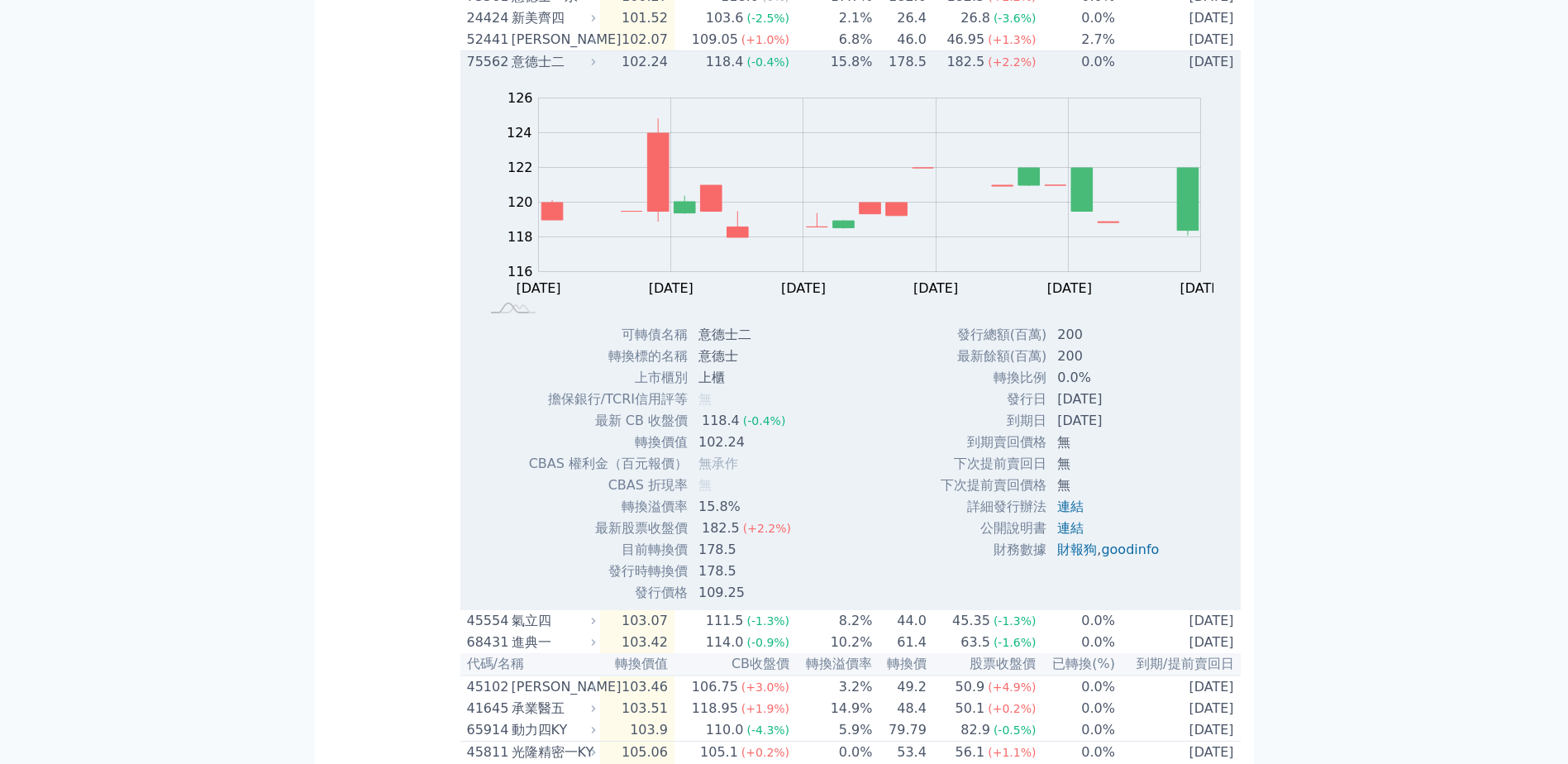
click at [566, 72] on div "意德士二" at bounding box center [551, 62] width 81 height 19
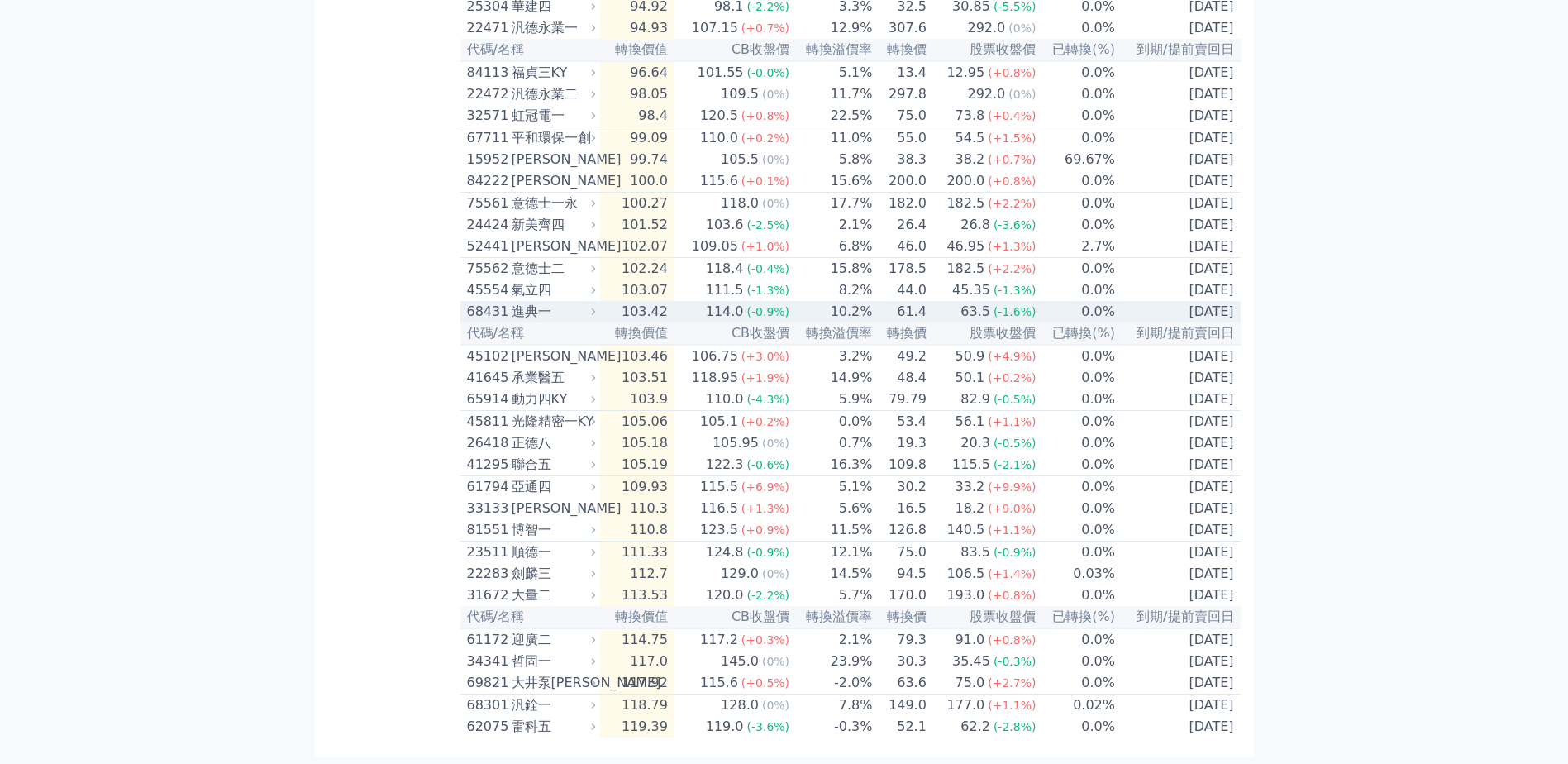
click at [548, 301] on div "進典一" at bounding box center [551, 311] width 81 height 19
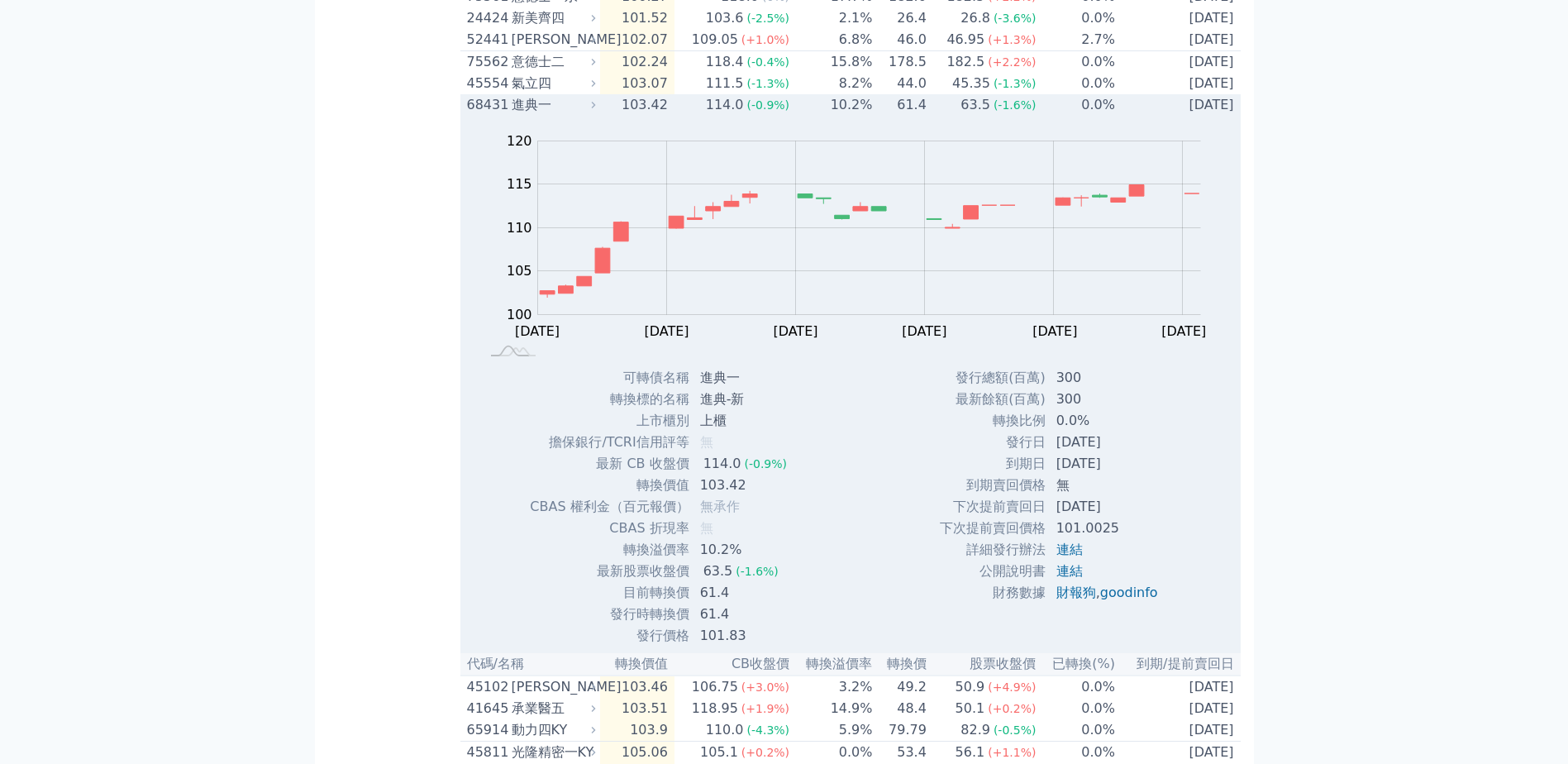
drag, startPoint x: 762, startPoint y: 194, endPoint x: 745, endPoint y: 202, distance: 18.8
click at [762, 112] on span "(-0.9%)" at bounding box center [768, 105] width 43 height 13
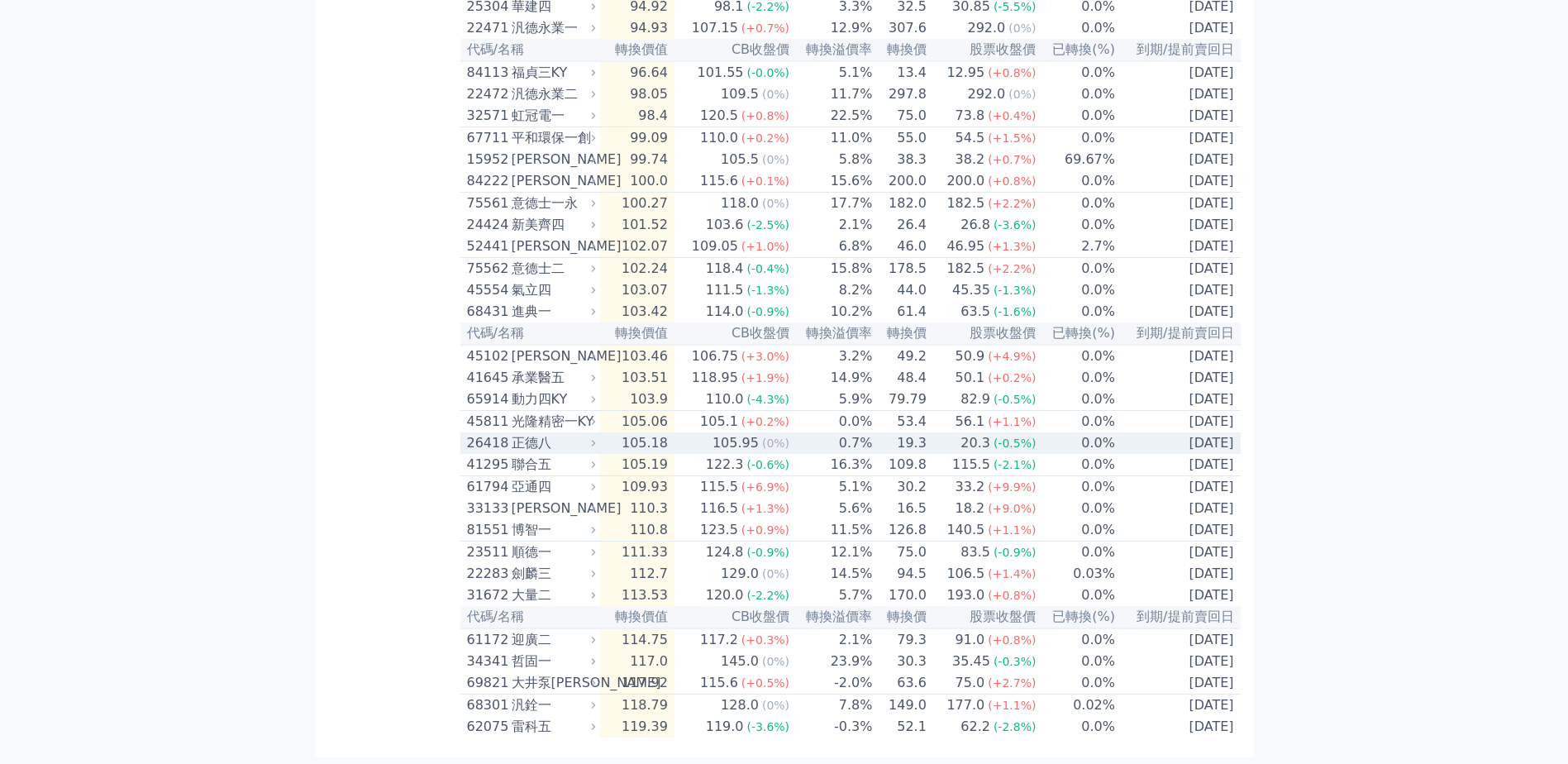
click at [628, 433] on td "105.18" at bounding box center [637, 443] width 74 height 21
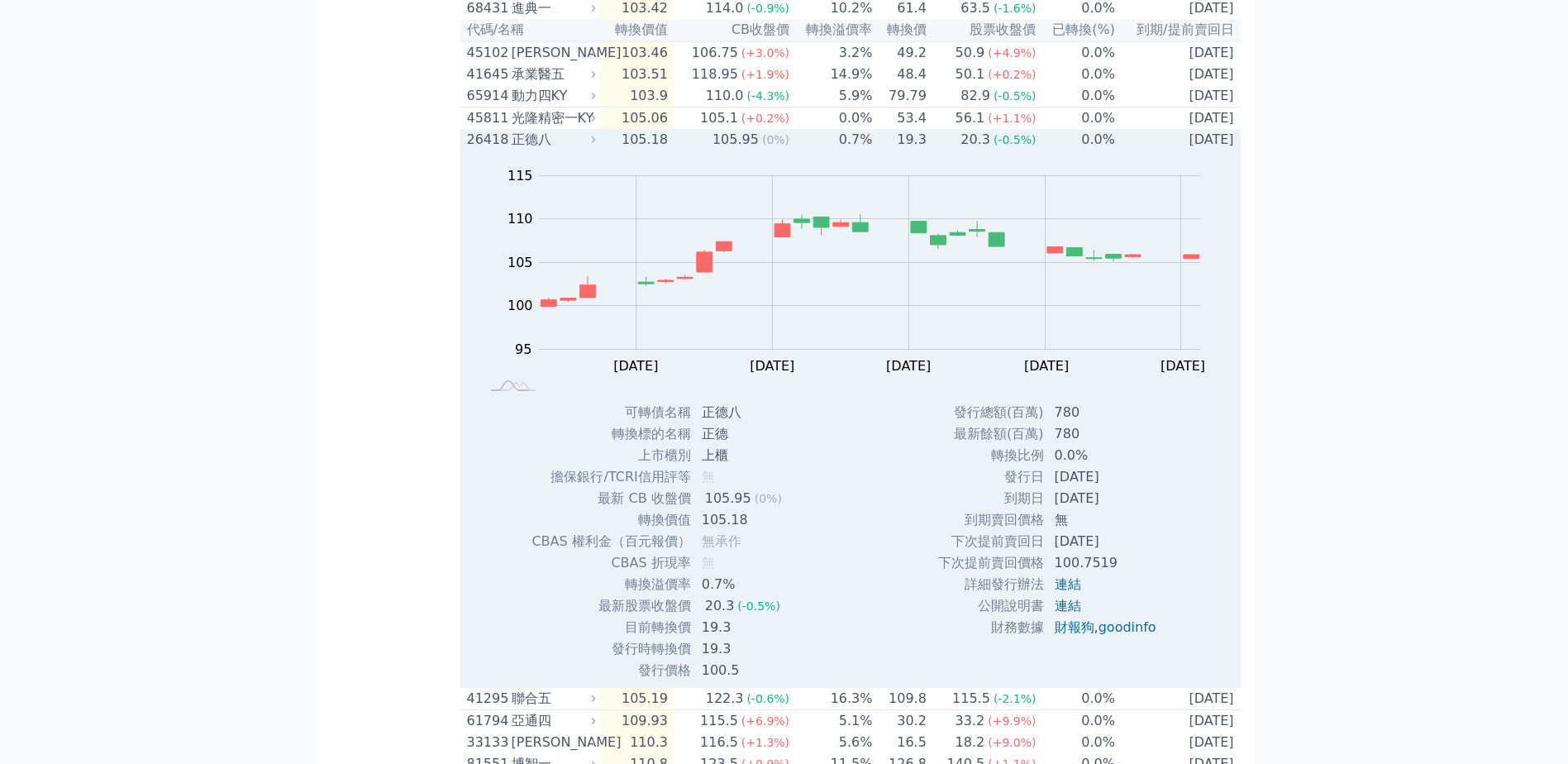
scroll to position [1406, 0]
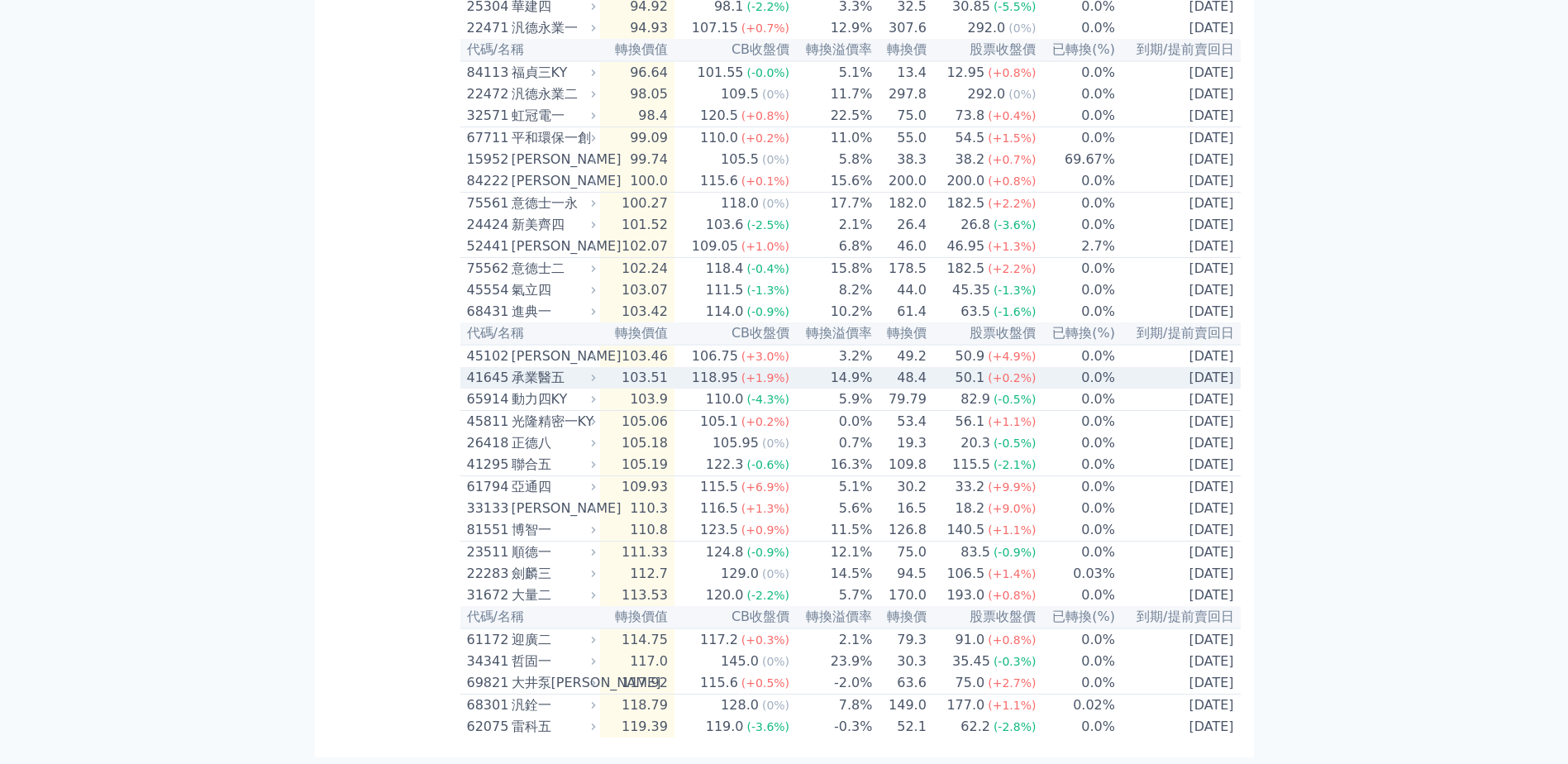
scroll to position [902, 0]
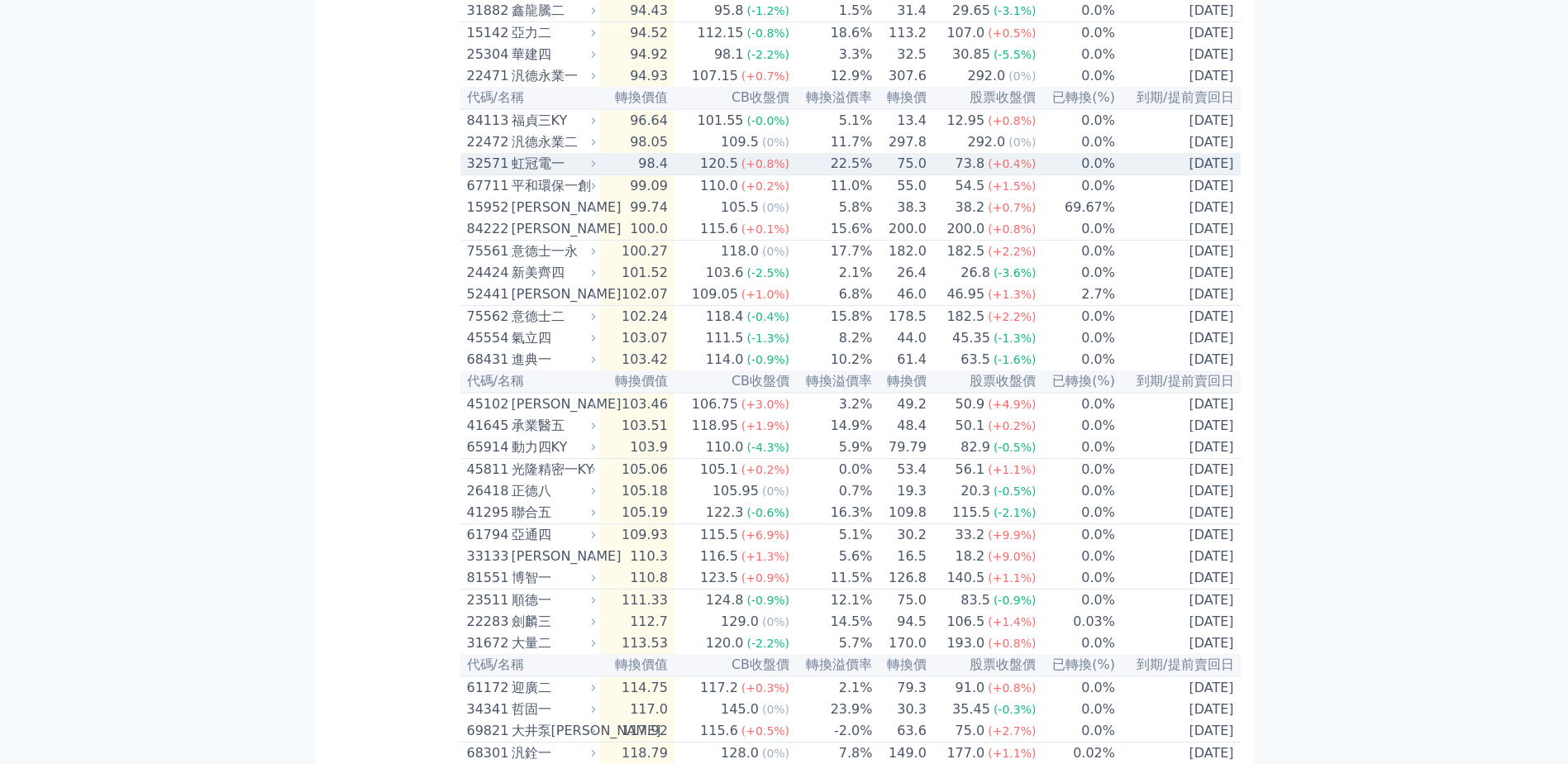
click at [550, 174] on div "虹冠電一" at bounding box center [551, 163] width 81 height 19
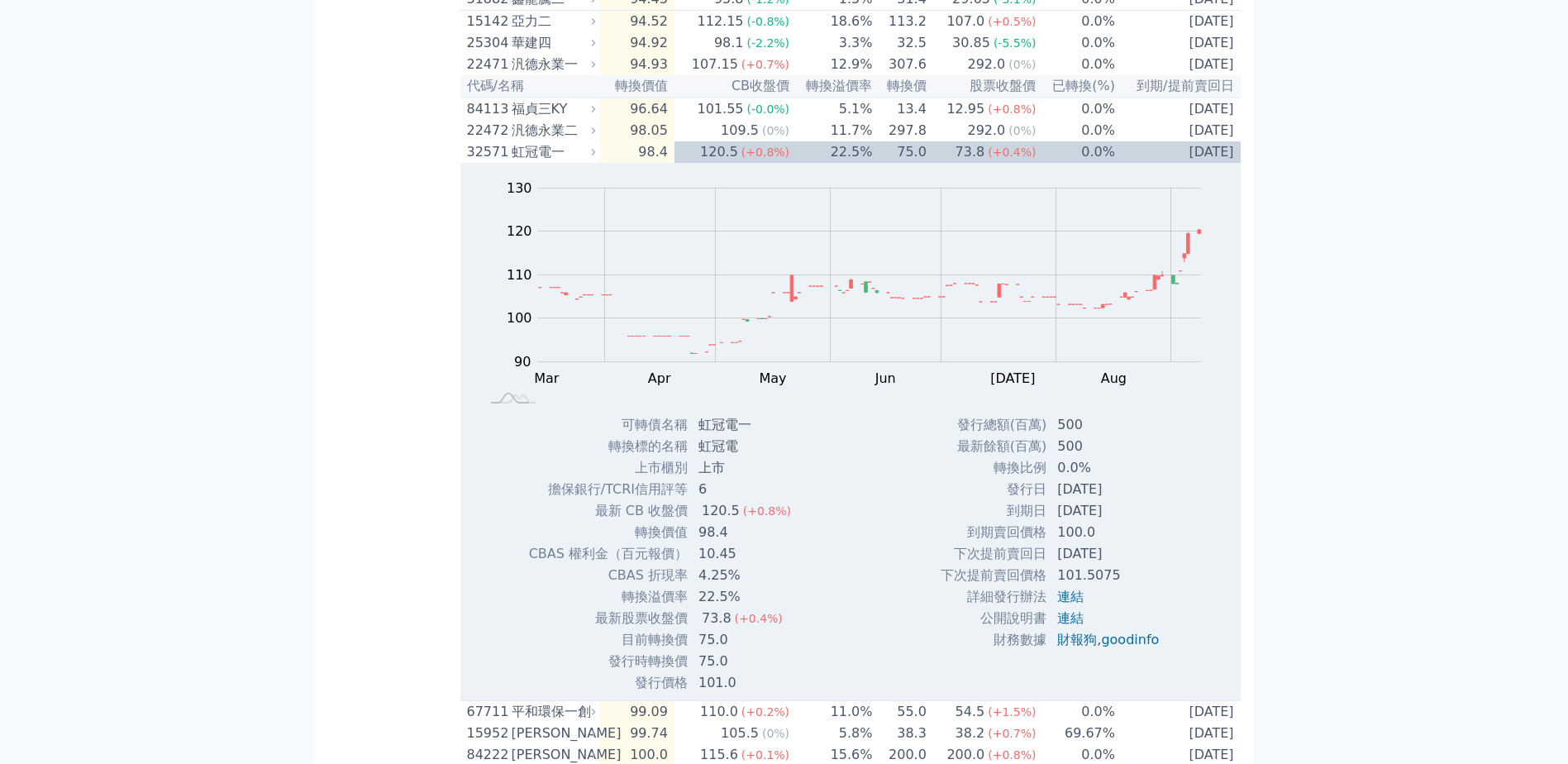
scroll to position [1074, 0]
